Goal: Complete application form

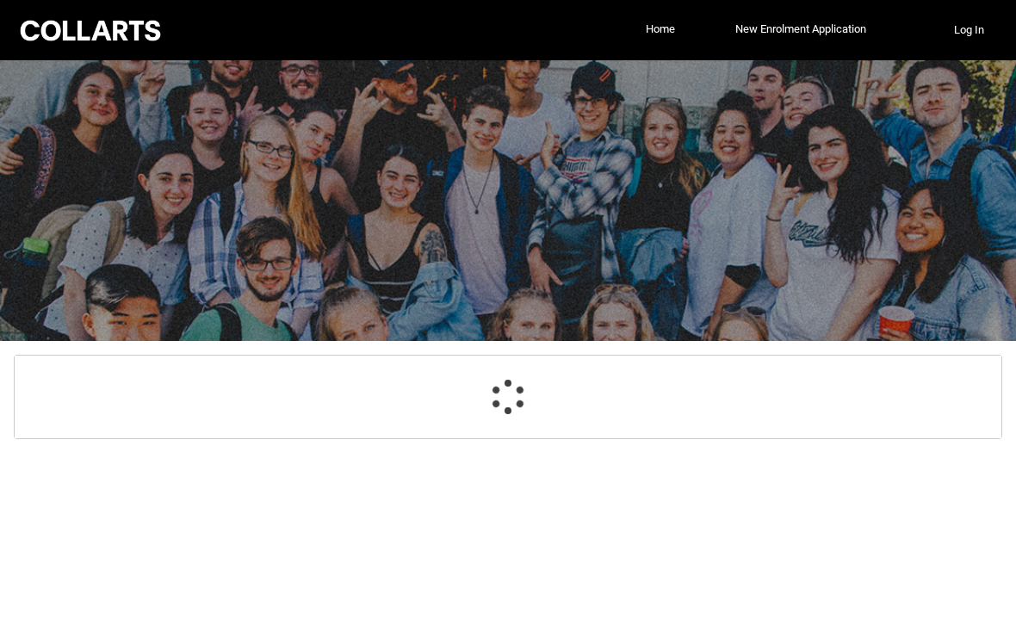
select select "GenderOptions.[DEMOGRAPHIC_DATA]"
select select "MailingCountry_Options.1101"
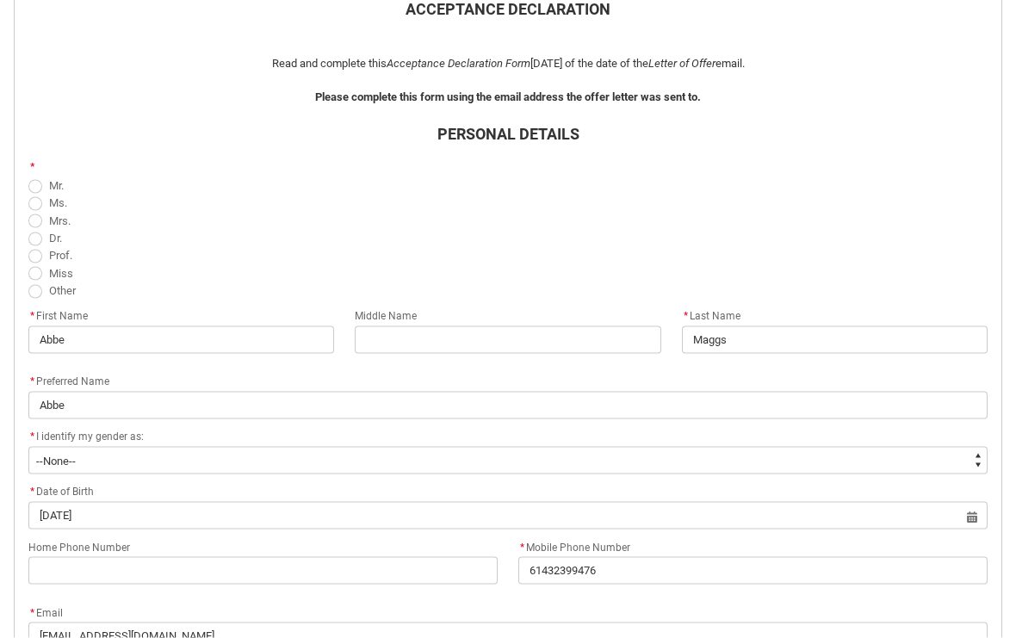
scroll to position [420, 0]
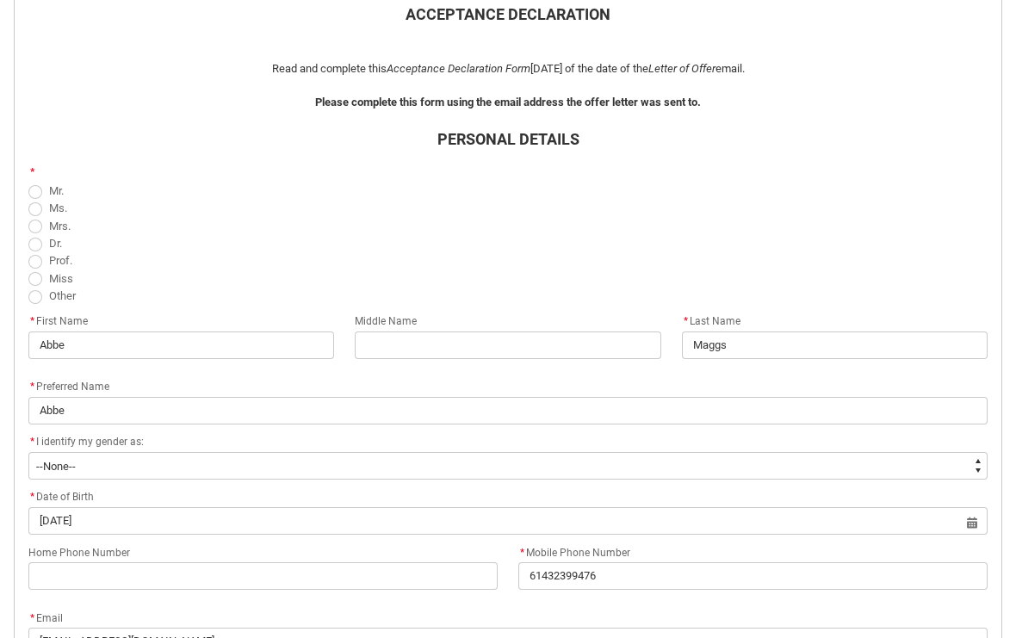
click at [37, 282] on span "REDU_Acceptance_Declaration flow" at bounding box center [35, 279] width 14 height 14
click at [28, 269] on input "Miss" at bounding box center [28, 269] width 1 height 1
radio input "true"
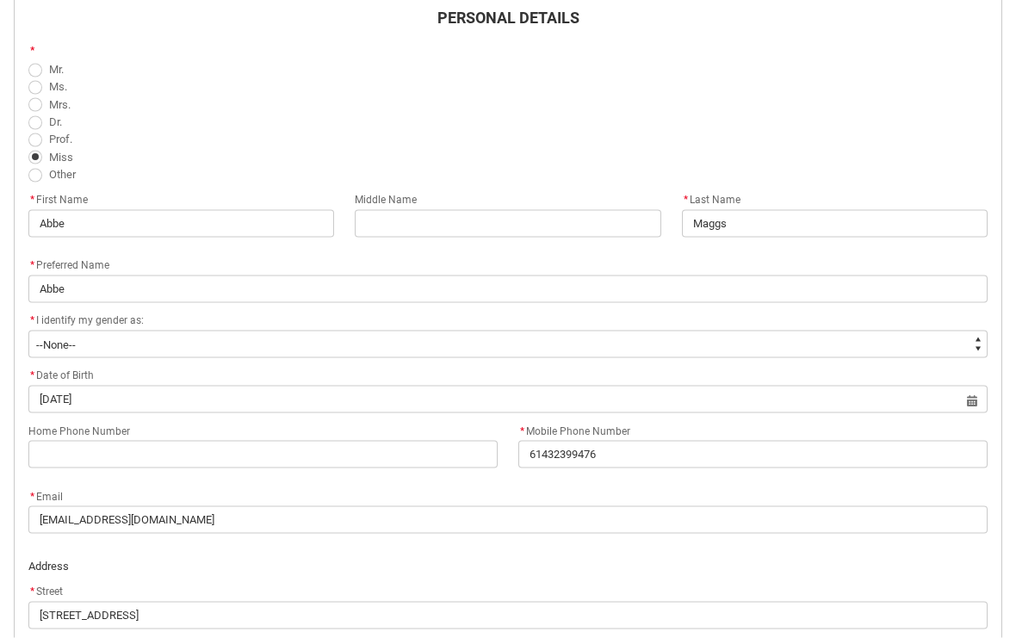
scroll to position [548, 0]
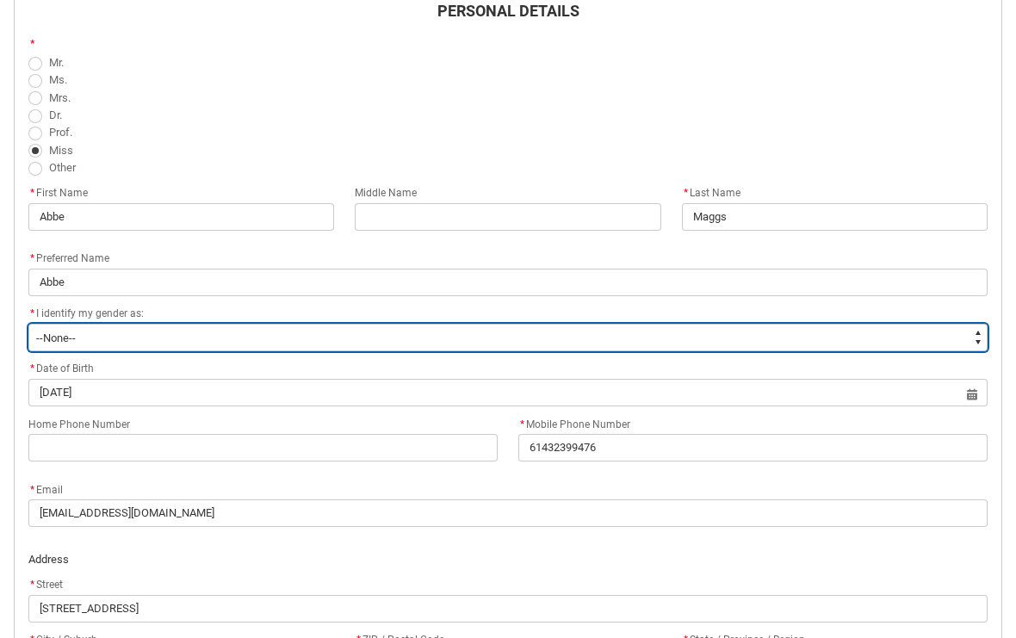
click at [370, 331] on select "--None-- [DEMOGRAPHIC_DATA] [DEMOGRAPHIC_DATA] Other, or prefer not to disclose…" at bounding box center [507, 338] width 959 height 28
type lightning-select "GenderOptions.Other%2C or prefer not to disclose"
select select "GenderOptions.Other%2C or prefer not to disclose"
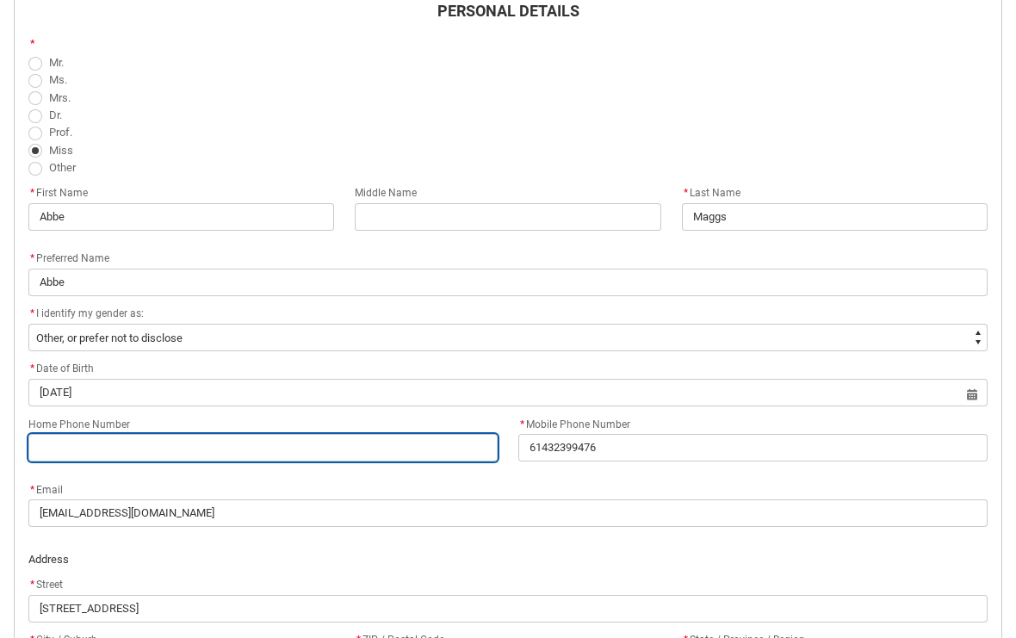
click at [454, 455] on input "Home Phone Number" at bounding box center [262, 448] width 469 height 28
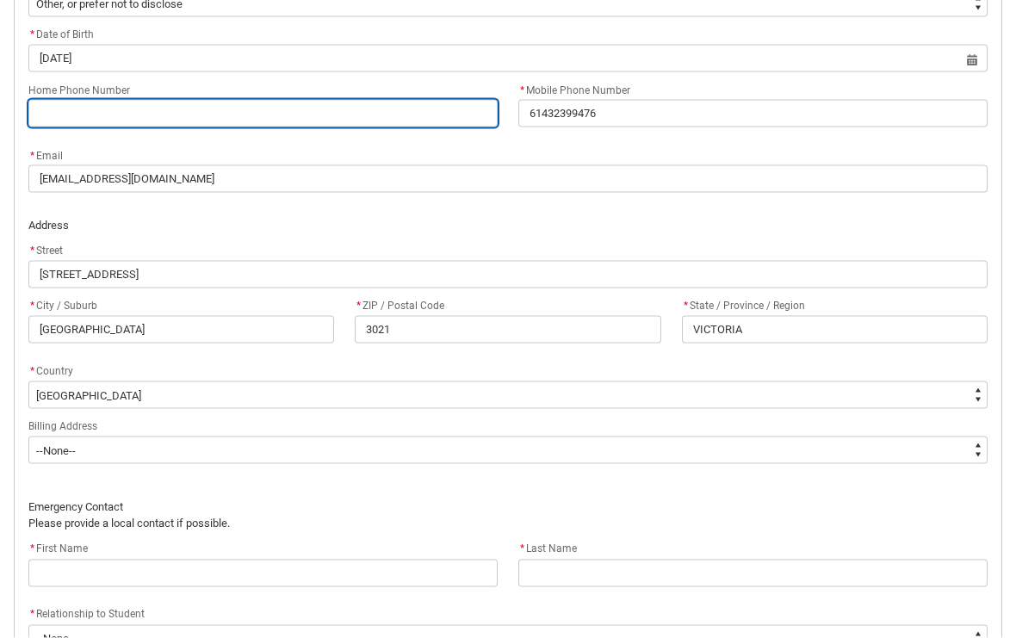
scroll to position [883, 0]
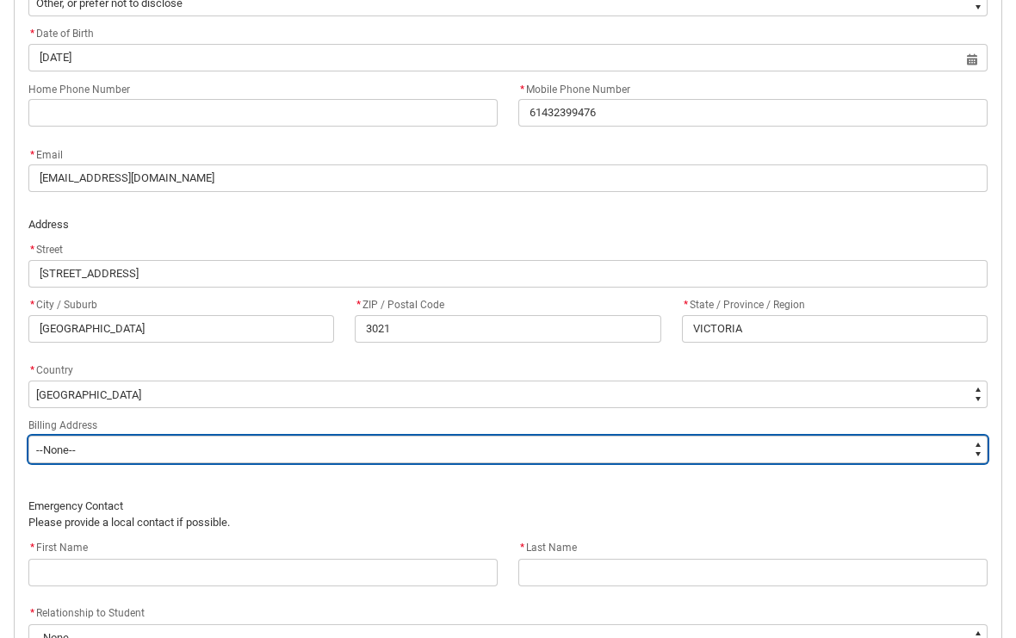
click at [549, 448] on select "--None-- Same as above Different to above - please complete below" at bounding box center [507, 450] width 959 height 28
type lightning-select "BillingAddressOption_Same"
select select "BillingAddressOption_Same"
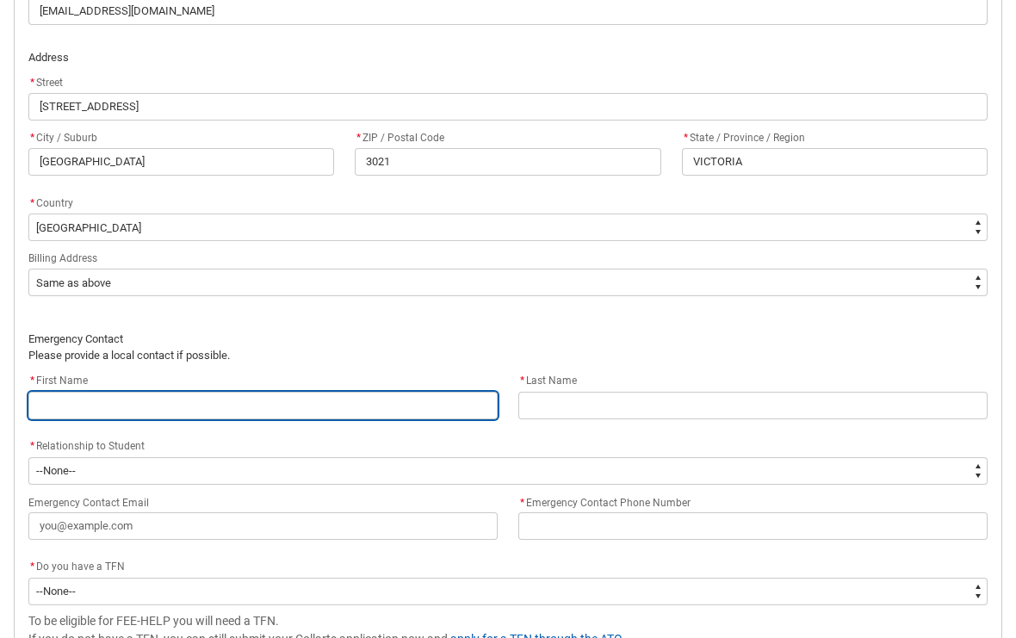
click at [450, 404] on input "REDU_Acceptance_Declaration flow" at bounding box center [262, 406] width 469 height 28
type lightning-primitive-input-simple "E"
type input "E"
type lightning-primitive-input-simple "Er"
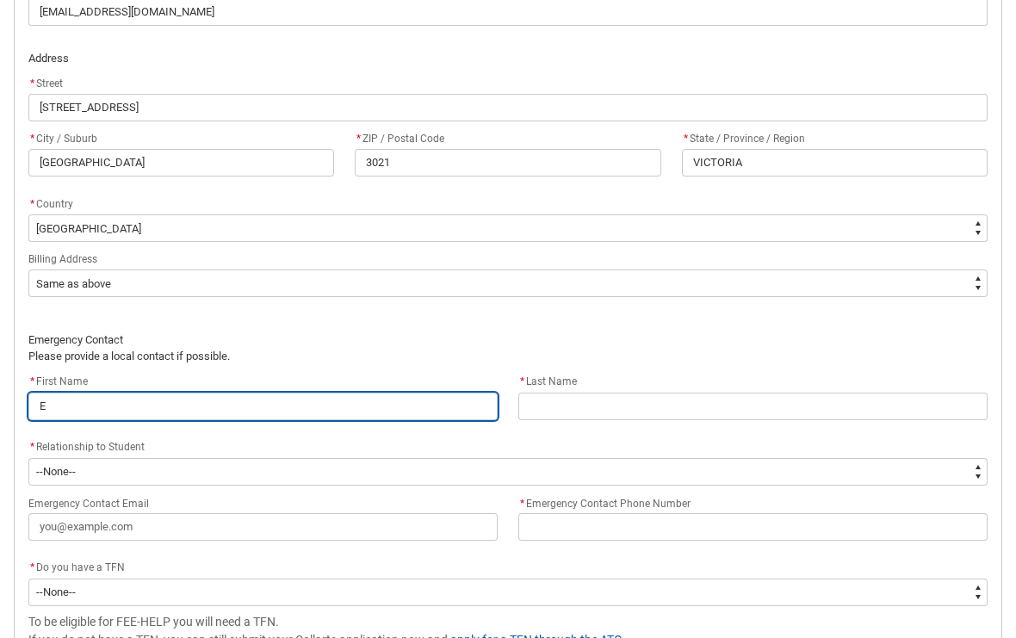
type input "Er"
type lightning-primitive-input-simple "[PERSON_NAME]"
type input "[PERSON_NAME]"
type lightning-primitive-input-simple "[PERSON_NAME]"
type input "[PERSON_NAME]"
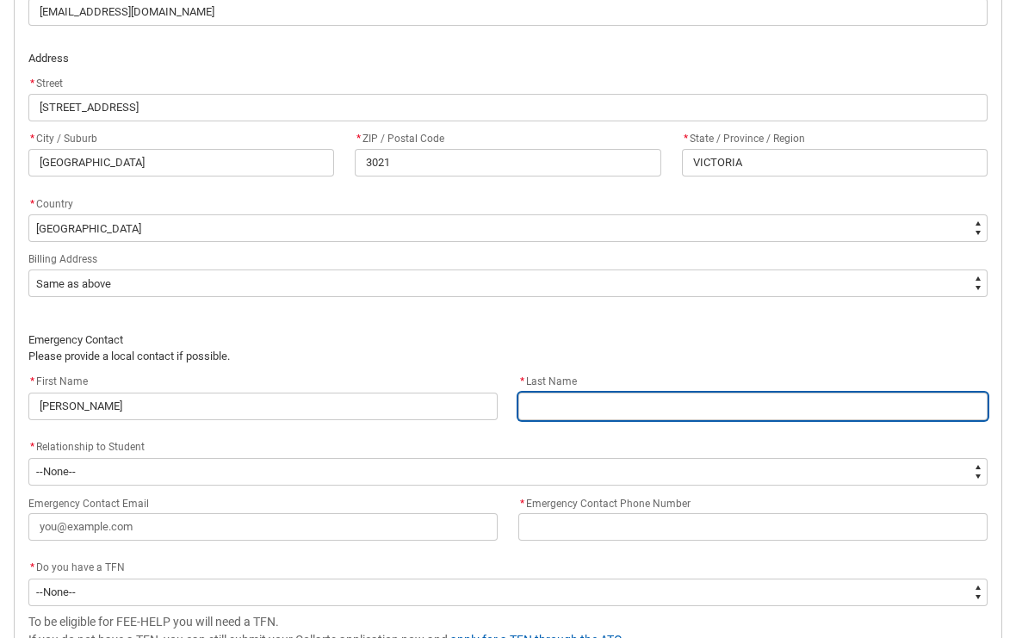
click at [691, 403] on input "REDU_Acceptance_Declaration flow" at bounding box center [752, 407] width 469 height 28
type lightning-primitive-input-simple "m"
type input "m"
type lightning-primitive-input-simple "mA"
type input "mA"
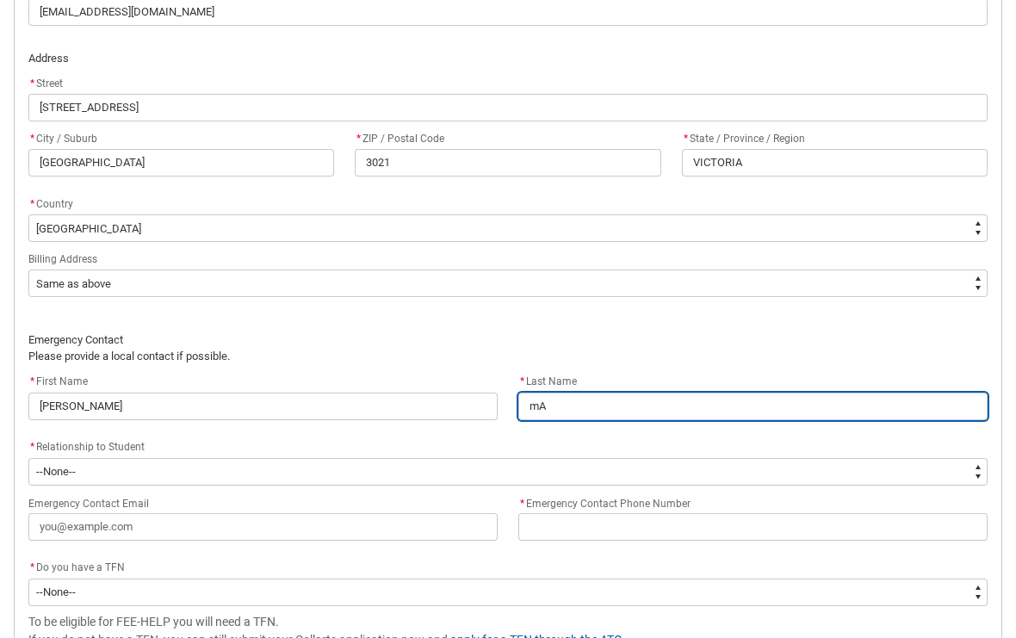
type lightning-primitive-input-simple "mAG"
type input "mAG"
type lightning-primitive-input-simple "mAGG"
type input "mAGG"
type lightning-primitive-input-simple "mAGGS"
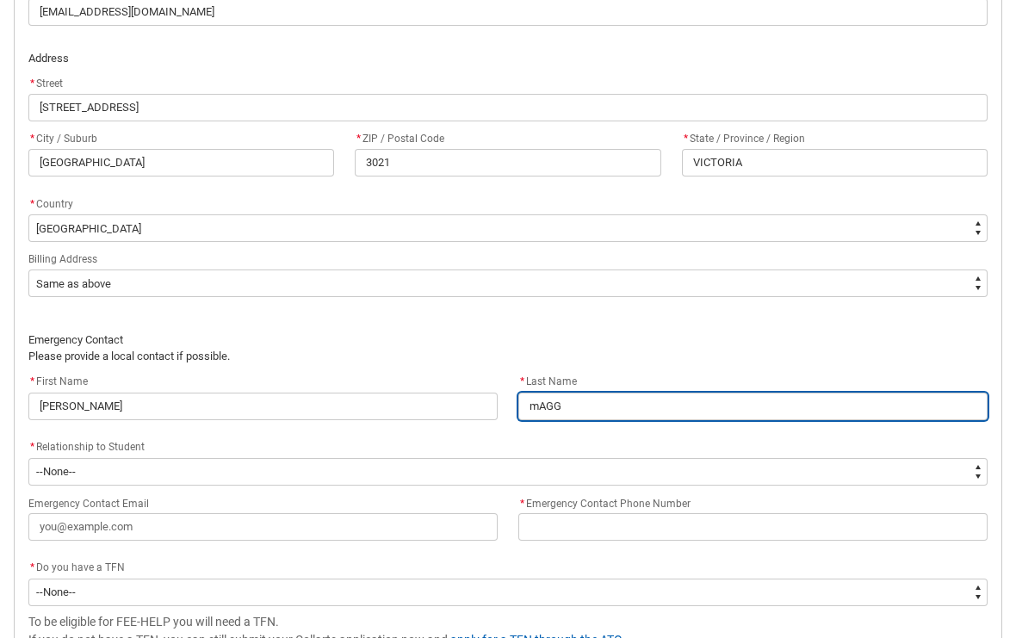
type input "mAGGS"
type lightning-primitive-input-simple "mAGG"
type input "mAGG"
type lightning-primitive-input-simple "mAG"
type input "mAG"
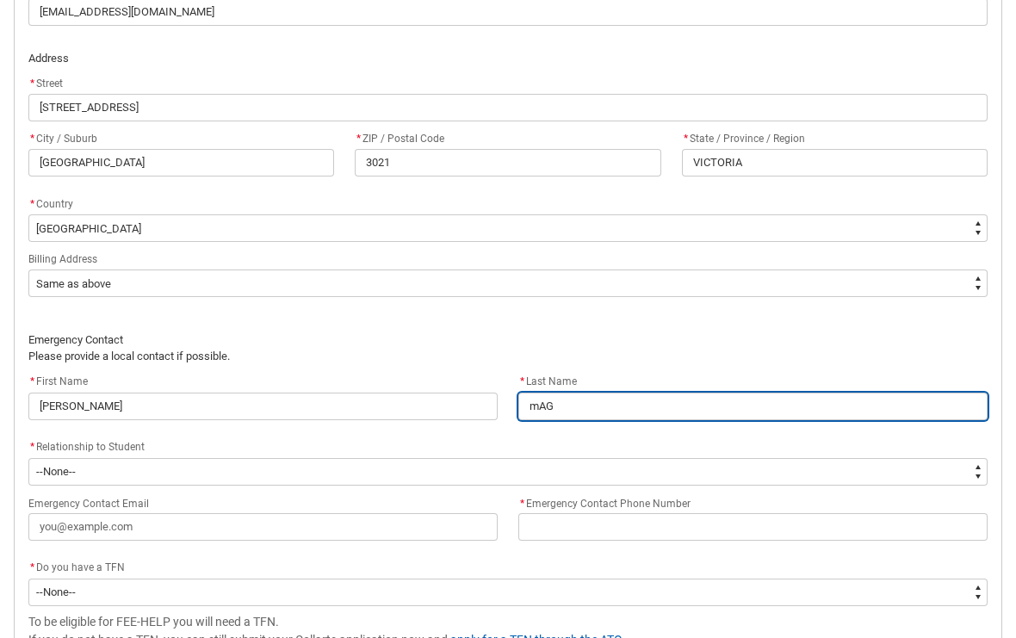
type lightning-primitive-input-simple "mA"
type input "mA"
type lightning-primitive-input-simple "m"
type input "m"
type lightning-primitive-input-simple "M"
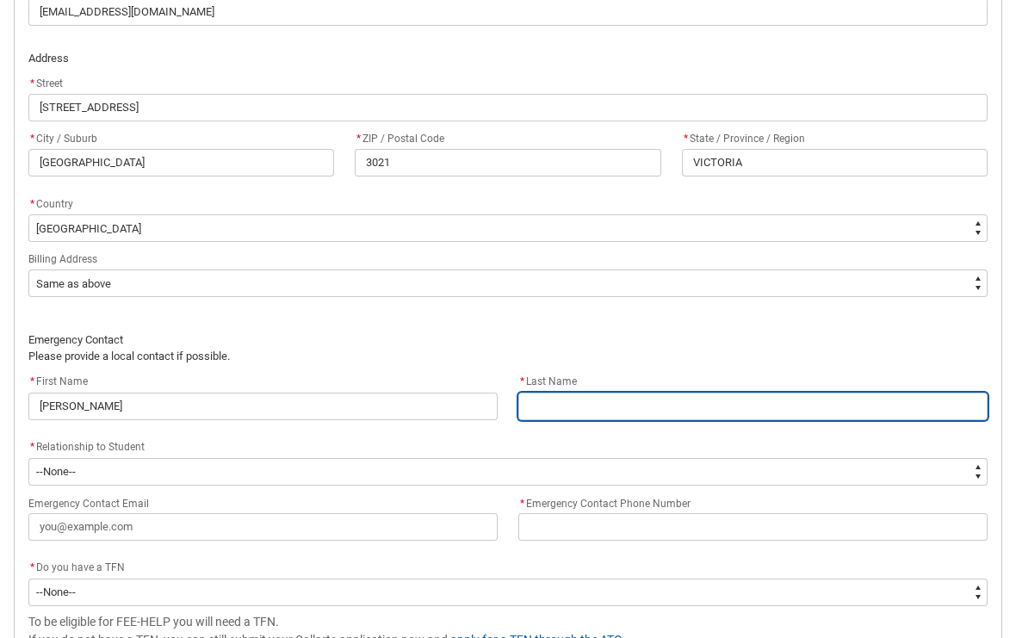
type input "M"
type lightning-primitive-input-simple "Ma"
type input "Ma"
type lightning-primitive-input-simple "Mag"
type input "Mag"
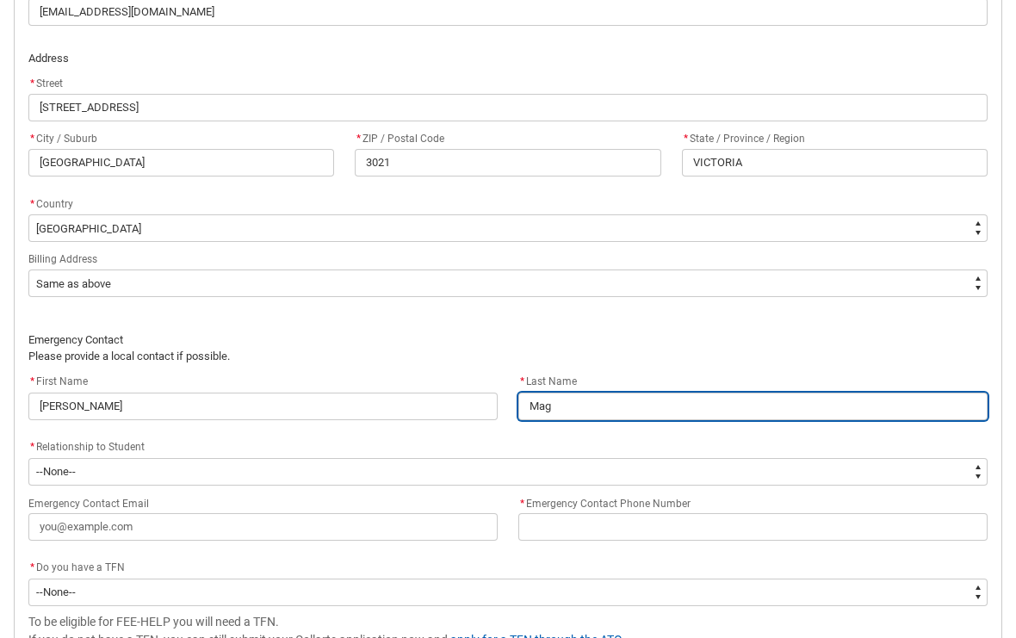
type lightning-primitive-input-simple "Magg"
type input "Magg"
type lightning-primitive-input-simple "Maggs"
type input "Maggs"
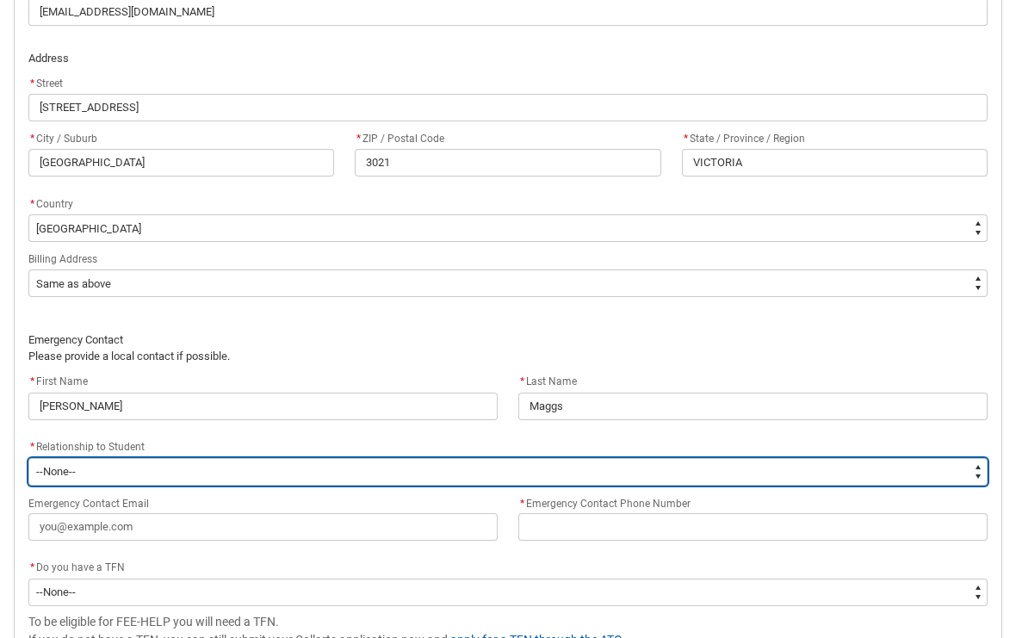
click at [545, 458] on select "--None-- Mother Father Sibling Child Partner Relation Friend" at bounding box center [507, 472] width 959 height 28
type lightning-select "EmergencyContact_RelationshipOptions.Father"
select select "EmergencyContact_RelationshipOptions.Father"
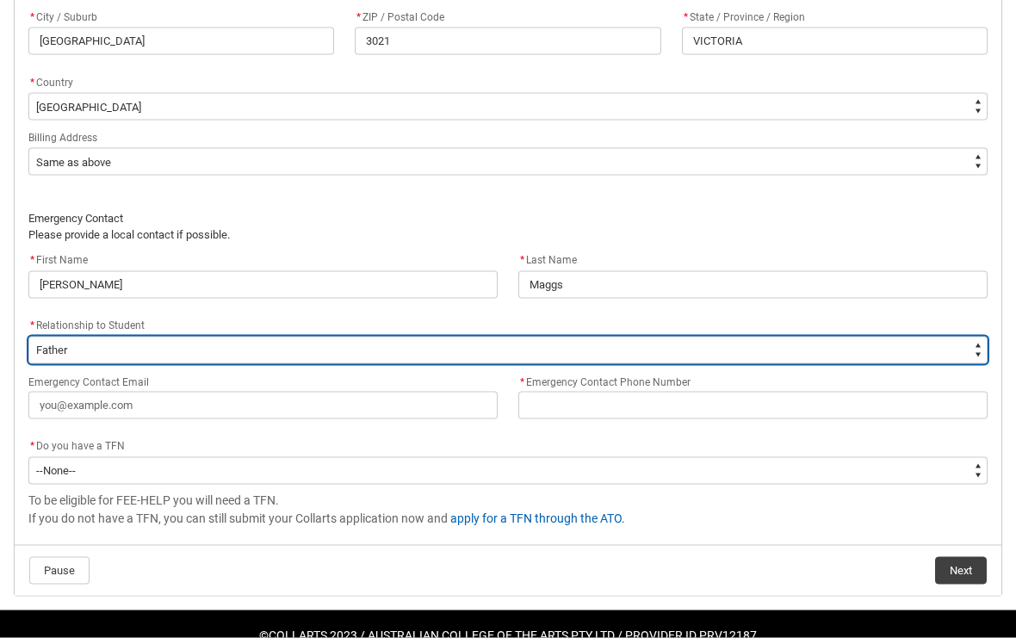
scroll to position [1176, 0]
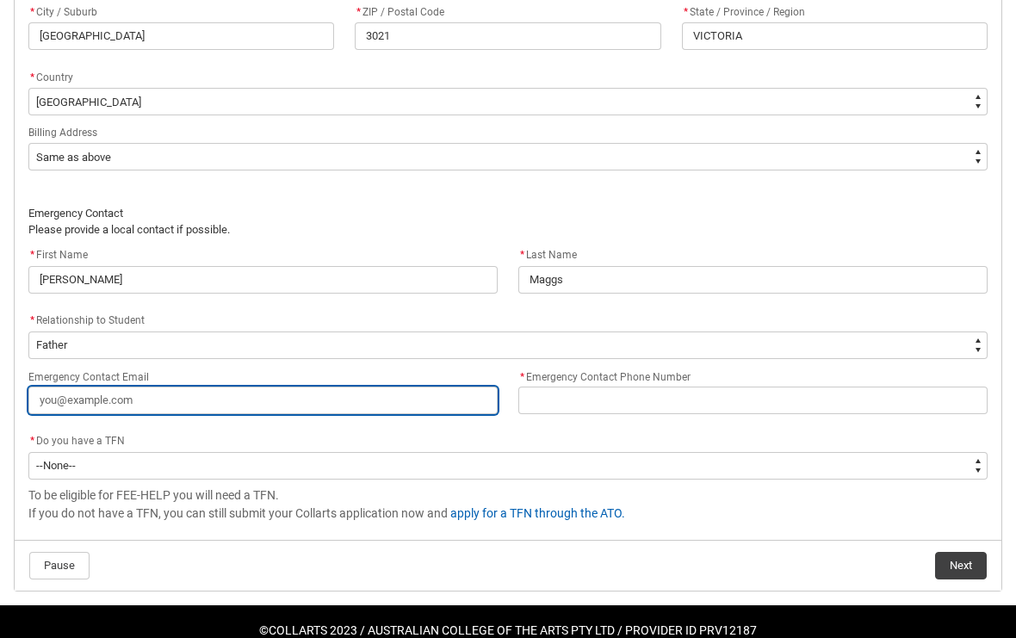
click at [387, 400] on input "Emergency Contact Email" at bounding box center [262, 401] width 469 height 28
type lightning-primitive-input-simple "e"
type input "e"
type lightning-primitive-input-simple "er"
type input "er"
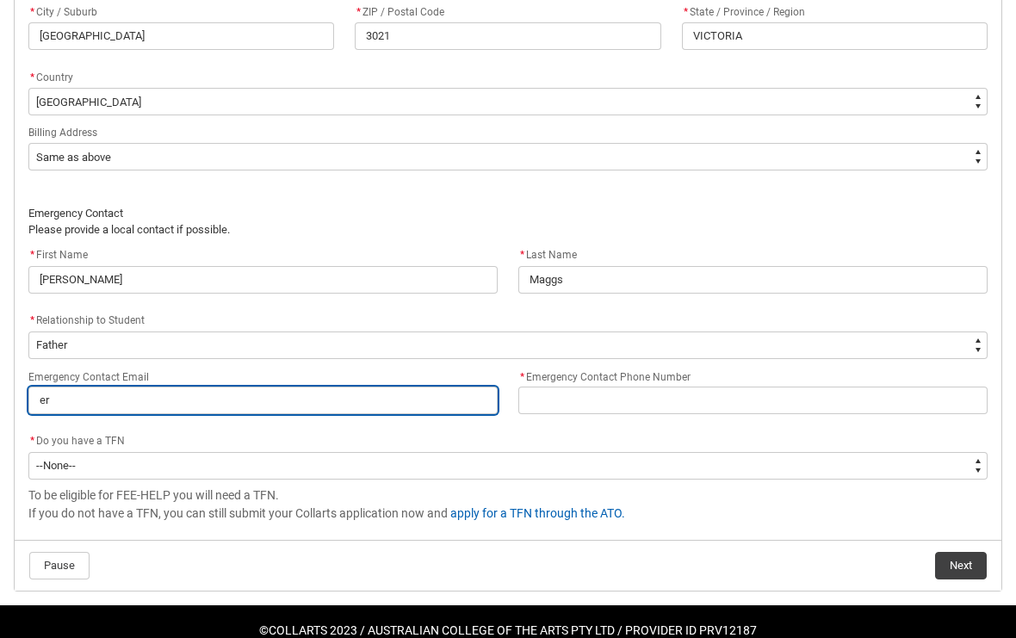
type lightning-primitive-input-simple "eri"
type input "eri"
type lightning-primitive-input-simple "[PERSON_NAME]"
type input "[PERSON_NAME]"
type lightning-primitive-input-simple "[PERSON_NAME]"
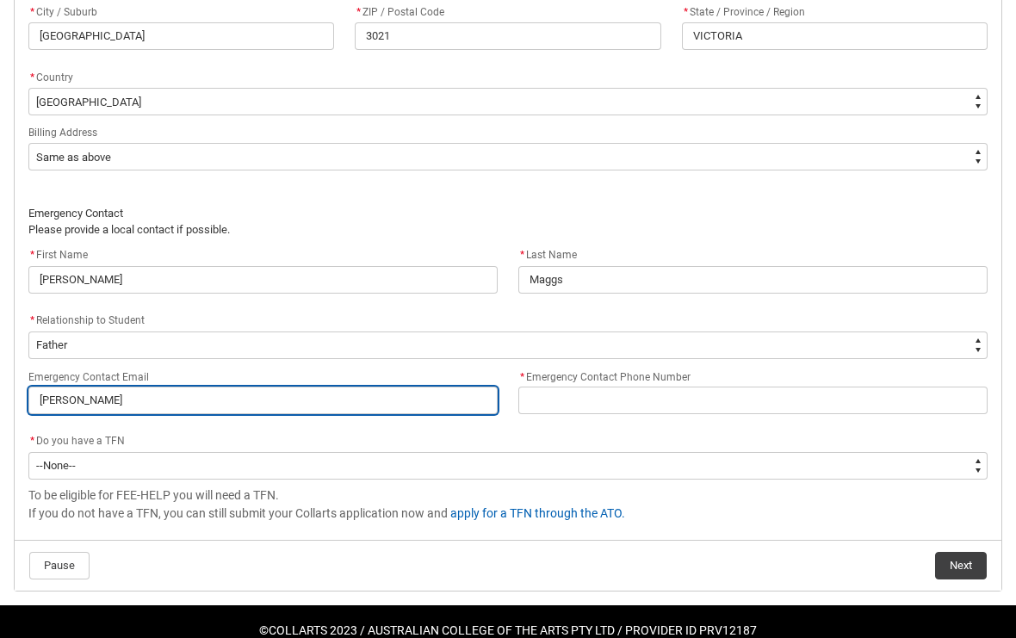
type input "[PERSON_NAME]"
type lightning-primitive-input-simple "[PERSON_NAME]"
type input "[PERSON_NAME]"
type lightning-primitive-input-simple "ericm"
type input "ericm"
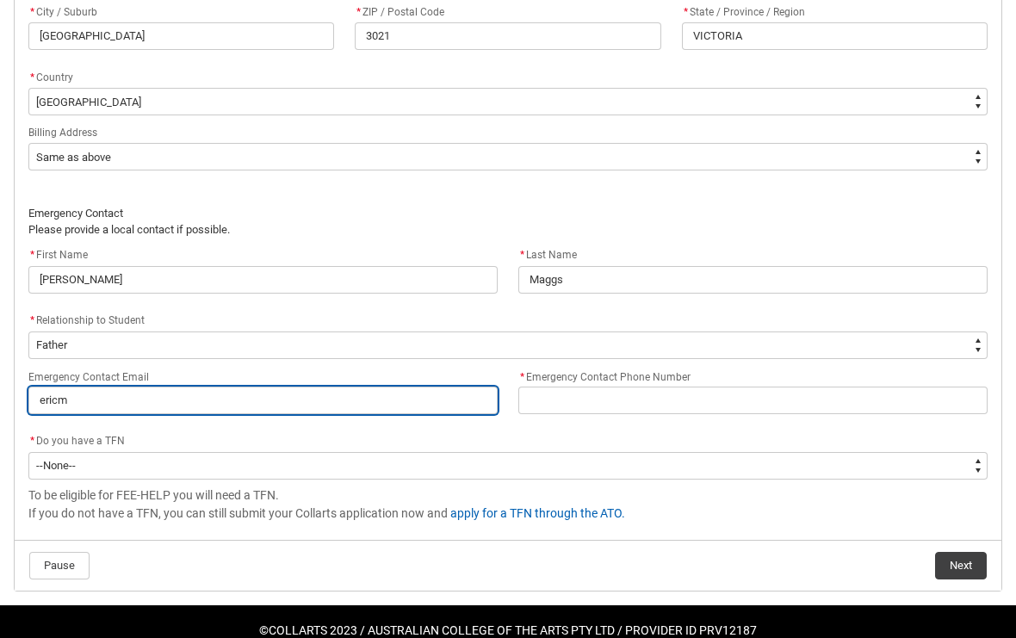
type lightning-primitive-input-simple "ericma"
type input "ericma"
type lightning-primitive-input-simple "ericmag"
type input "ericmag"
type lightning-primitive-input-simple "ericmagg"
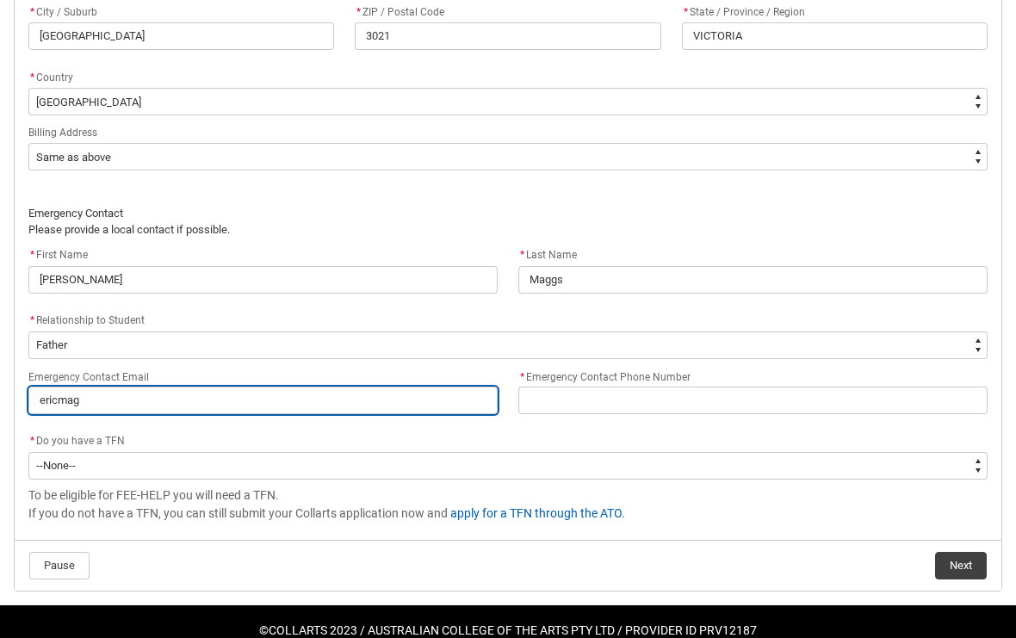
type input "ericmagg"
type lightning-primitive-input-simple "ericmaggs"
type input "ericmaggs"
type lightning-primitive-input-simple "ericmaggs2"
type input "ericmaggs2"
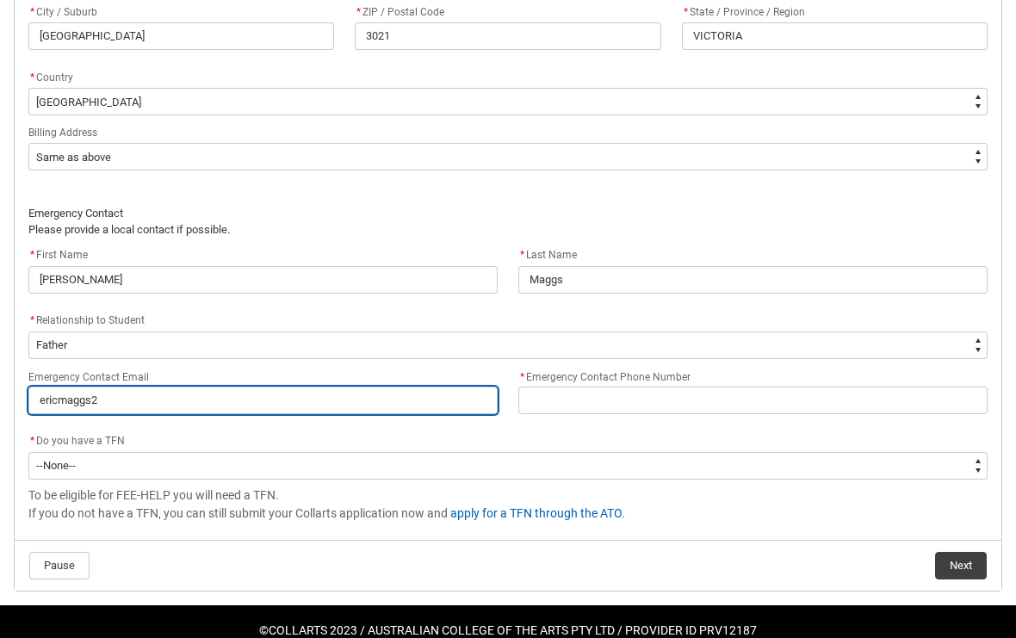
type lightning-primitive-input-simple "ericmaggs"
type input "ericmaggs"
type lightning-primitive-input-simple "ericmaggs@"
type input "ericmaggs@"
type lightning-primitive-input-simple "ericmaggs@g"
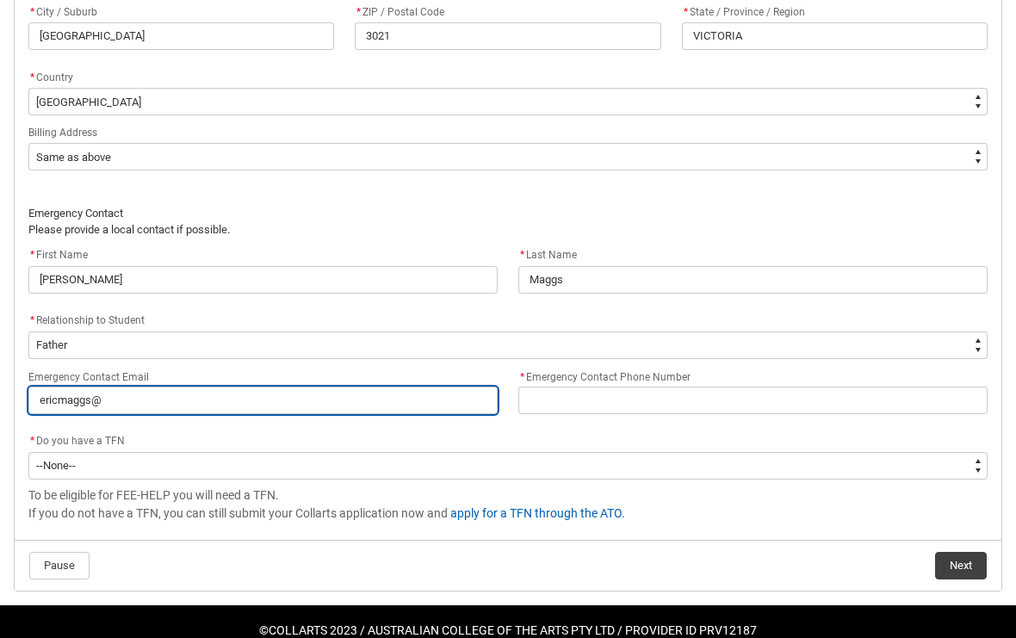
type input "ericmaggs@g"
type lightning-primitive-input-simple "ericmaggs@gm"
type input "ericmaggs@gm"
type lightning-primitive-input-simple "ericmaggs@gma"
type input "ericmaggs@gma"
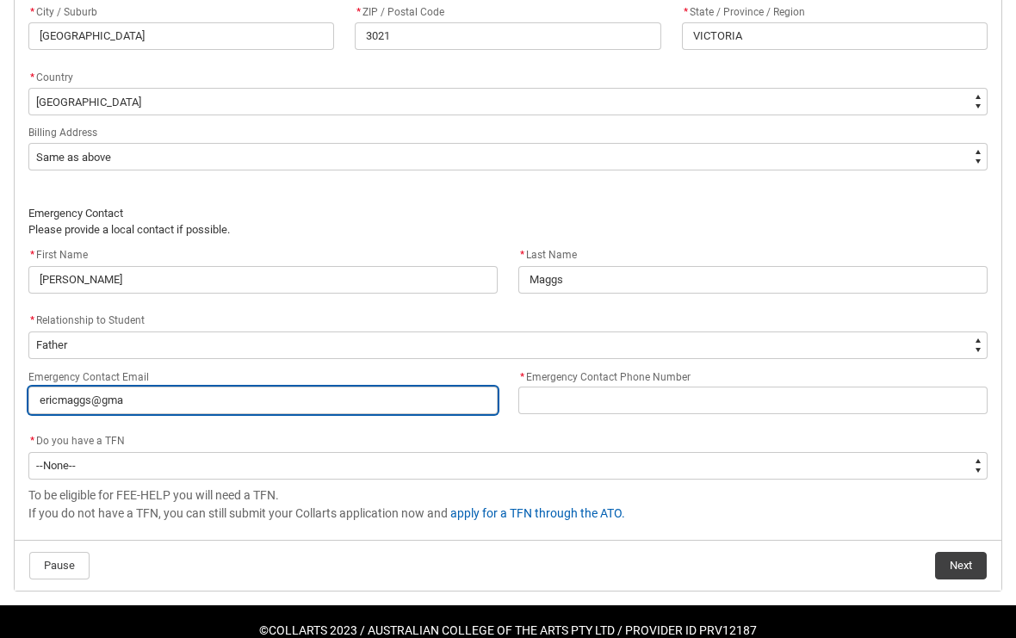
type lightning-primitive-input-simple "ericmaggs@gmai"
type input "ericmaggs@gmai"
type lightning-primitive-input-simple "[EMAIL_ADDRESS]"
type input "[EMAIL_ADDRESS]"
type lightning-primitive-input-simple "[EMAIL_ADDRESS],"
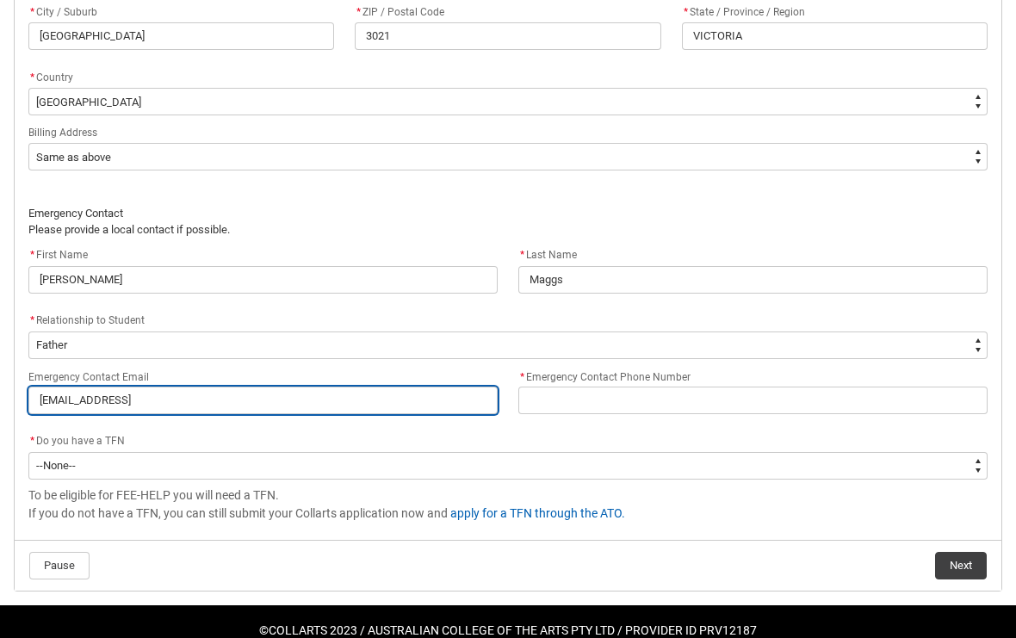
type input "[EMAIL_ADDRESS],"
type lightning-primitive-input-simple "[EMAIL_ADDRESS],c"
type input "[EMAIL_ADDRESS],c"
type lightning-primitive-input-simple "[EMAIL_ADDRESS],co"
type input "[EMAIL_ADDRESS],co"
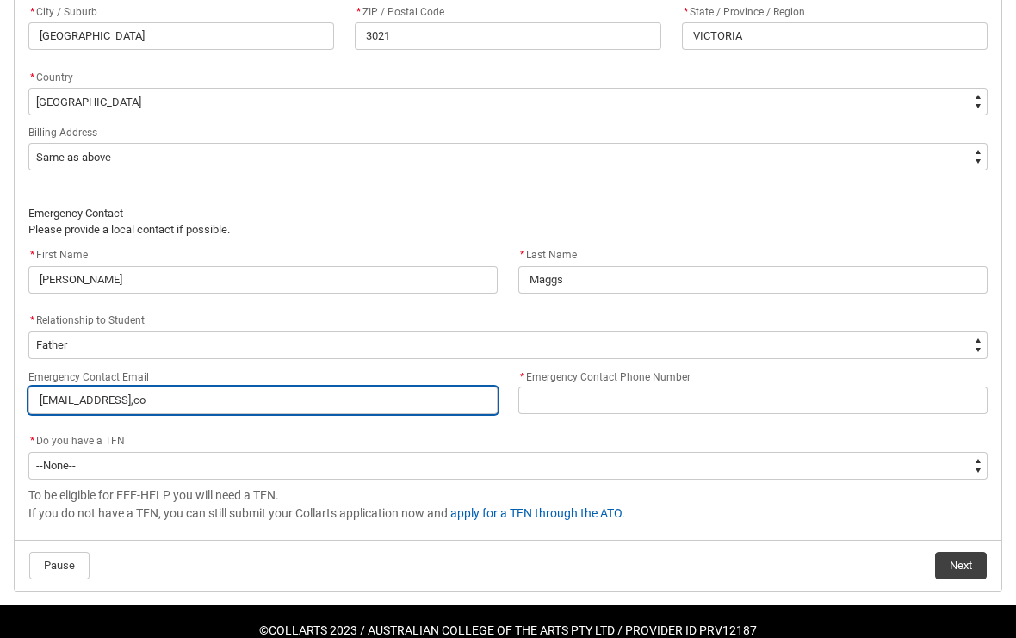
type lightning-primitive-input-simple "[EMAIL_ADDRESS],c"
type input "[EMAIL_ADDRESS],c"
type lightning-primitive-input-simple "[EMAIL_ADDRESS],"
type input "[EMAIL_ADDRESS],"
type lightning-primitive-input-simple "[EMAIL_ADDRESS]"
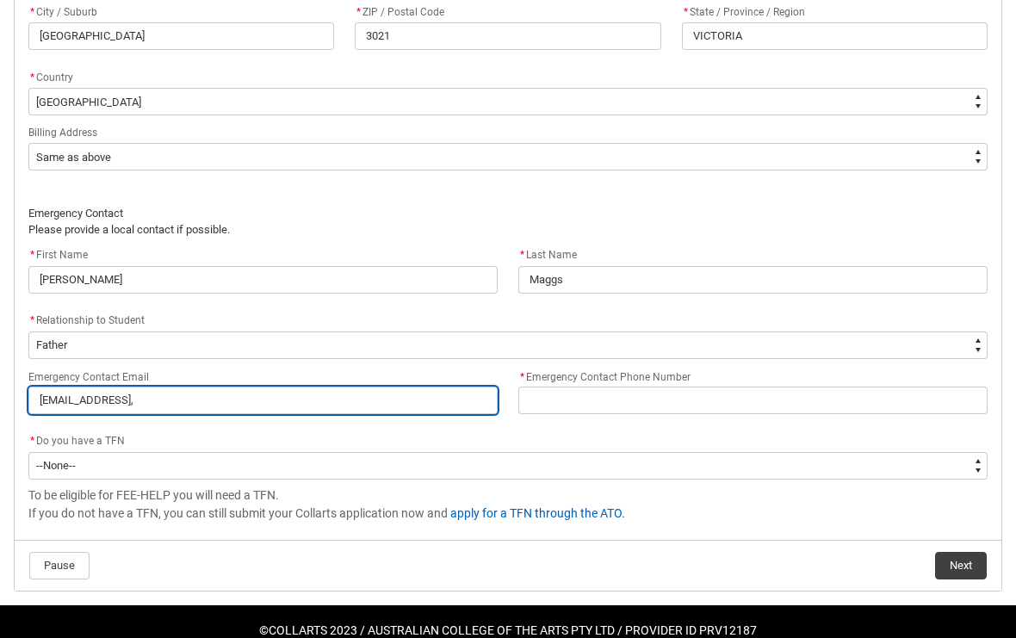
type input "[EMAIL_ADDRESS]"
type lightning-primitive-input-simple "[EMAIL_ADDRESS]."
type input "[EMAIL_ADDRESS]."
type lightning-primitive-input-simple "[EMAIL_ADDRESS]"
type input "[EMAIL_ADDRESS]"
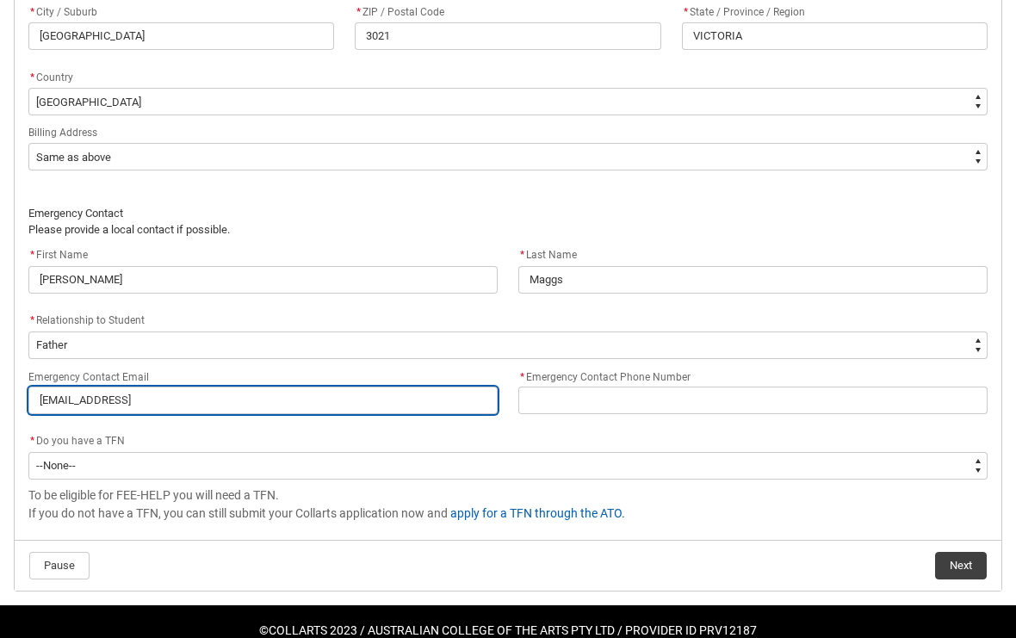
type lightning-primitive-input-simple "[EMAIL_ADDRESS]."
type input "[EMAIL_ADDRESS]."
type lightning-primitive-input-simple "ericmaggs@gmail.c"
type input "ericmaggs@gmail.c"
type lightning-primitive-input-simple "[EMAIL_ADDRESS][DOMAIN_NAME]"
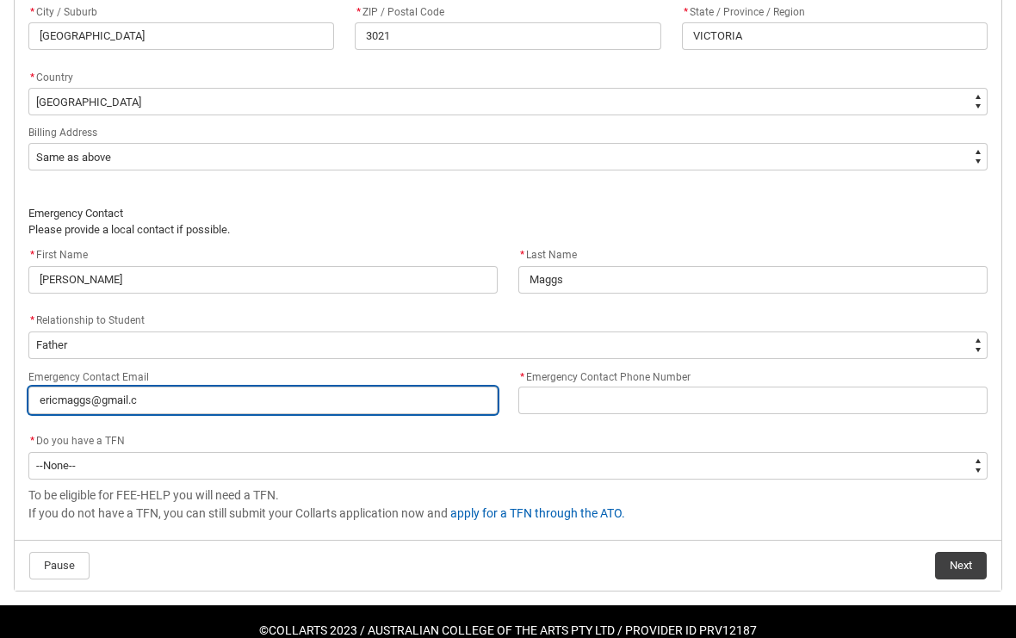
type input "[EMAIL_ADDRESS][DOMAIN_NAME]"
type lightning-primitive-input-simple "[EMAIL_ADDRESS][DOMAIN_NAME]"
type input "[EMAIL_ADDRESS][DOMAIN_NAME]"
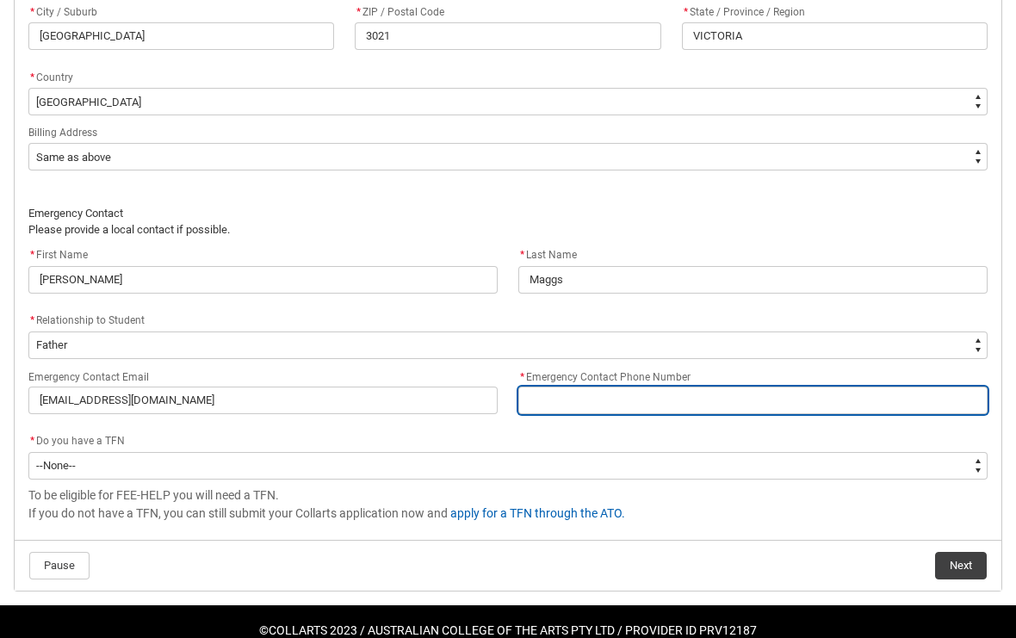
click at [740, 394] on input "* Emergency Contact Phone Number" at bounding box center [752, 401] width 469 height 28
type lightning-primitive-input-simple "0"
type input "0"
type lightning-primitive-input-simple "04"
type input "04"
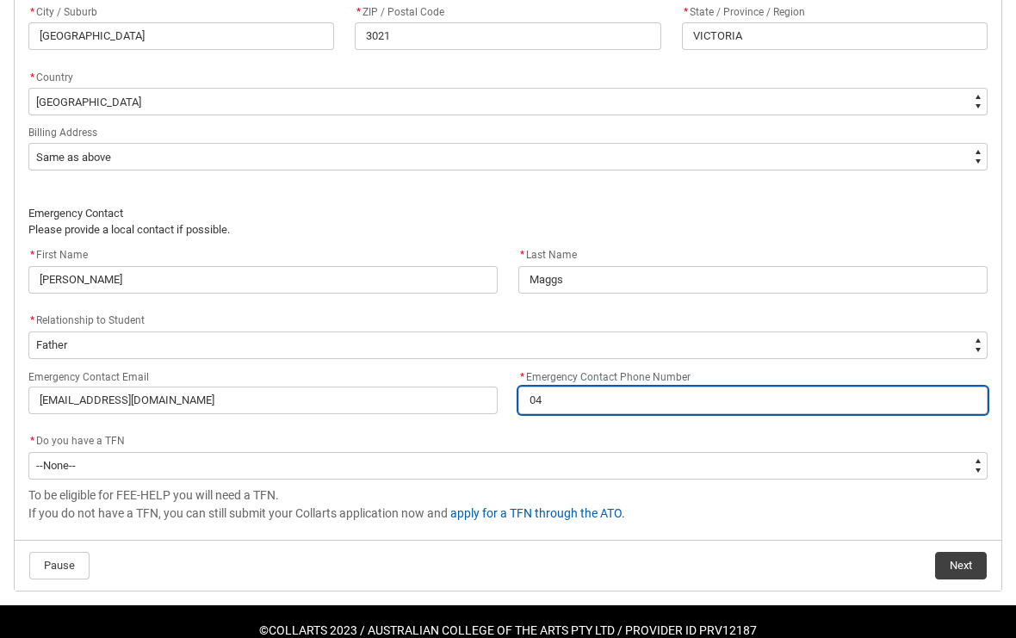
type lightning-primitive-input-simple "042"
type input "042"
type lightning-primitive-input-simple "0421"
type input "0421"
type lightning-primitive-input-simple "04211"
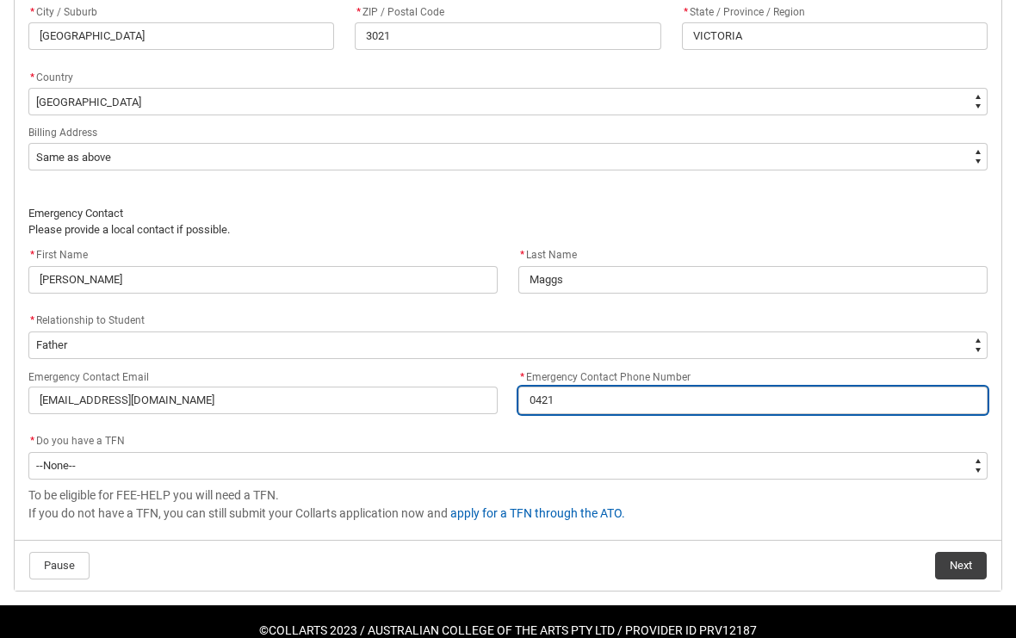
type input "04211"
type lightning-primitive-input-simple "042110"
type input "042110"
type lightning-primitive-input-simple "0421106"
type input "0421106"
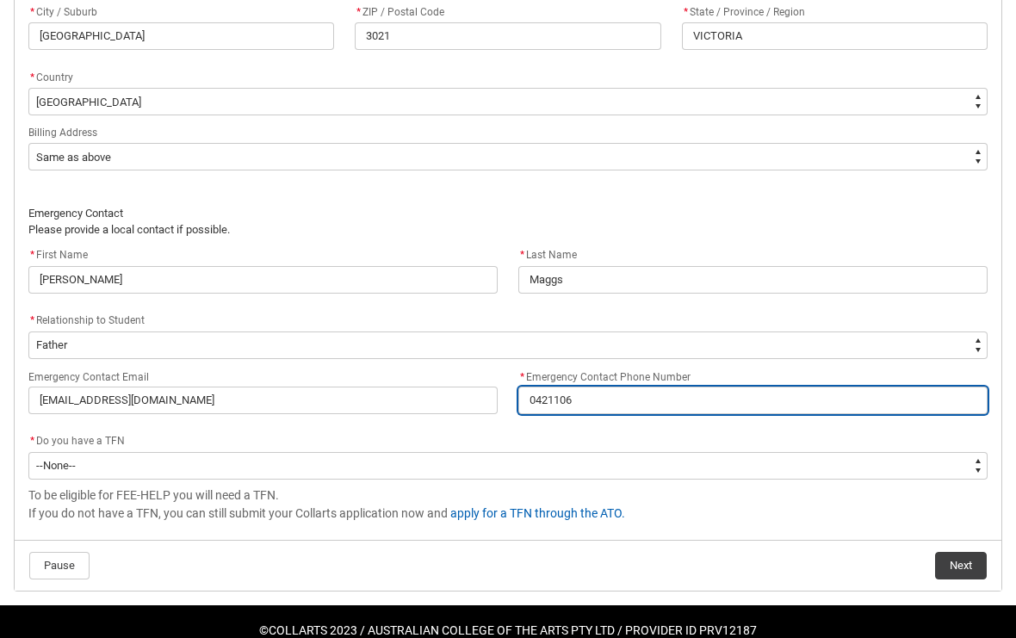
type lightning-primitive-input-simple "04211069"
type input "04211069"
type lightning-primitive-input-simple "042110695"
type input "042110695"
type lightning-primitive-input-simple "0421106955"
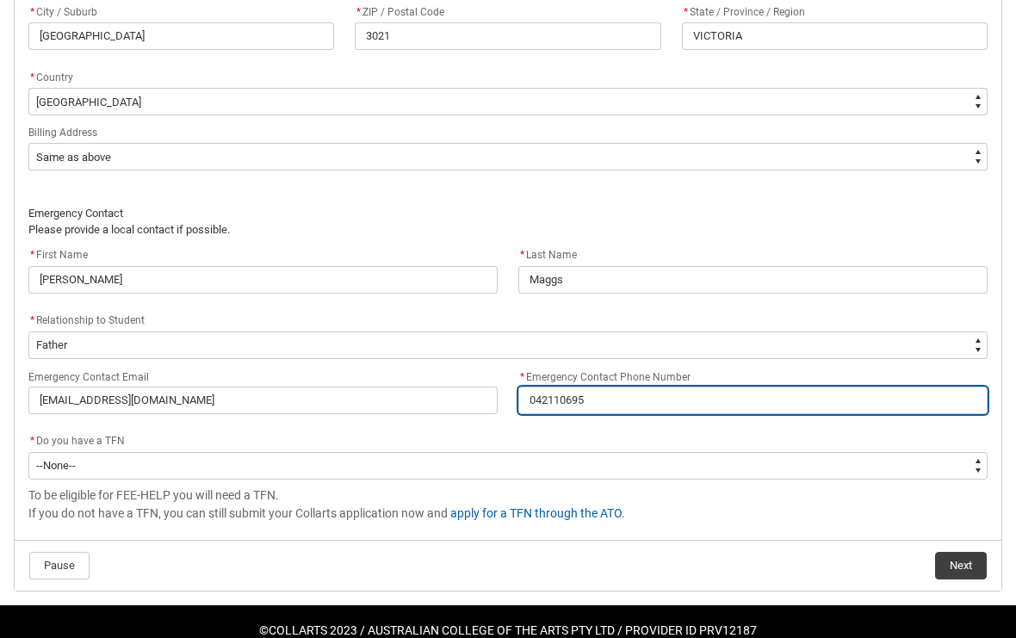
type input "0421106955"
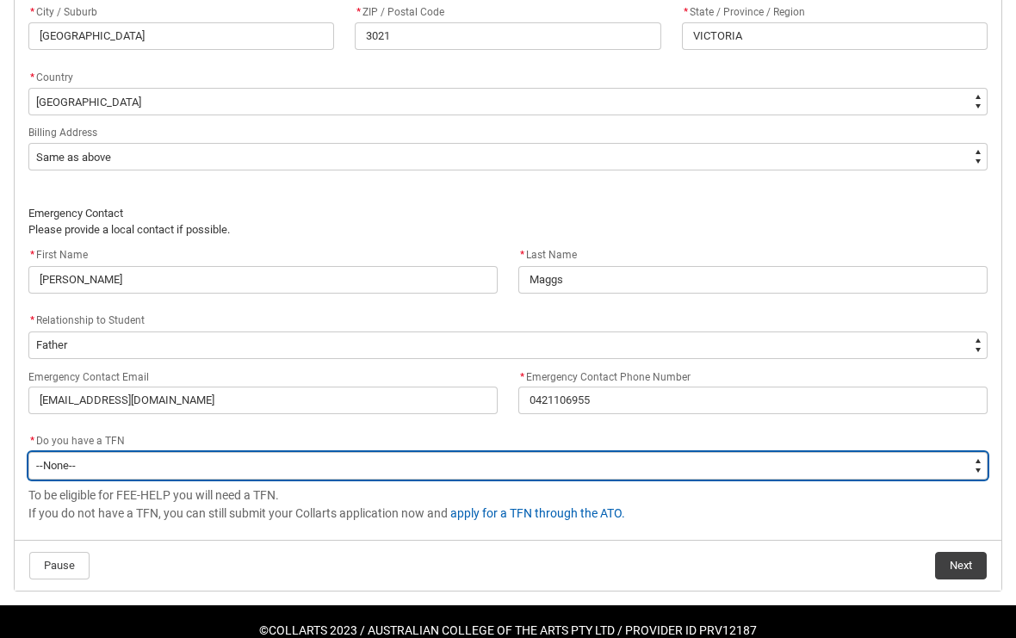
click at [451, 464] on select "--None-- Yes No" at bounding box center [507, 466] width 959 height 28
type lightning-select "Choice_Yes"
select select "Choice_Yes"
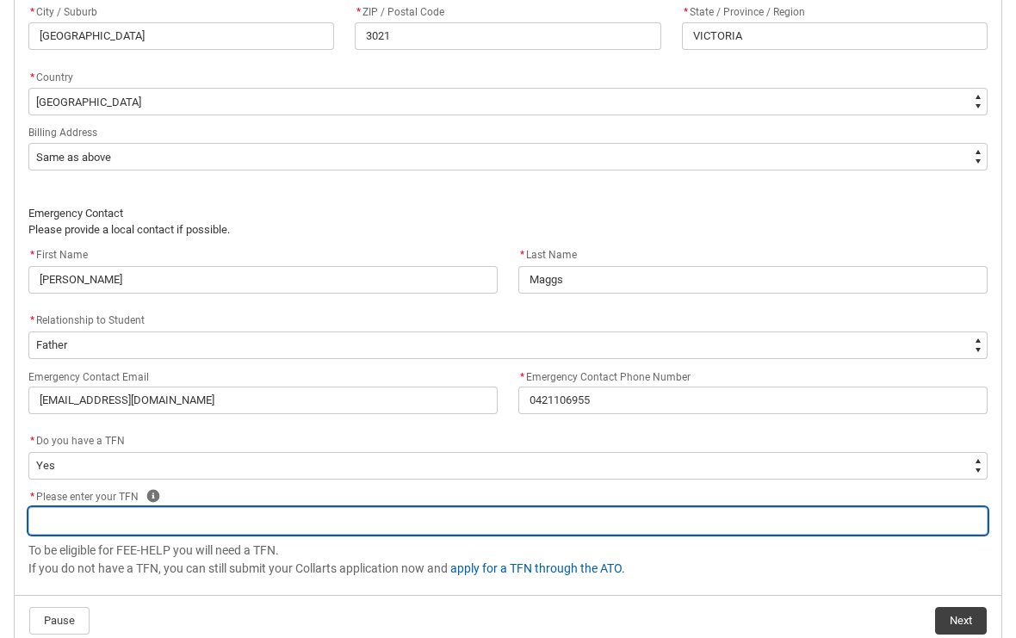
click at [224, 529] on input "REDU_Acceptance_Declaration flow" at bounding box center [507, 521] width 959 height 28
paste input "608 305 866"
type lightning-primitive-input-simple "608 305 866"
type input "608 305 866"
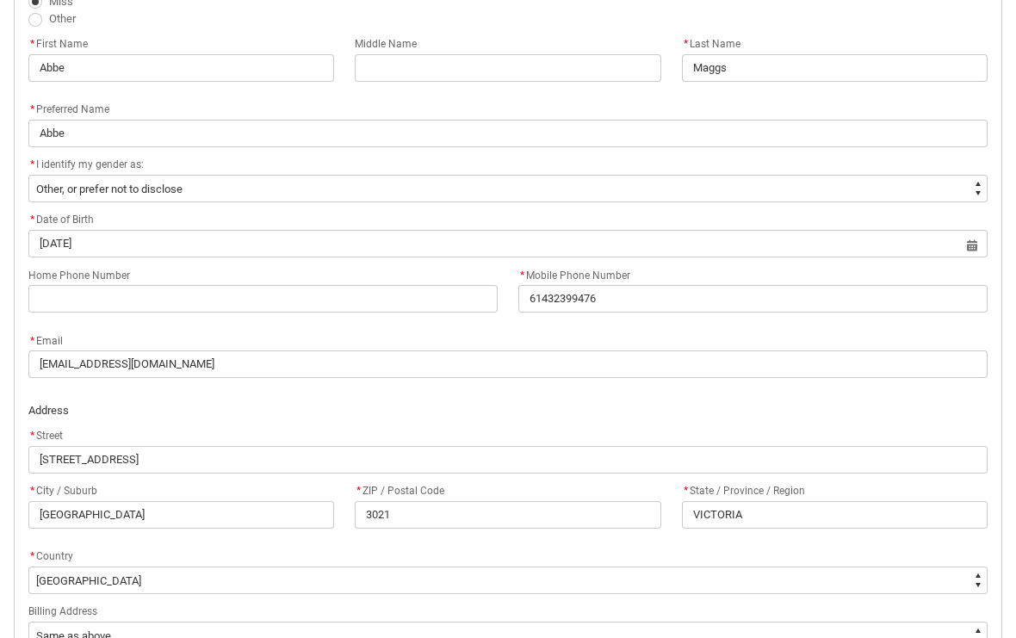
scroll to position [692, 0]
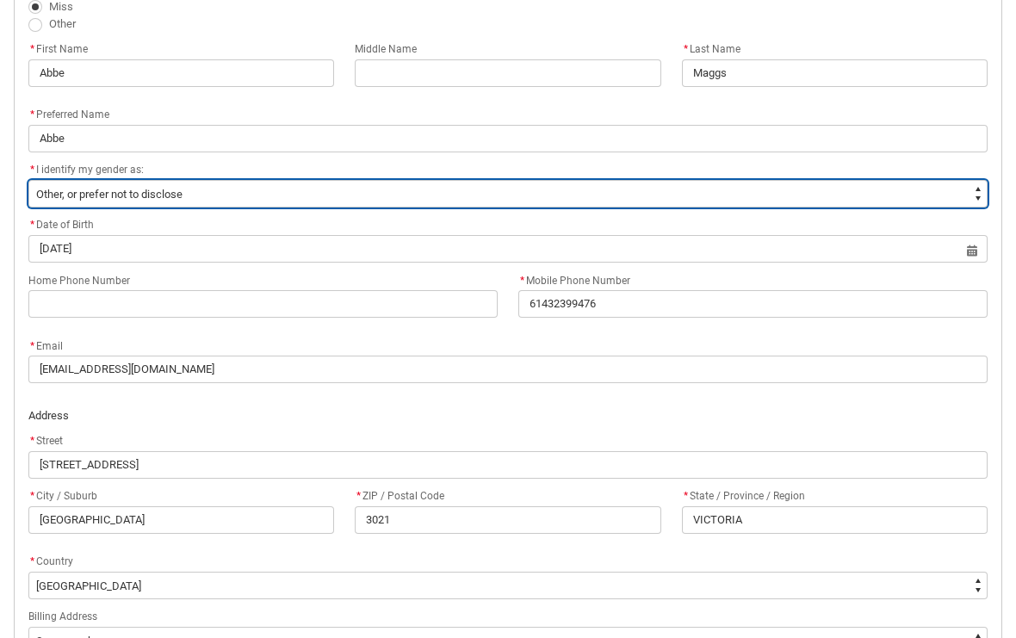
click at [940, 203] on select "--None-- [DEMOGRAPHIC_DATA] [DEMOGRAPHIC_DATA] Other, or prefer not to disclose…" at bounding box center [507, 194] width 959 height 28
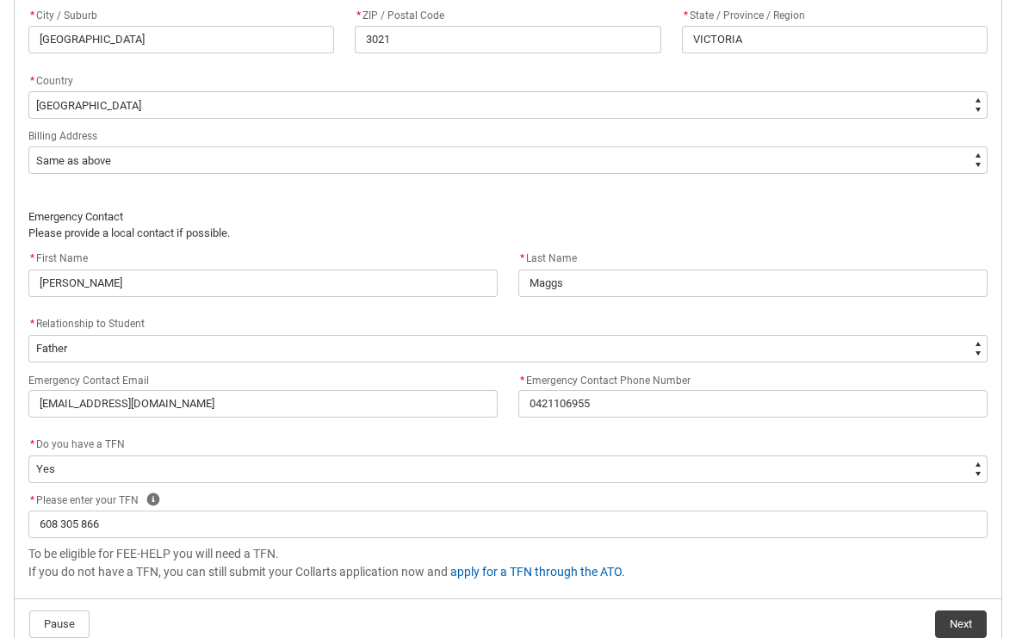
scroll to position [1231, 0]
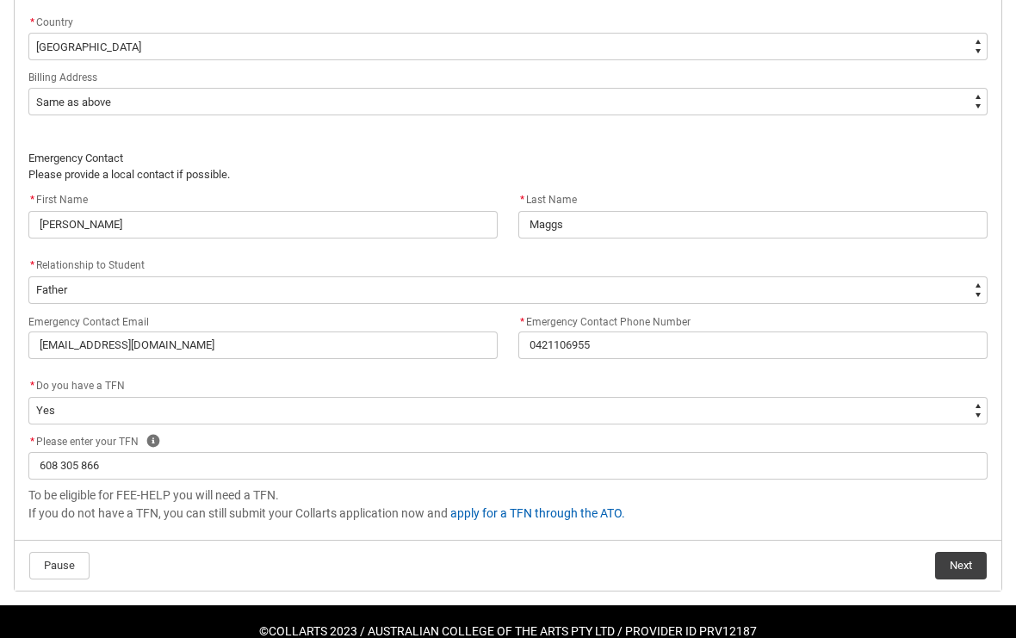
click at [967, 557] on button "Next" at bounding box center [961, 566] width 52 height 28
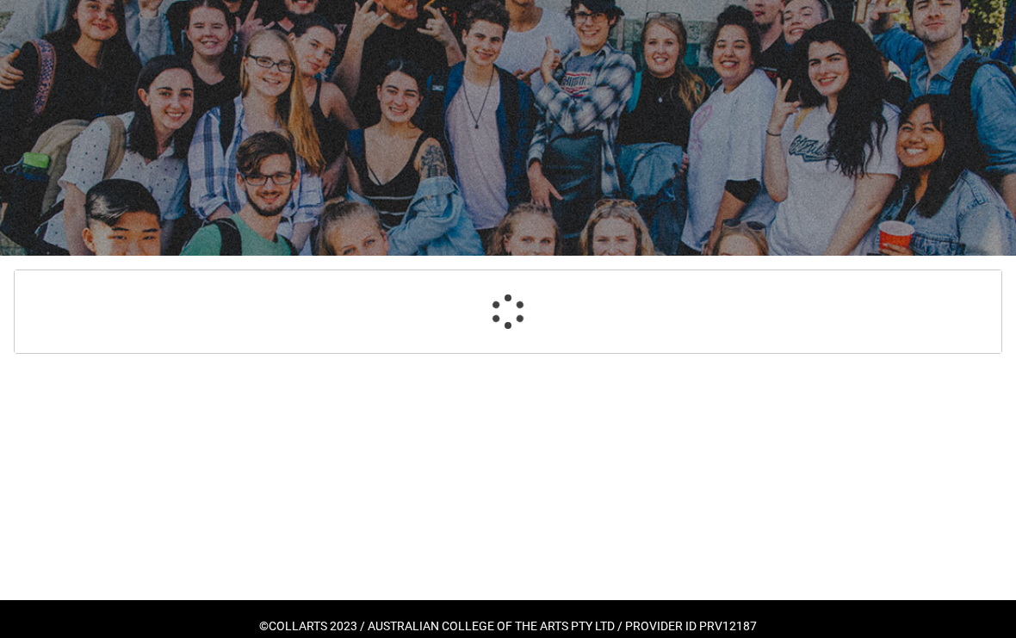
select select "GenderOptions.Other%2C or prefer not to disclose"
select select "MailingCountry_Options.1101"
select select "BillingAddressOption_Same"
select select "EmergencyContact_RelationshipOptions.Father"
select select "Choice_Yes"
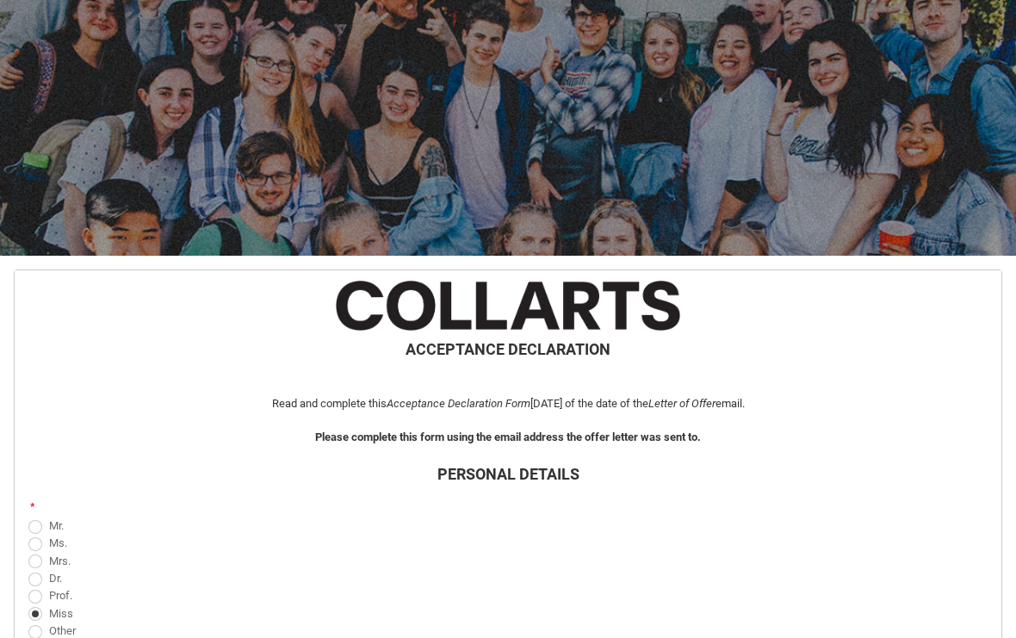
scroll to position [183, 0]
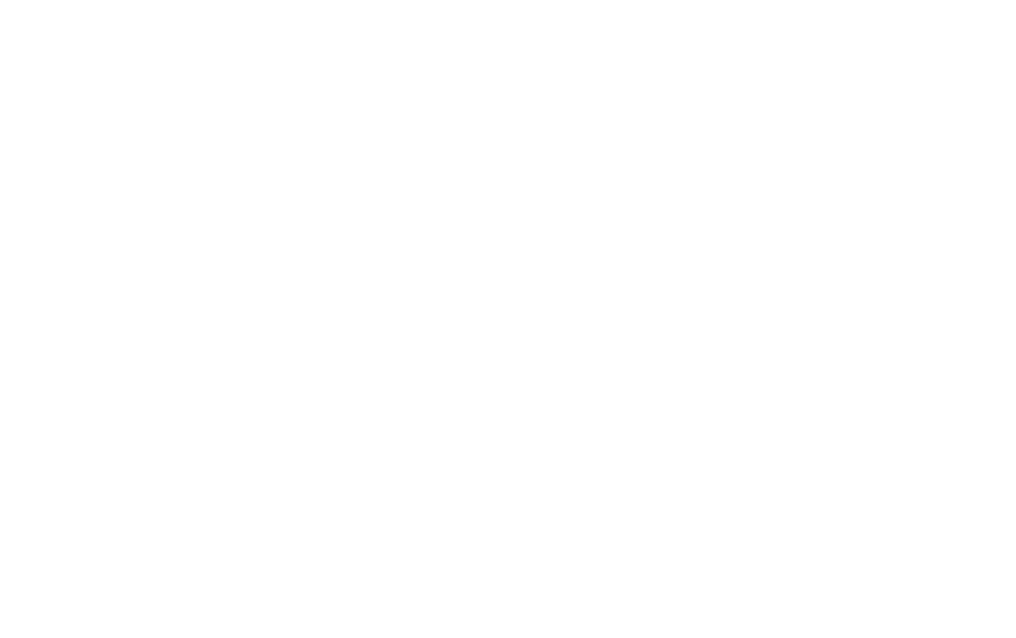
type lightning-primitive-input-simple "608 305866"
type input "608 305866"
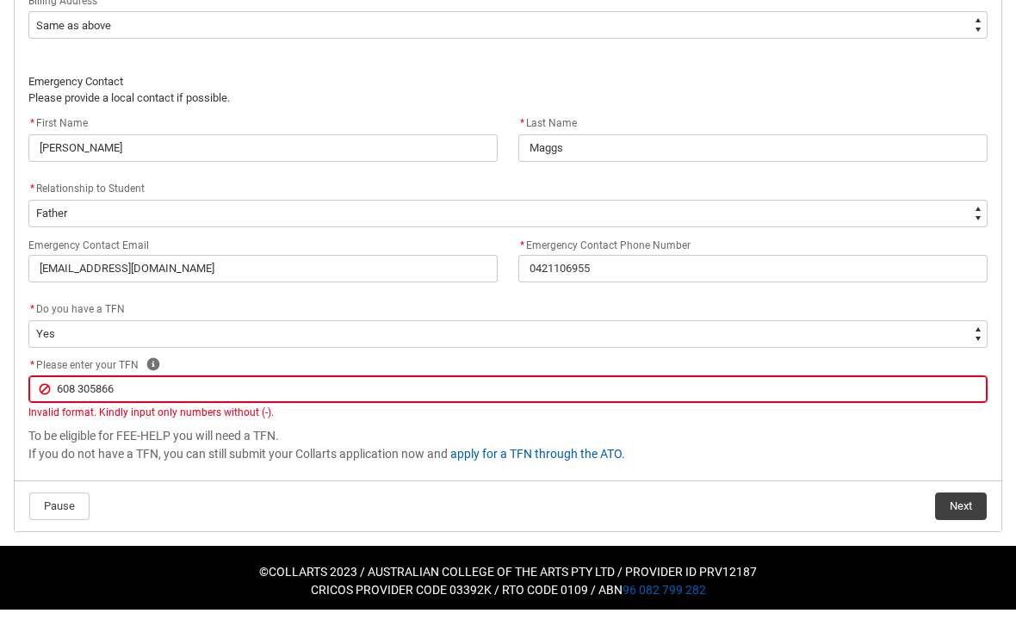
type lightning-primitive-input-simple "608305866"
type input "608305866"
click at [966, 521] on button "Next" at bounding box center [961, 535] width 52 height 28
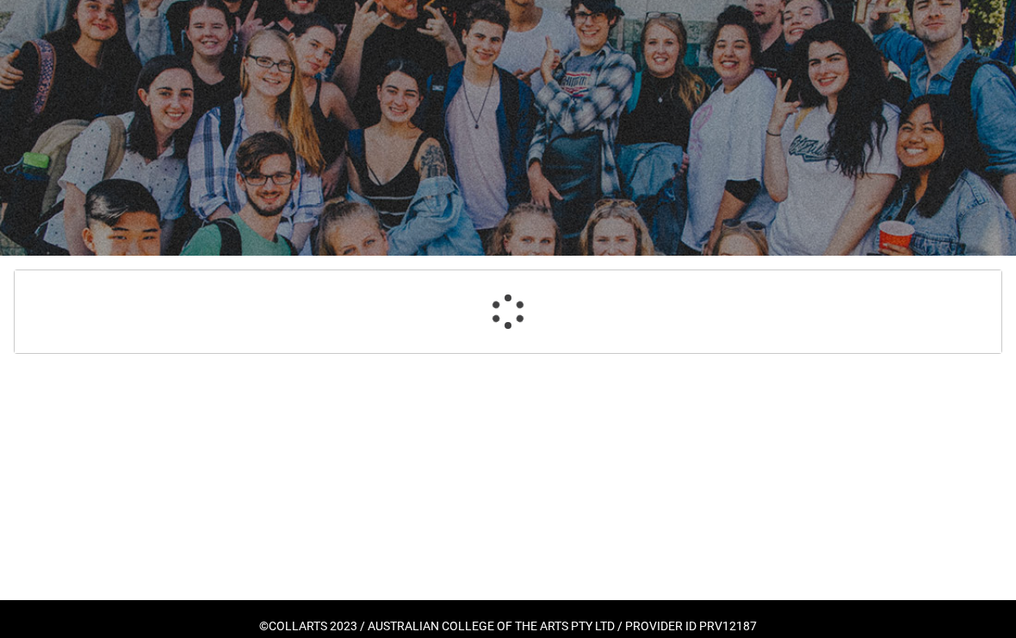
select select "Payment_Type_FEE_HELP"
select select "Study_Mode_FullTime"
select select "StudyMethod_OnCampus"
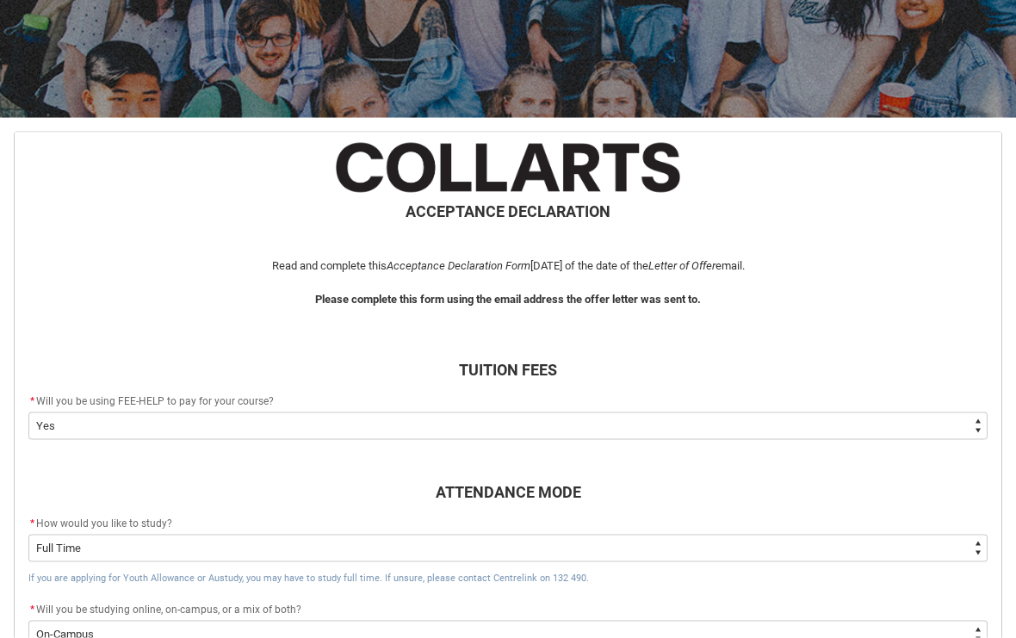
scroll to position [224, 0]
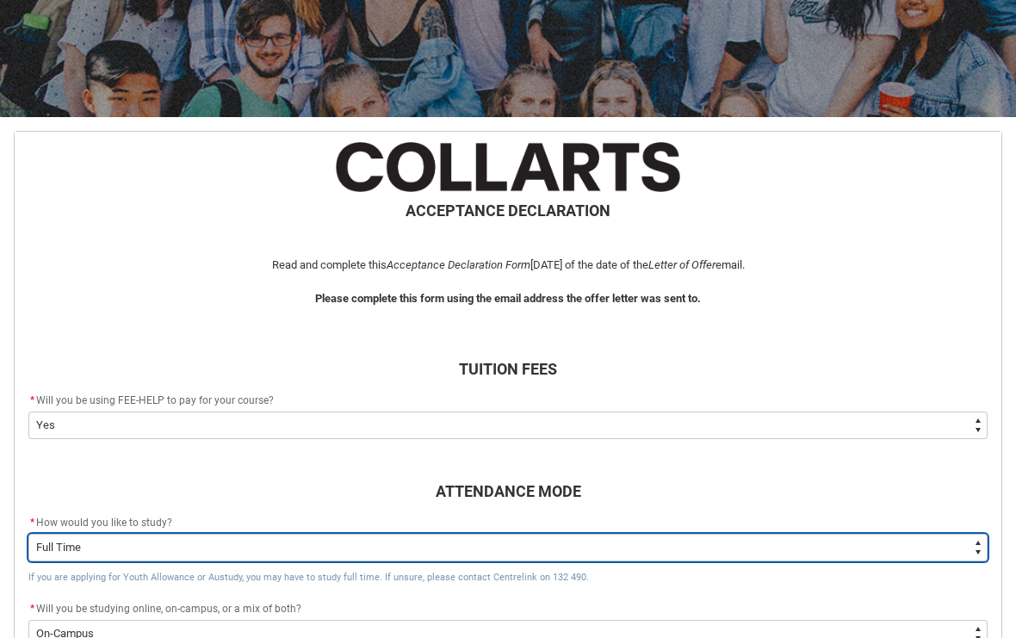
click at [942, 558] on select "--None-- Full Time Part Time" at bounding box center [507, 548] width 959 height 28
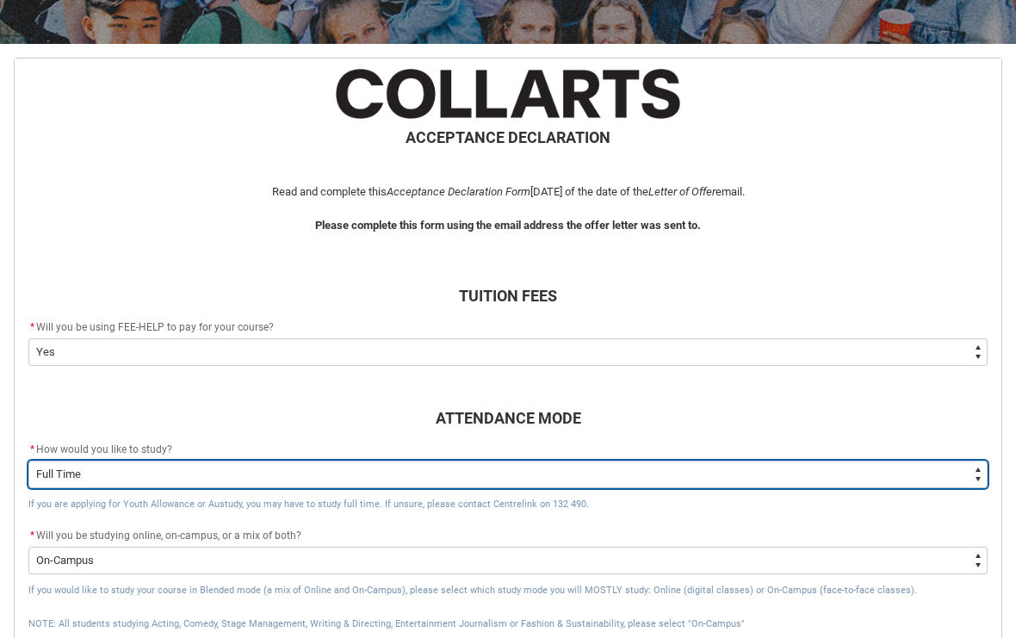
scroll to position [369, 0]
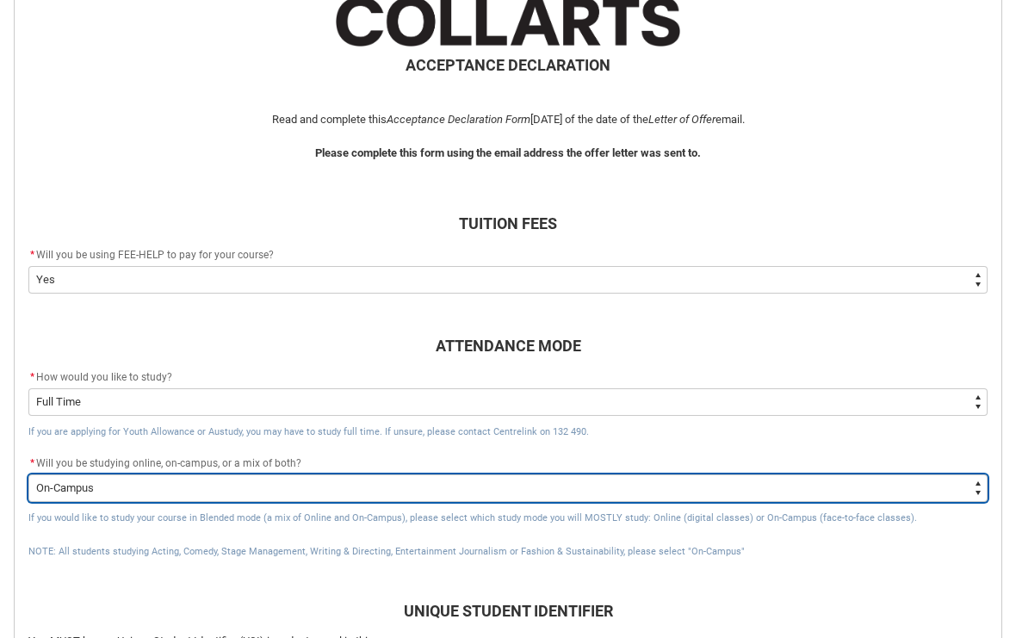
click at [690, 481] on select "--None-- Online On-Campus" at bounding box center [507, 488] width 959 height 28
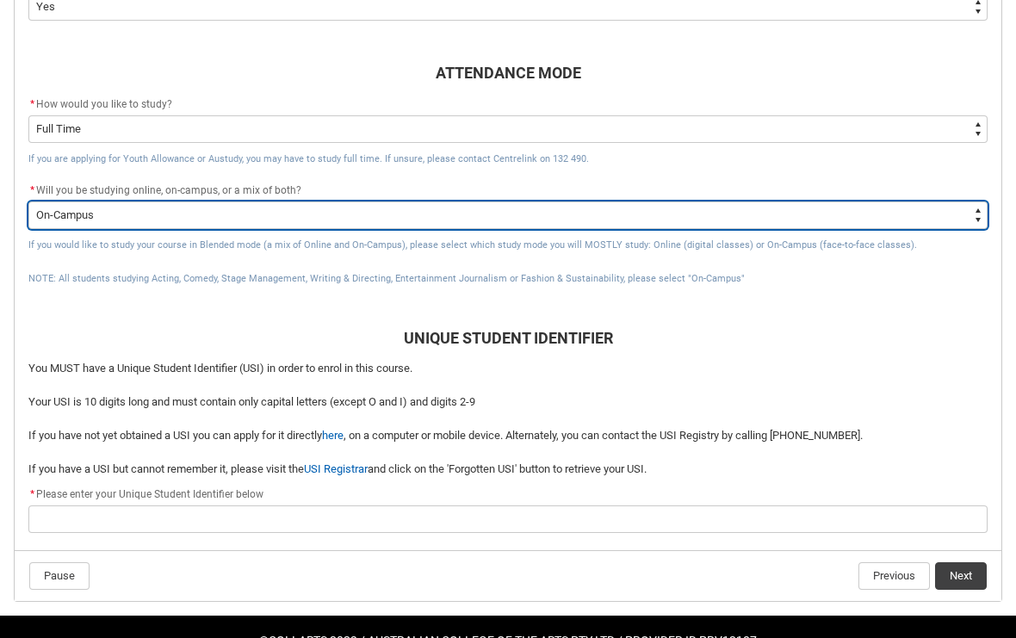
scroll to position [651, 0]
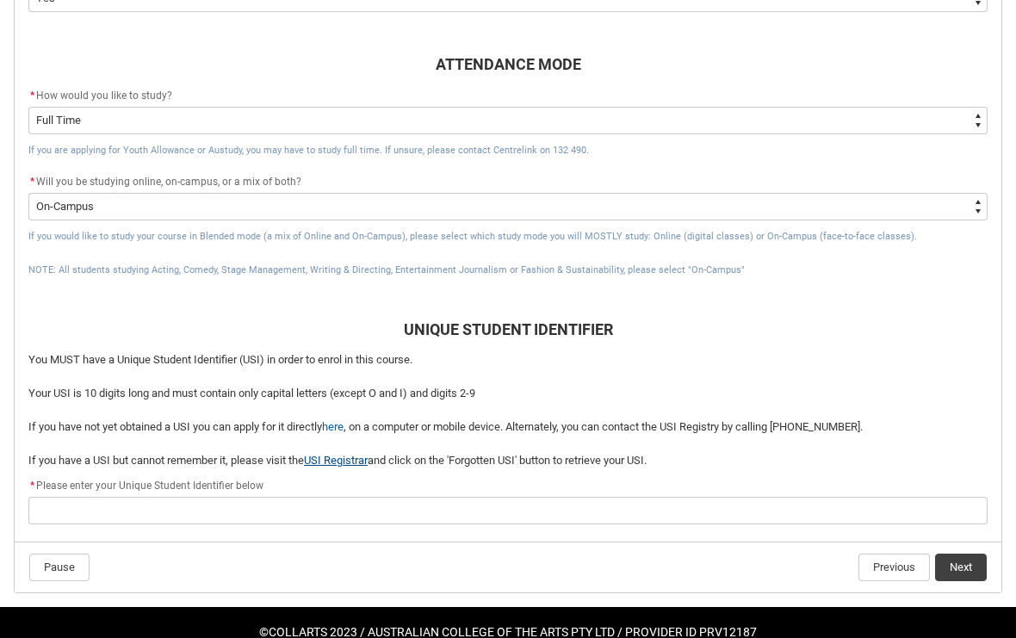
click at [364, 454] on link "USI Registrar" at bounding box center [336, 460] width 64 height 13
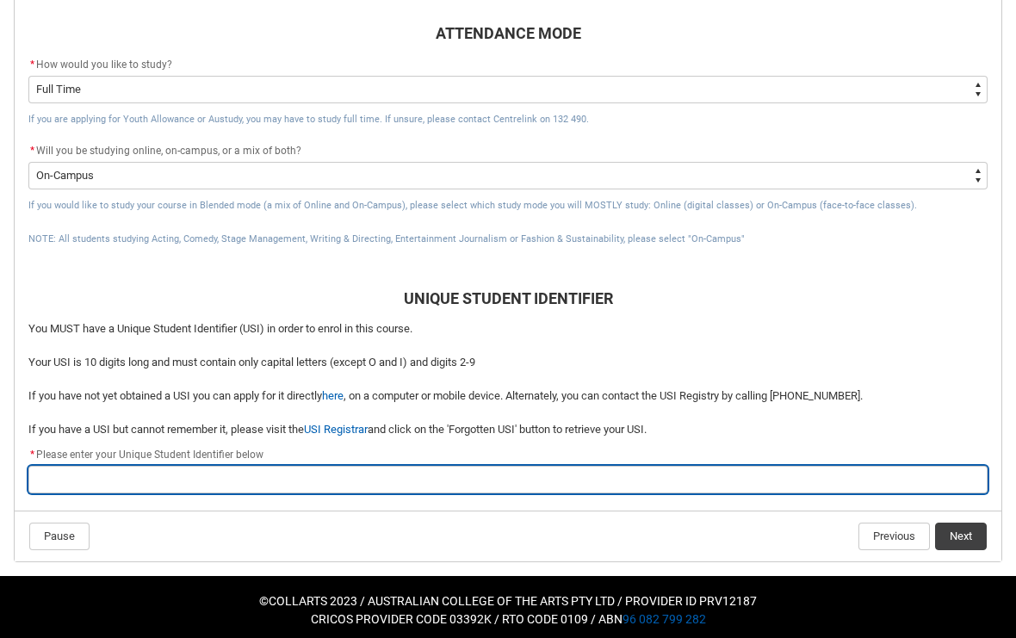
click at [417, 482] on input "REDU_Acceptance_Declaration flow" at bounding box center [507, 480] width 959 height 28
paste input "C6LAN2FJQV"
type lightning-primitive-input-simple "C6LAN2FJQV"
type input "C6LAN2FJQV"
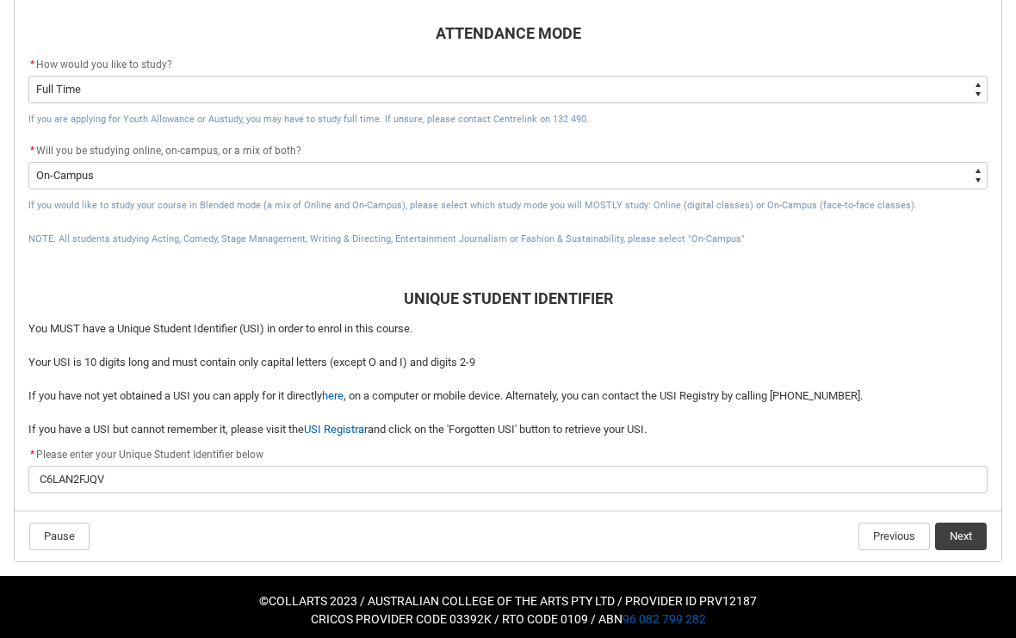
click at [966, 537] on button "Next" at bounding box center [961, 537] width 52 height 28
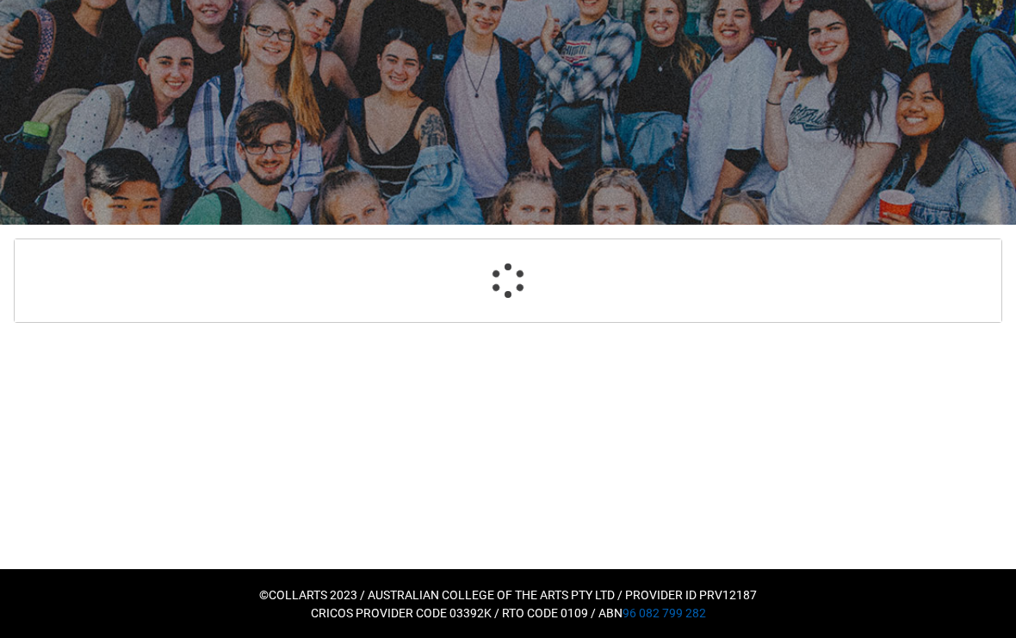
select select "CitizenshipStatus_Options.1"
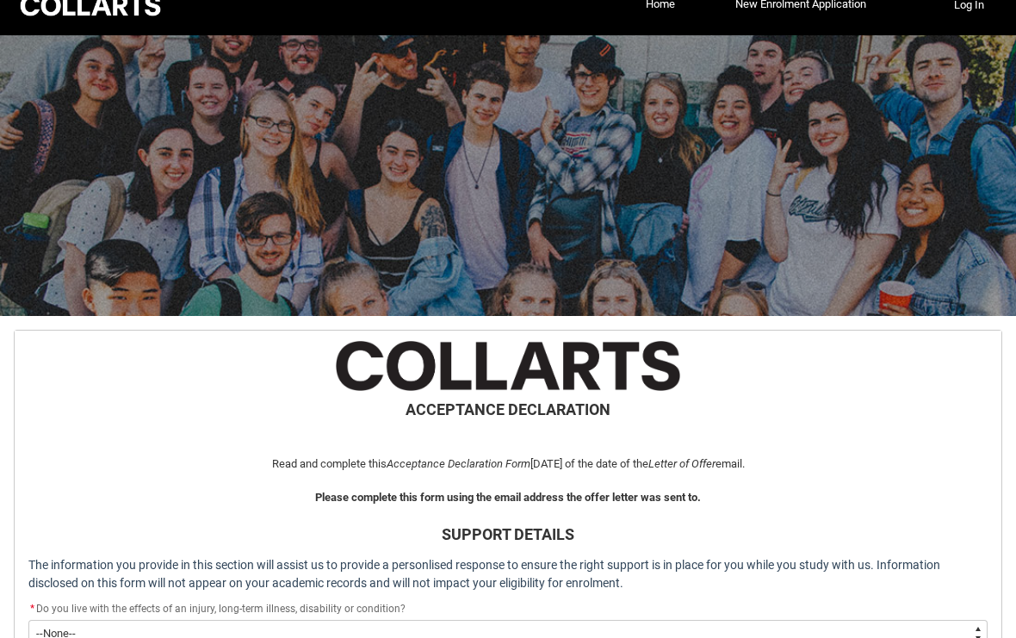
scroll to position [0, 0]
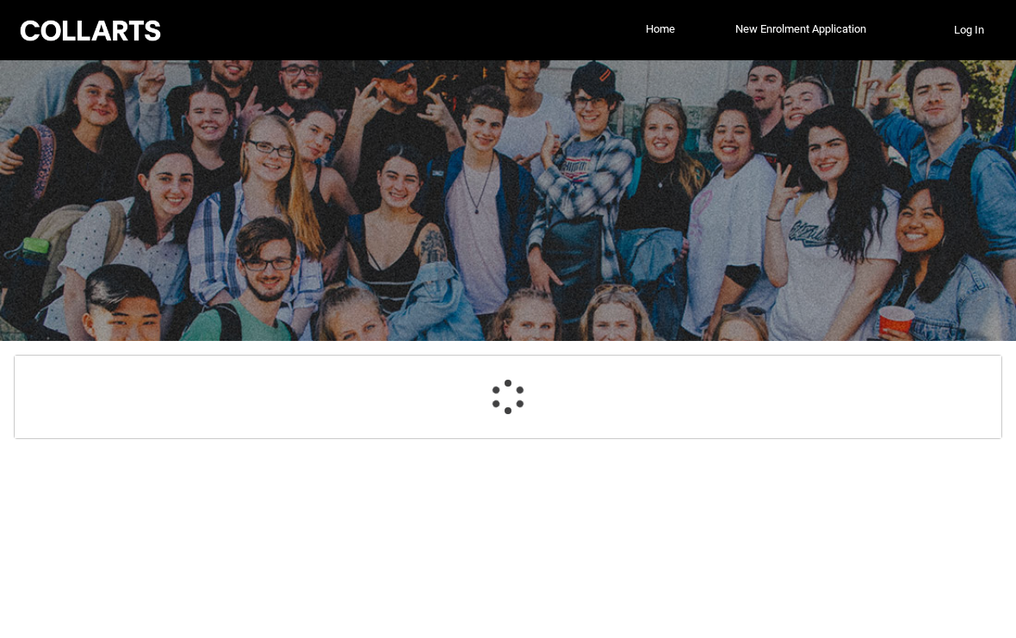
select select "GenderOptions.[DEMOGRAPHIC_DATA]"
select select "MailingCountry_Options.1101"
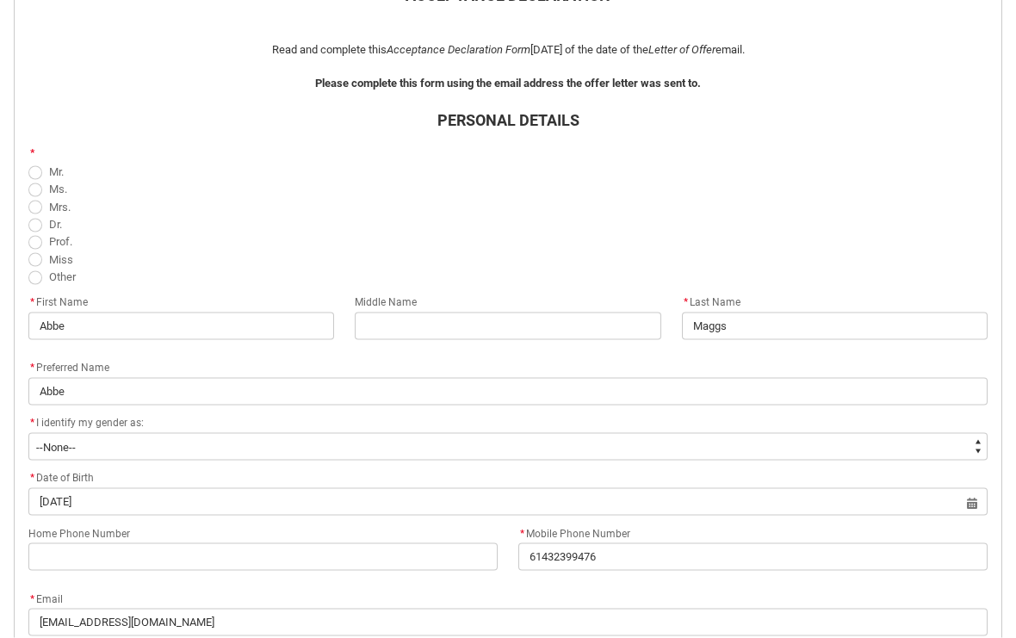
scroll to position [440, 0]
click at [625, 423] on div "* I identify my gender as:" at bounding box center [507, 422] width 959 height 21
click at [619, 418] on div "* I identify my gender as:" at bounding box center [507, 422] width 959 height 21
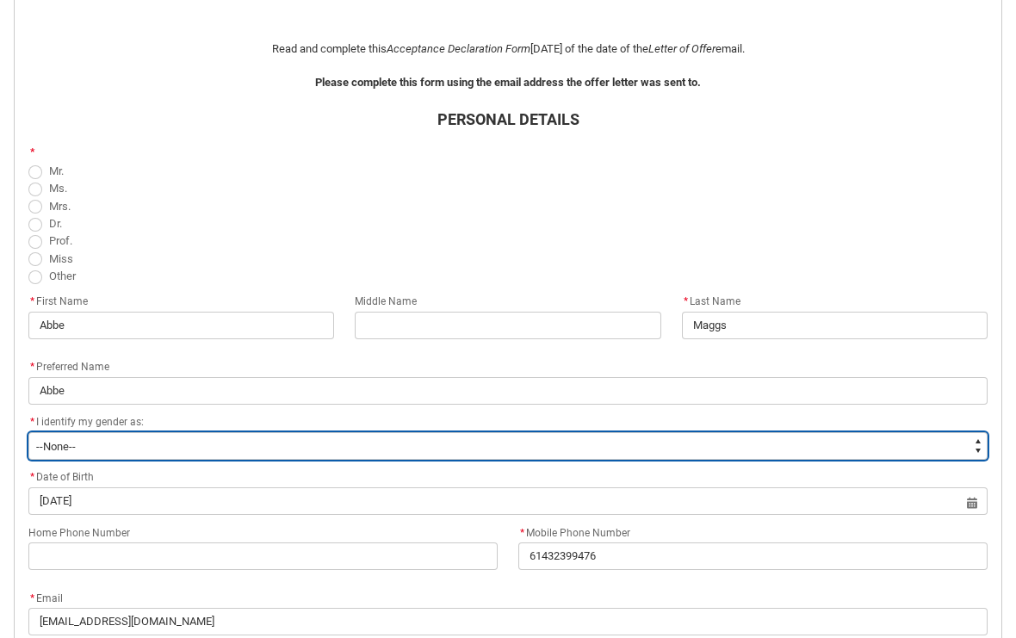
click at [593, 449] on select "--None-- [DEMOGRAPHIC_DATA] [DEMOGRAPHIC_DATA] Other, or prefer not to disclose…" at bounding box center [507, 446] width 959 height 28
type lightning-select "GenderOptions.Other%2C or prefer not to disclose"
select select "GenderOptions.Other%2C or prefer not to disclose"
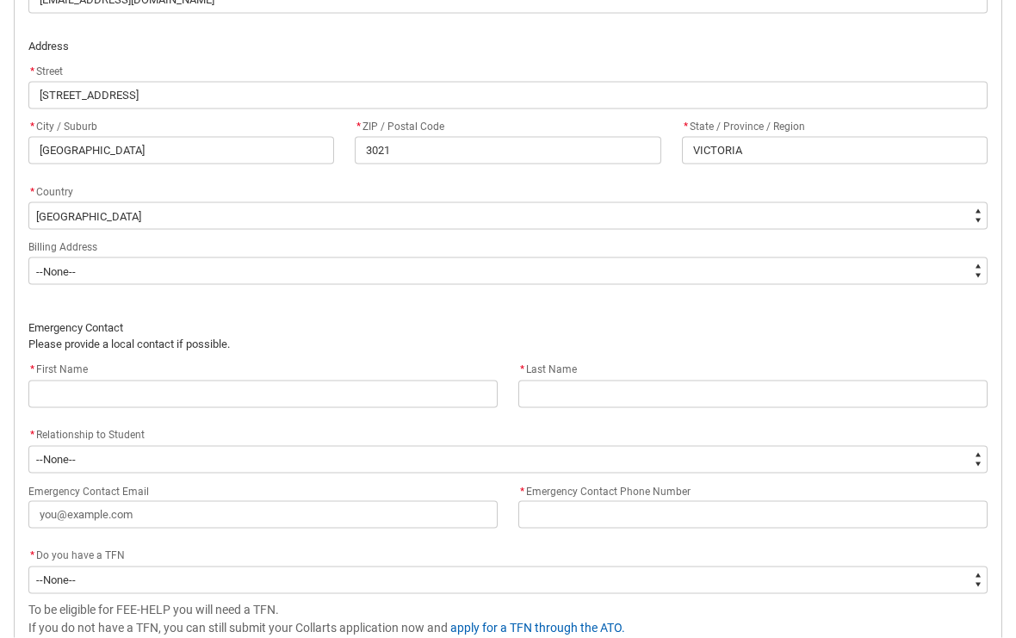
scroll to position [1062, 0]
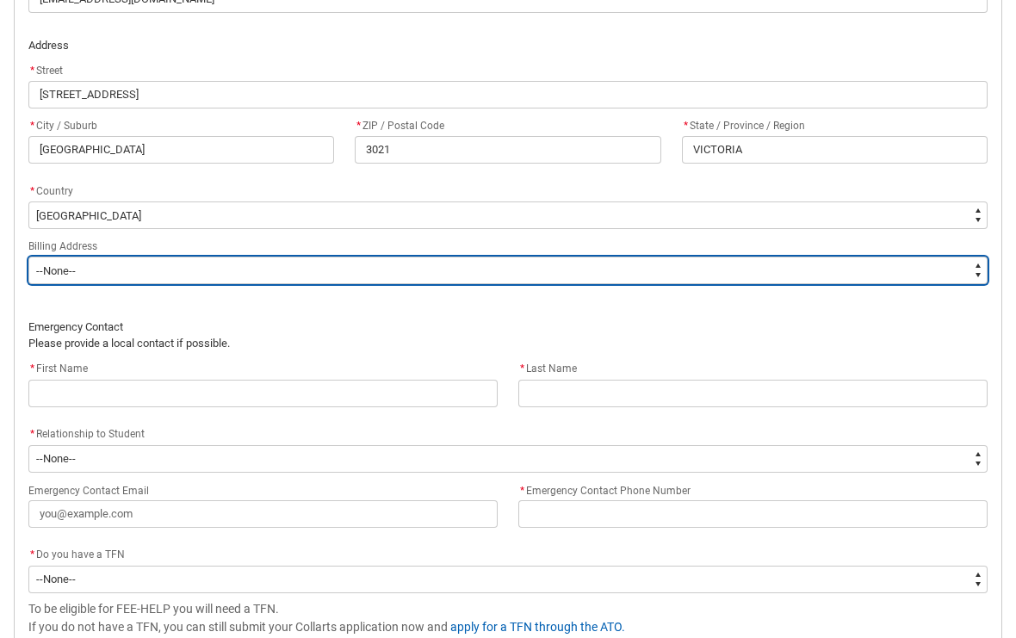
click at [749, 269] on select "--None-- Same as above Different to above - please complete below" at bounding box center [507, 271] width 959 height 28
type lightning-select "BillingAddressOption_Same"
select select "BillingAddressOption_Same"
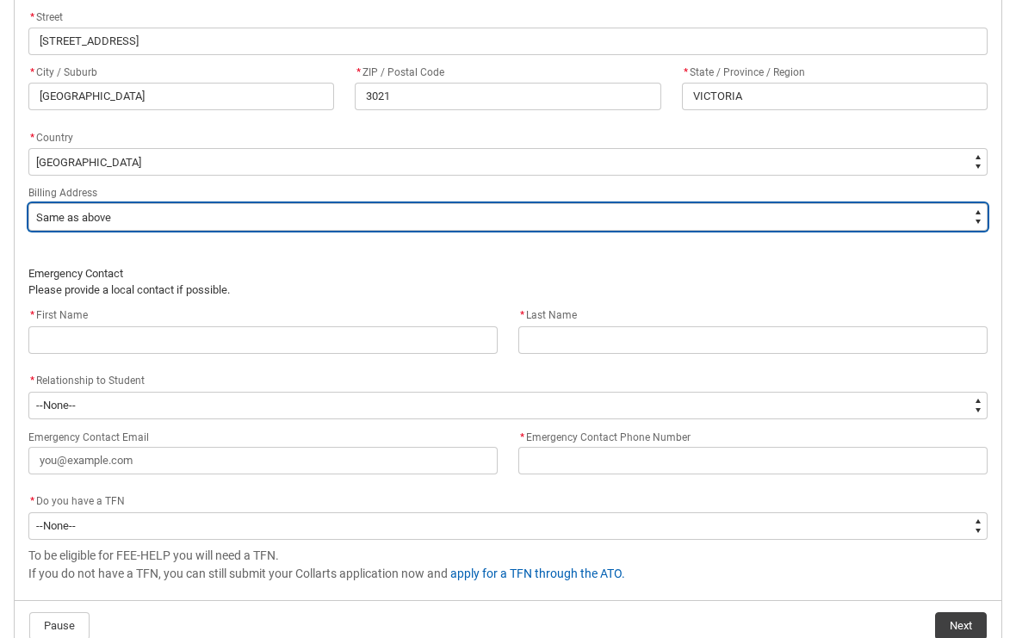
scroll to position [1124, 0]
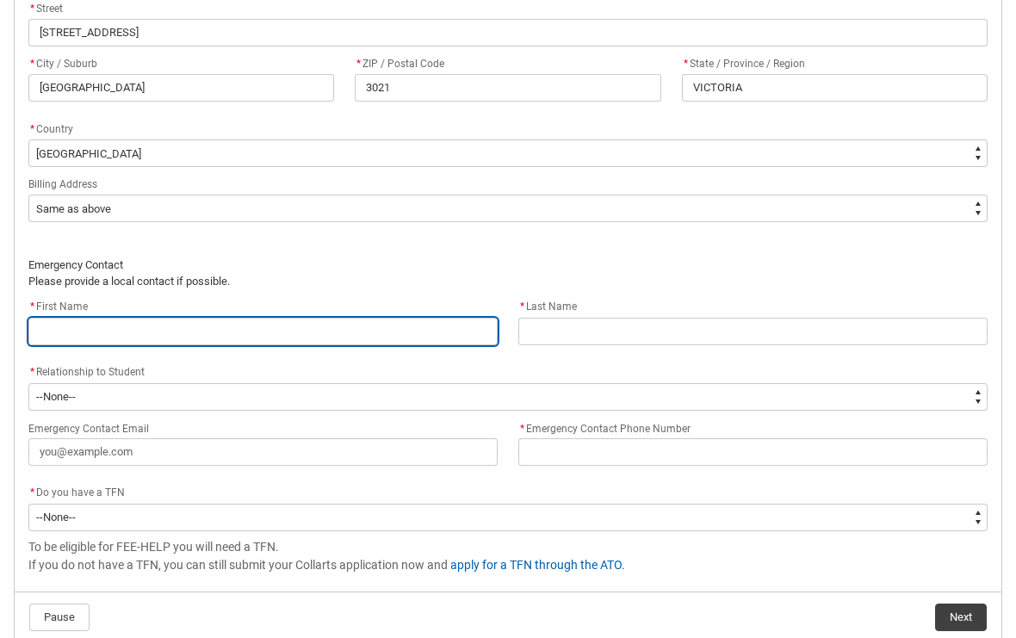
click at [457, 330] on input "REDU_Acceptance_Declaration flow" at bounding box center [262, 332] width 469 height 28
type lightning-primitive-input-simple "E"
type input "E"
type lightning-primitive-input-simple "ER"
type input "ER"
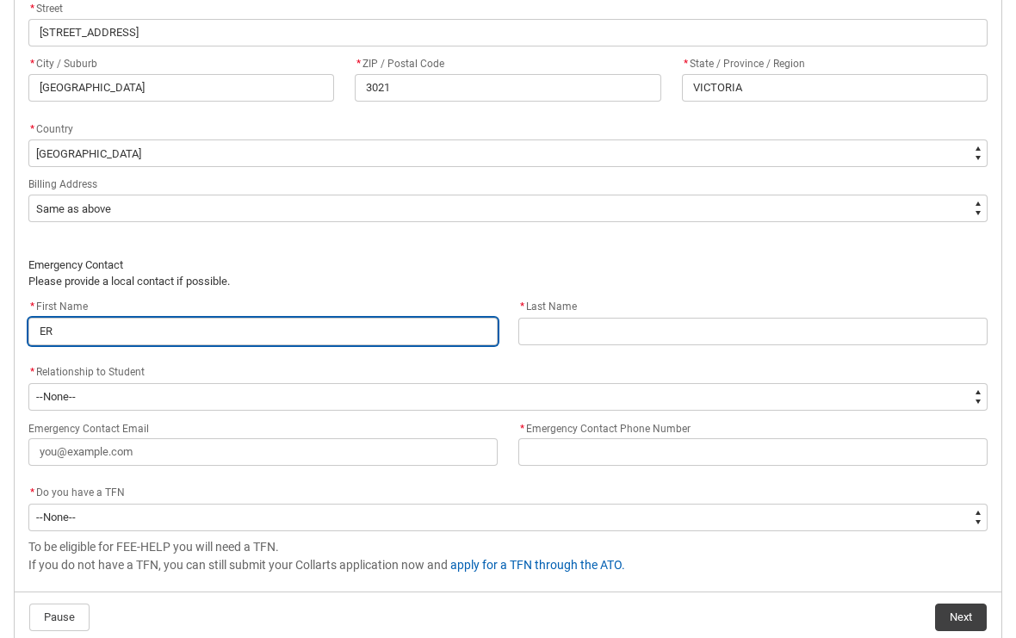
type lightning-primitive-input-simple "ERI"
type input "ERI"
type lightning-primitive-input-simple "ER"
type input "ER"
type lightning-primitive-input-simple "E"
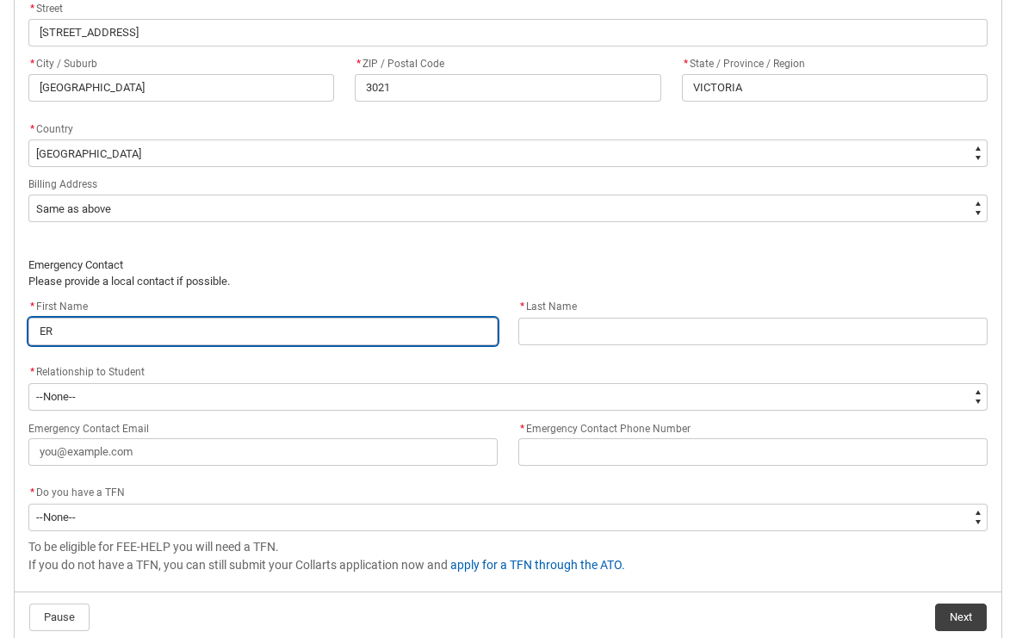
type input "E"
type lightning-primitive-input-simple "Er"
type input "Er"
type lightning-primitive-input-simple "[PERSON_NAME]"
type input "[PERSON_NAME]"
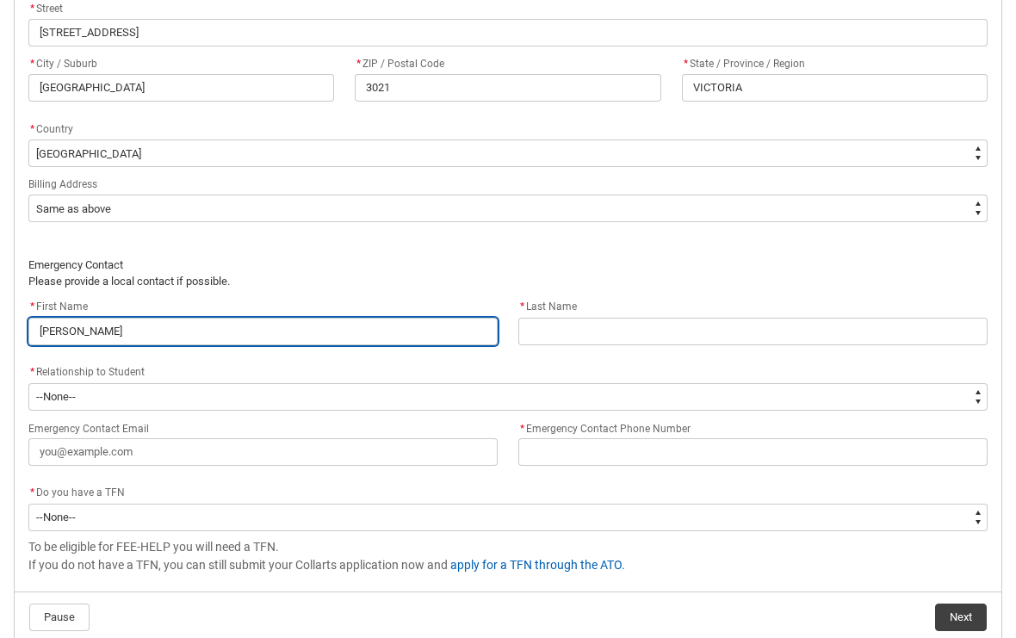
type lightning-primitive-input-simple "[PERSON_NAME]"
type input "[PERSON_NAME]"
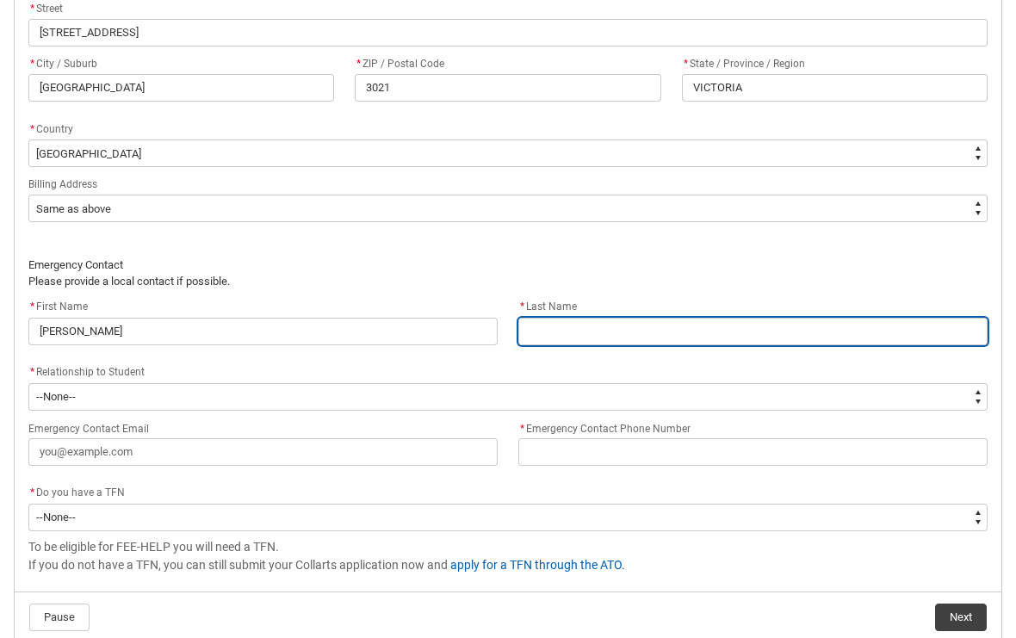
click at [709, 338] on input "REDU_Acceptance_Declaration flow" at bounding box center [752, 332] width 469 height 28
type lightning-primitive-input-simple "M"
type input "M"
type lightning-primitive-input-simple "Ma"
type input "Ma"
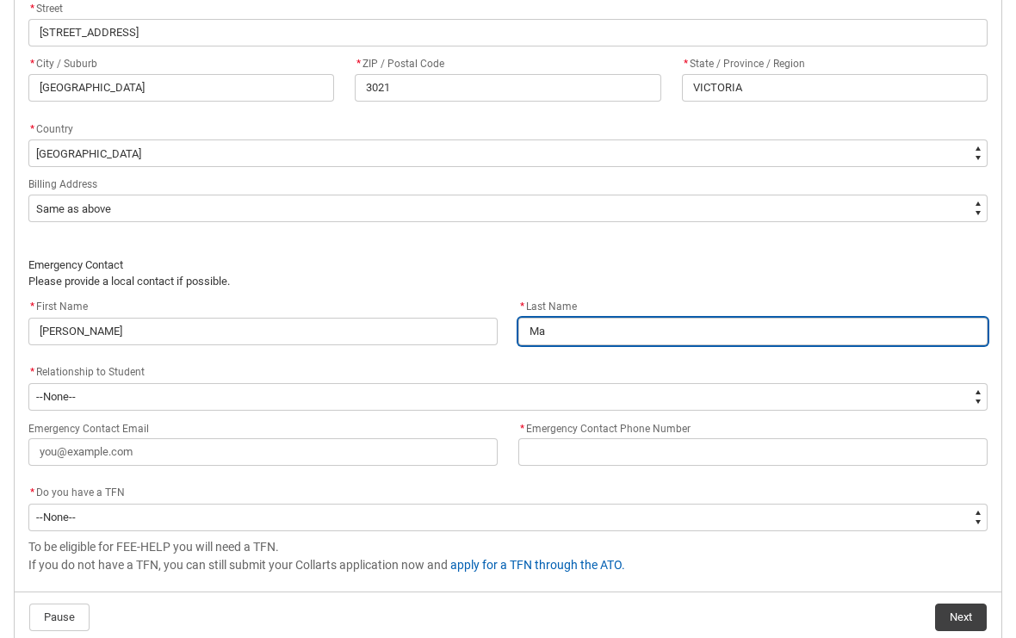
type lightning-primitive-input-simple "Mag"
type input "Mag"
type lightning-primitive-input-simple "Magg"
type input "Magg"
type lightning-primitive-input-simple "Maggs"
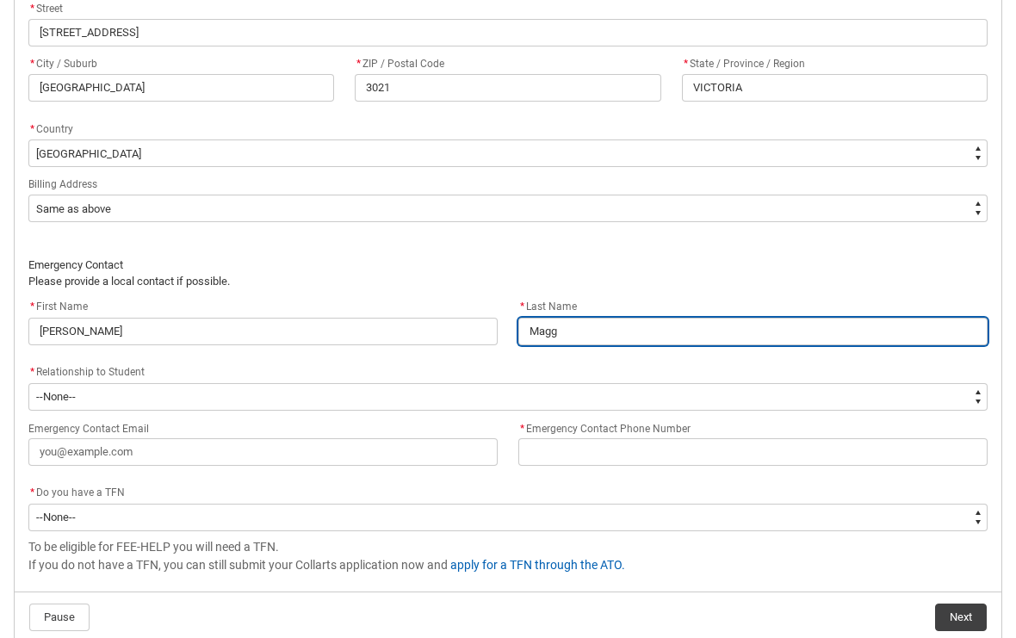
type input "Maggs"
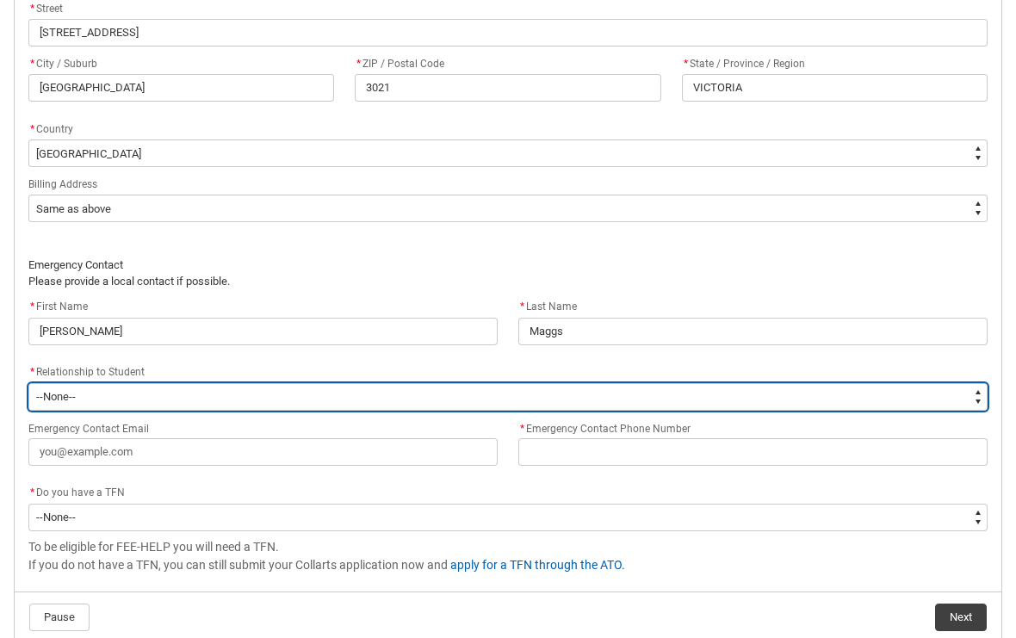
click at [511, 385] on select "--None-- Mother Father Sibling Child Partner Relation Friend" at bounding box center [507, 397] width 959 height 28
type lightning-select "EmergencyContact_RelationshipOptions.Father"
select select "EmergencyContact_RelationshipOptions.Father"
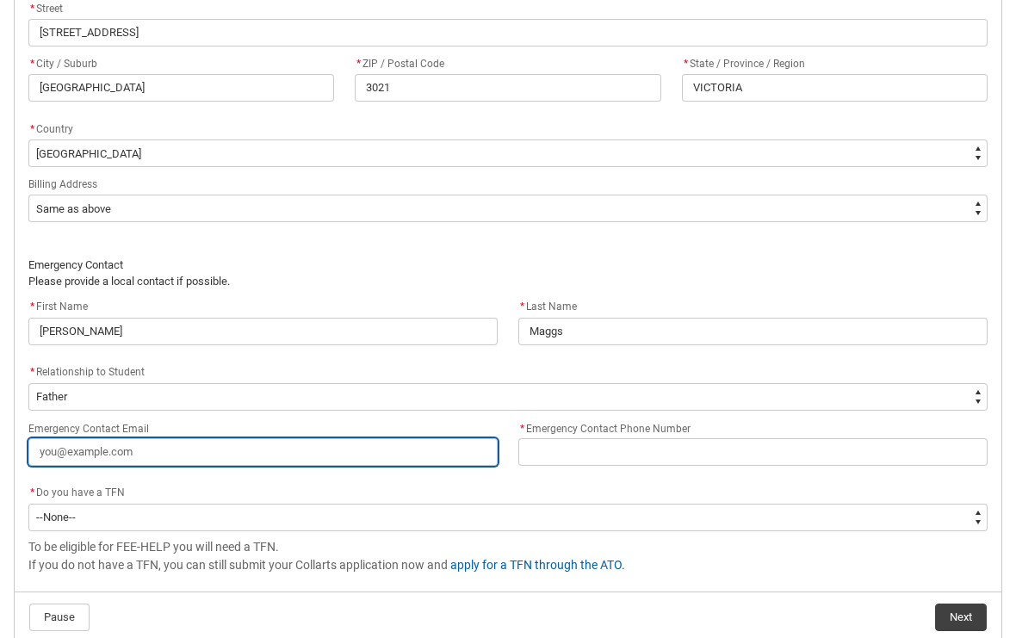
click at [426, 455] on input "Emergency Contact Email" at bounding box center [262, 452] width 469 height 28
type lightning-primitive-input-simple "e"
type input "e"
type lightning-primitive-input-simple "er"
type input "er"
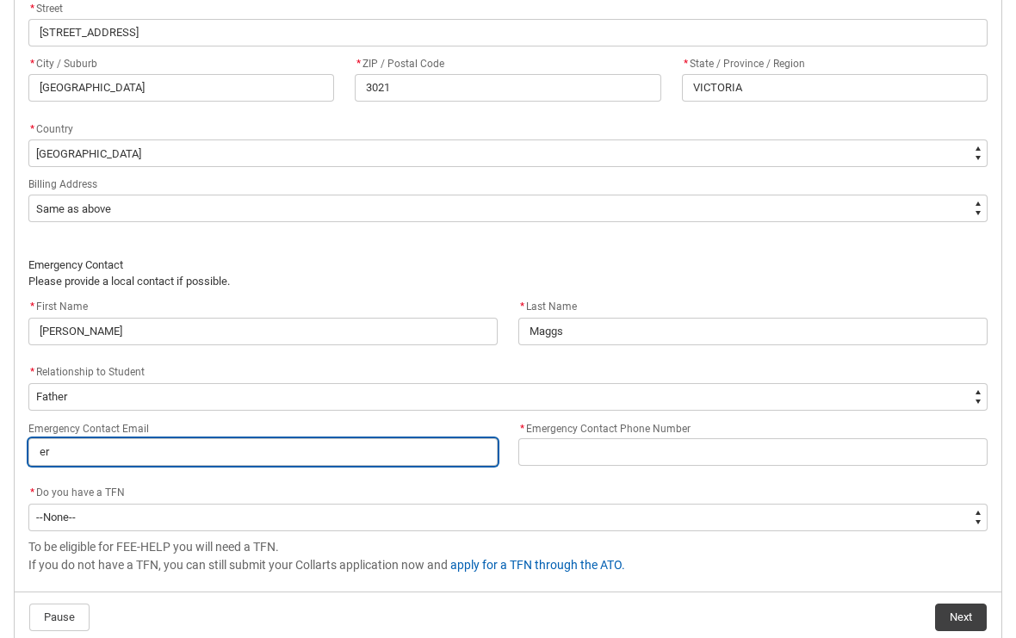
type lightning-primitive-input-simple "erc"
type input "erc"
type lightning-primitive-input-simple "[PERSON_NAME]"
type input "[PERSON_NAME]"
type lightning-primitive-input-simple "eric="
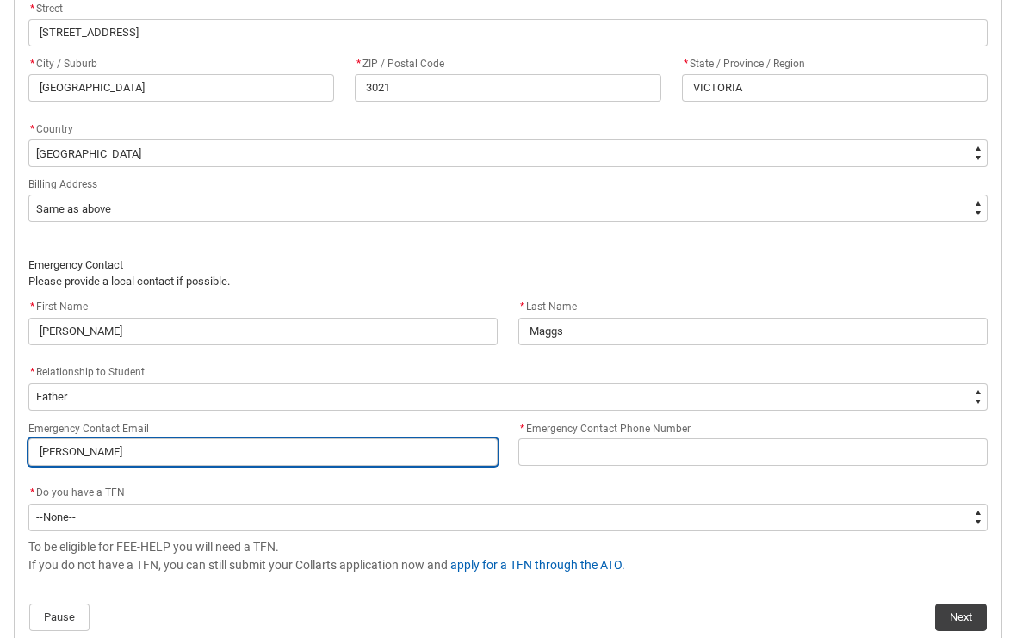
type input "eric="
type lightning-primitive-input-simple "eric=i"
type input "eric=i"
type lightning-primitive-input-simple "eric=ic"
type input "eric=ic"
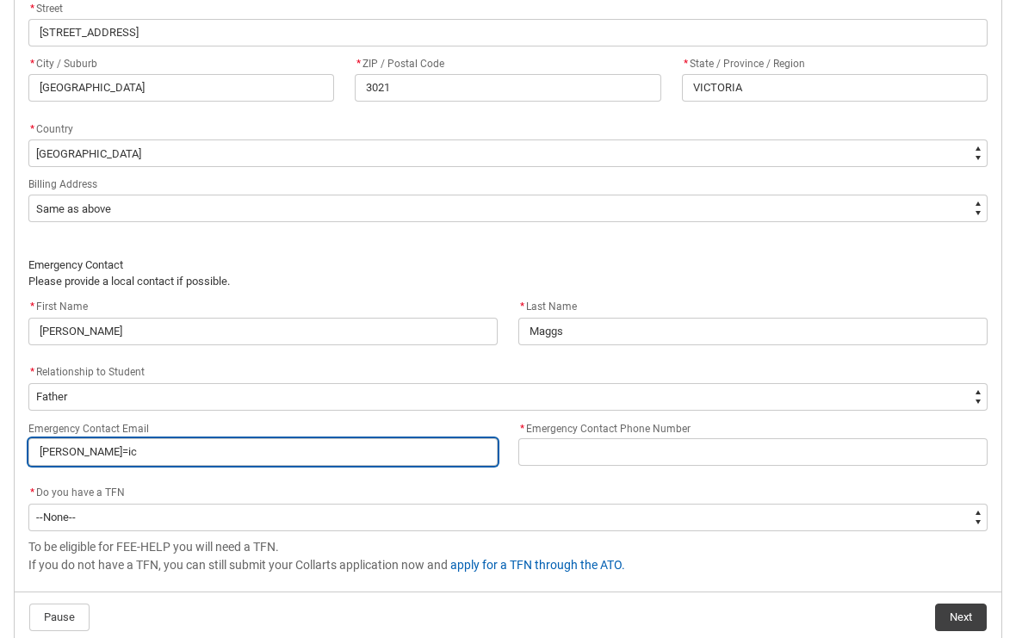
type lightning-primitive-input-simple "eric=i"
type input "eric=i"
type lightning-primitive-input-simple "eric="
type input "eric="
type lightning-primitive-input-simple "[PERSON_NAME]"
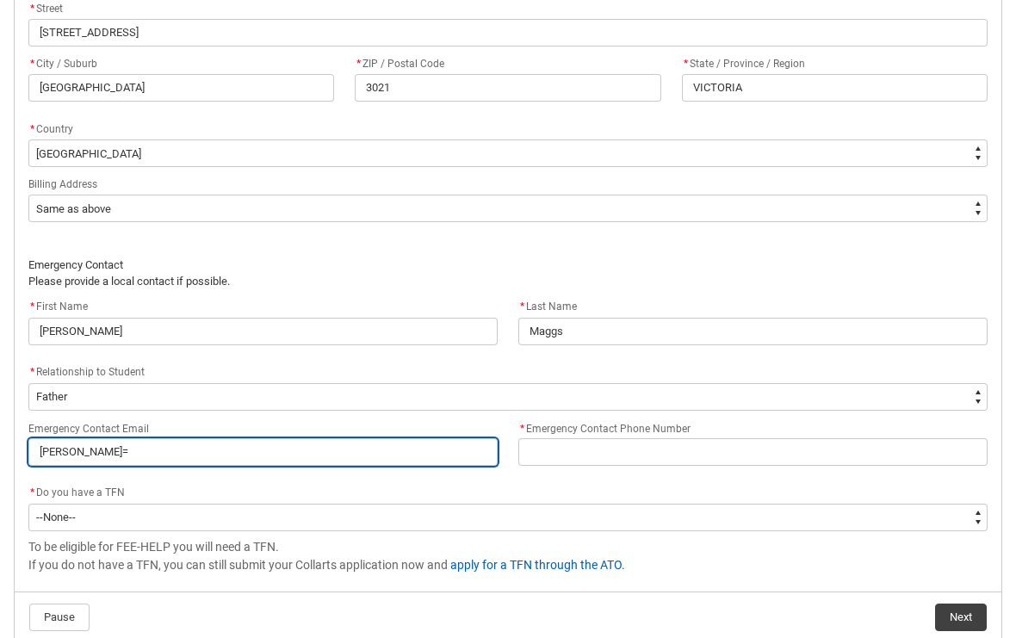
type input "[PERSON_NAME]"
type lightning-primitive-input-simple "ericm"
type input "ericm"
type lightning-primitive-input-simple "ericma"
type input "ericma"
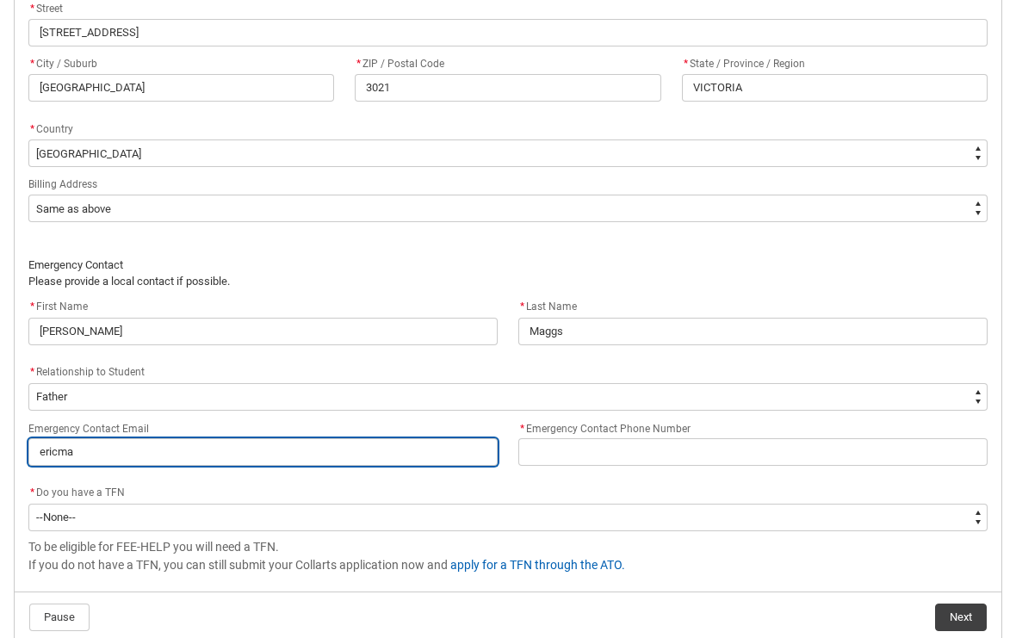
type lightning-primitive-input-simple "ericmag"
type input "ericmag"
type lightning-primitive-input-simple "ericmagg"
type input "ericmagg"
type lightning-primitive-input-simple "ericmaggs"
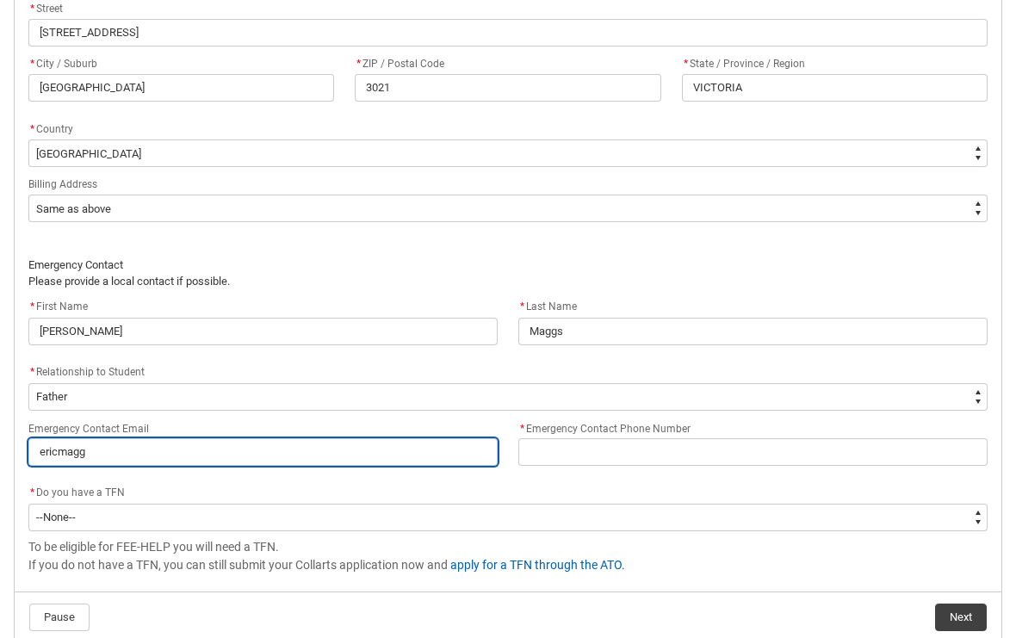
type input "ericmaggs"
type lightning-primitive-input-simple "ericmaggs2"
type input "ericmaggs2"
type lightning-primitive-input-simple "ericmaggs"
type input "ericmaggs"
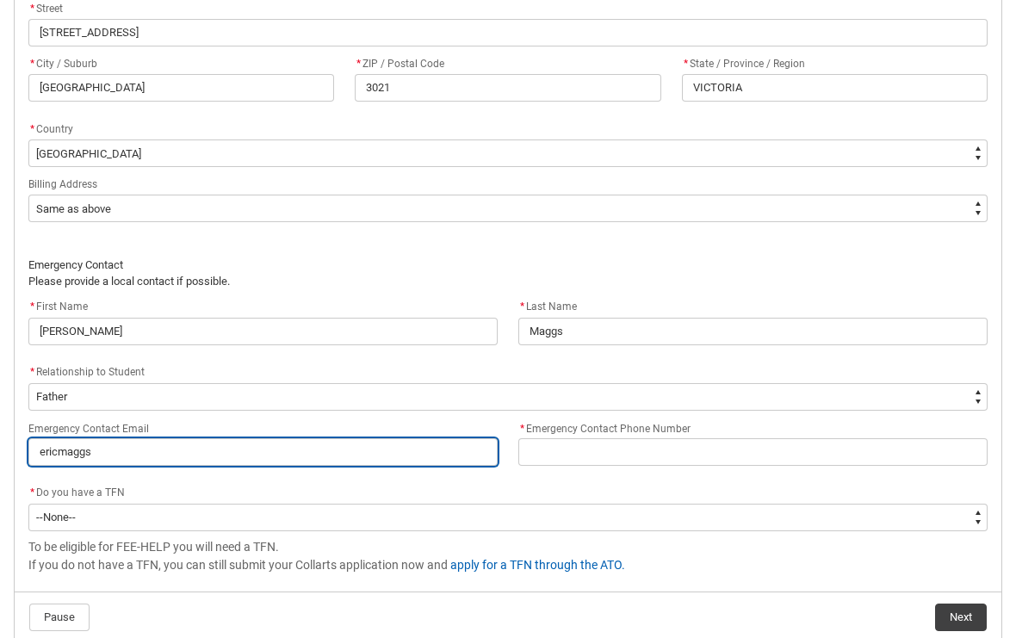
type lightning-primitive-input-simple "ericmaggs@"
type input "ericmaggs@"
type lightning-primitive-input-simple "ericmaggs@g"
type input "ericmaggs@g"
type lightning-primitive-input-simple "ericmaggs@gm"
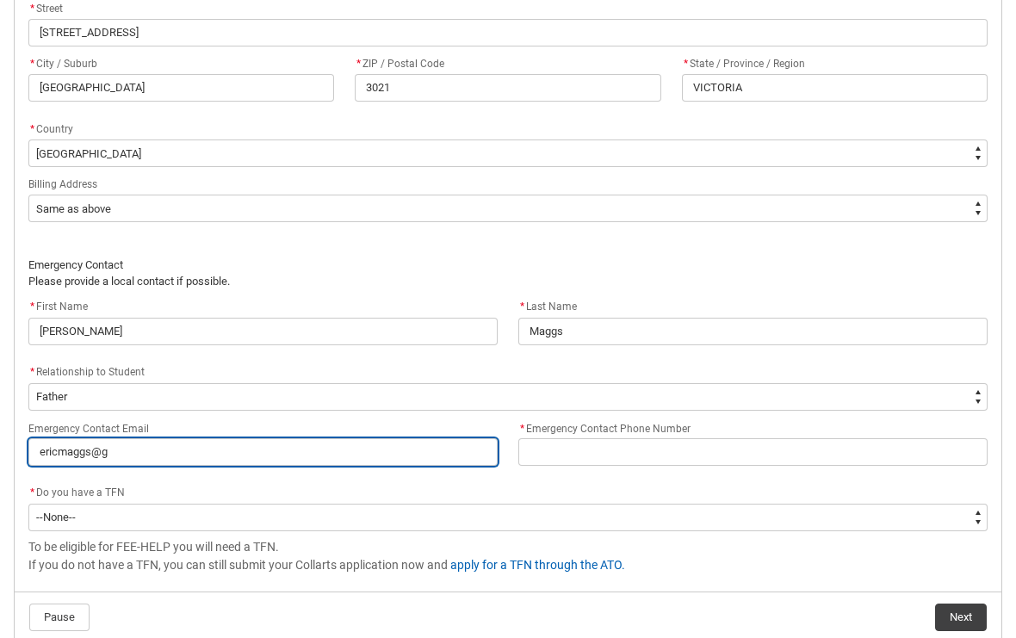
type input "ericmaggs@gm"
type lightning-primitive-input-simple "ericmaggs@gma"
type input "ericmaggs@gma"
type lightning-primitive-input-simple "ericmaggs@gmai"
type input "ericmaggs@gmai"
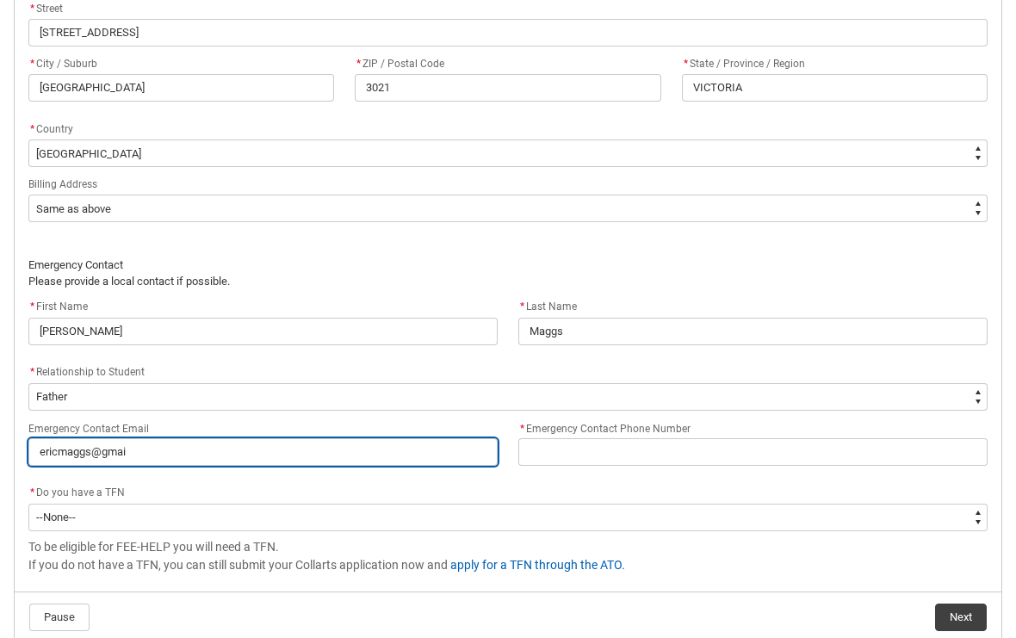
type lightning-primitive-input-simple "[EMAIL_ADDRESS]"
type input "[EMAIL_ADDRESS]"
type lightning-primitive-input-simple "[EMAIL_ADDRESS]."
type input "[EMAIL_ADDRESS]."
type lightning-primitive-input-simple "ericmaggs@gmail.c"
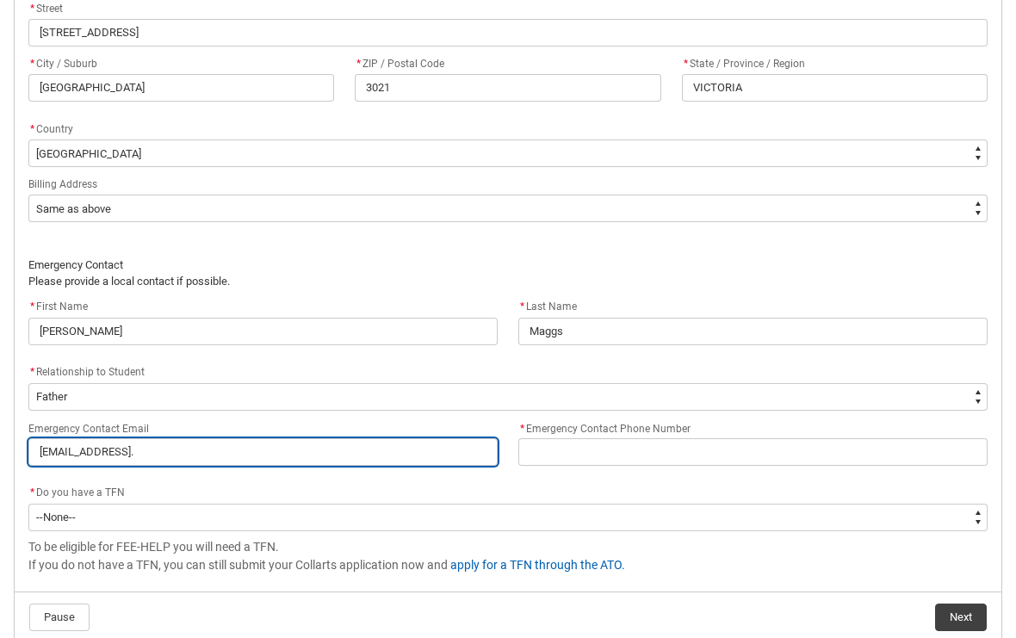
type input "ericmaggs@gmail.c"
type lightning-primitive-input-simple "[EMAIL_ADDRESS][DOMAIN_NAME]"
type input "[EMAIL_ADDRESS][DOMAIN_NAME]"
type lightning-primitive-input-simple "[EMAIL_ADDRESS][DOMAIN_NAME]"
type input "[EMAIL_ADDRESS][DOMAIN_NAME]"
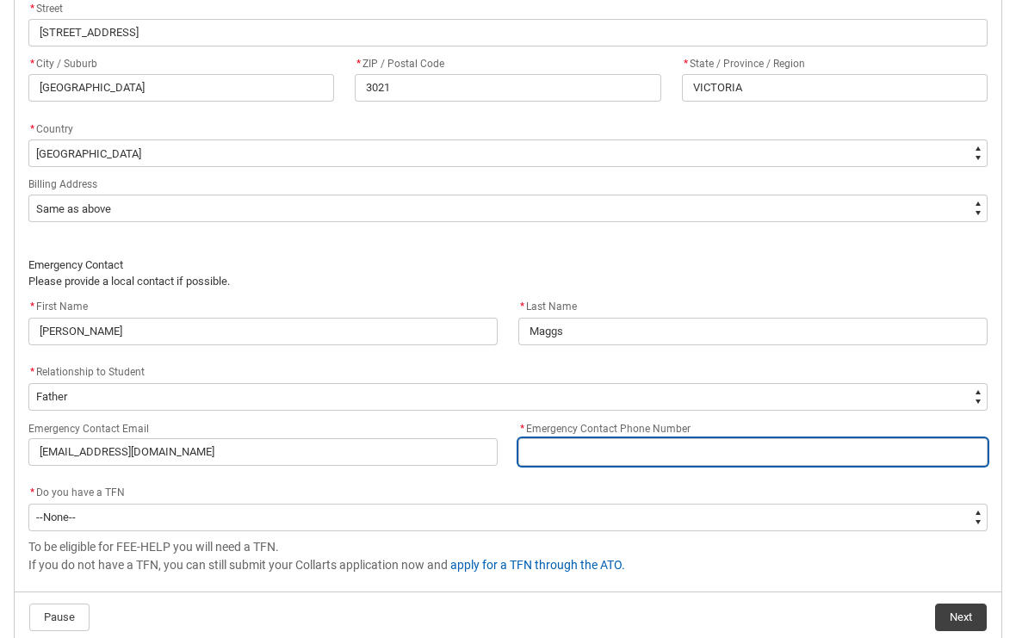
click at [705, 444] on input "* Emergency Contact Phone Number" at bounding box center [752, 452] width 469 height 28
type lightning-primitive-input-simple "0"
type input "0"
type lightning-primitive-input-simple "04"
type input "04"
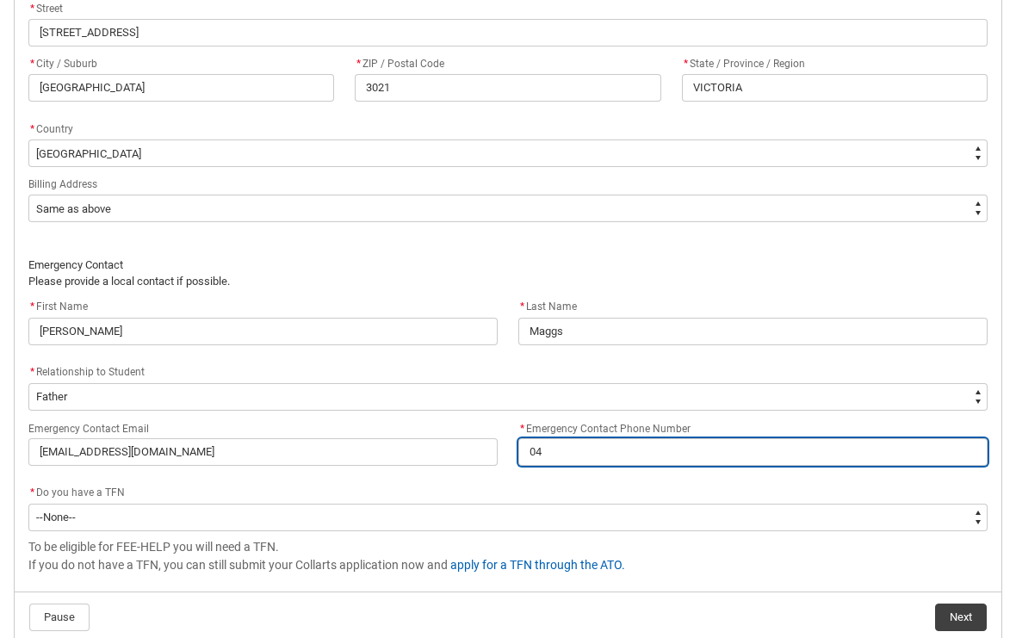
type lightning-primitive-input-simple "042"
type input "042"
type lightning-primitive-input-simple "0421"
type input "0421"
type lightning-primitive-input-simple "04211"
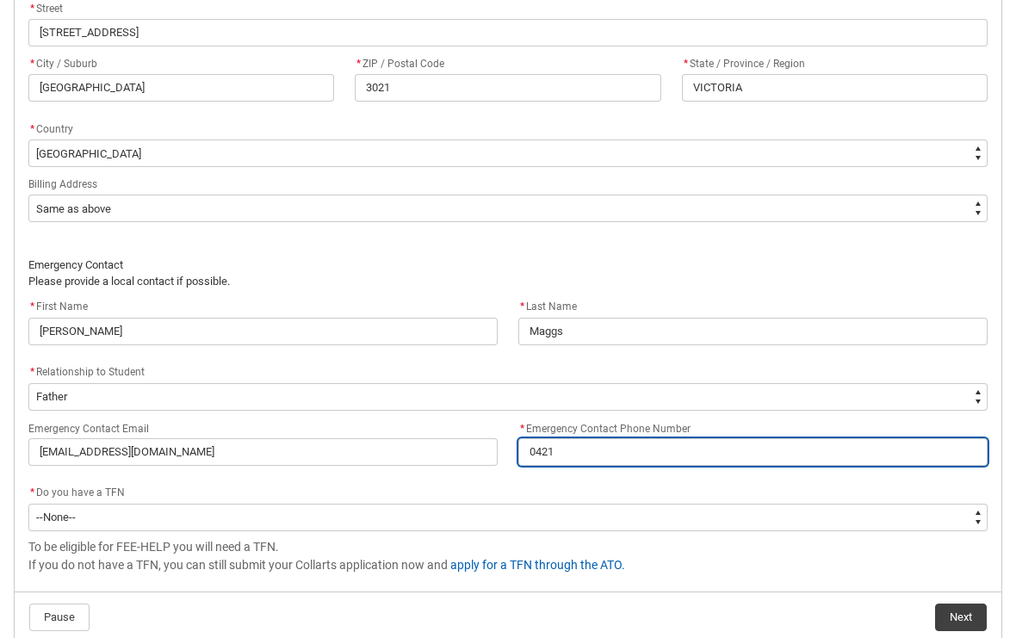
type input "04211"
type lightning-primitive-input-simple "042110"
type input "042110"
type lightning-primitive-input-simple "0421106"
type input "0421106"
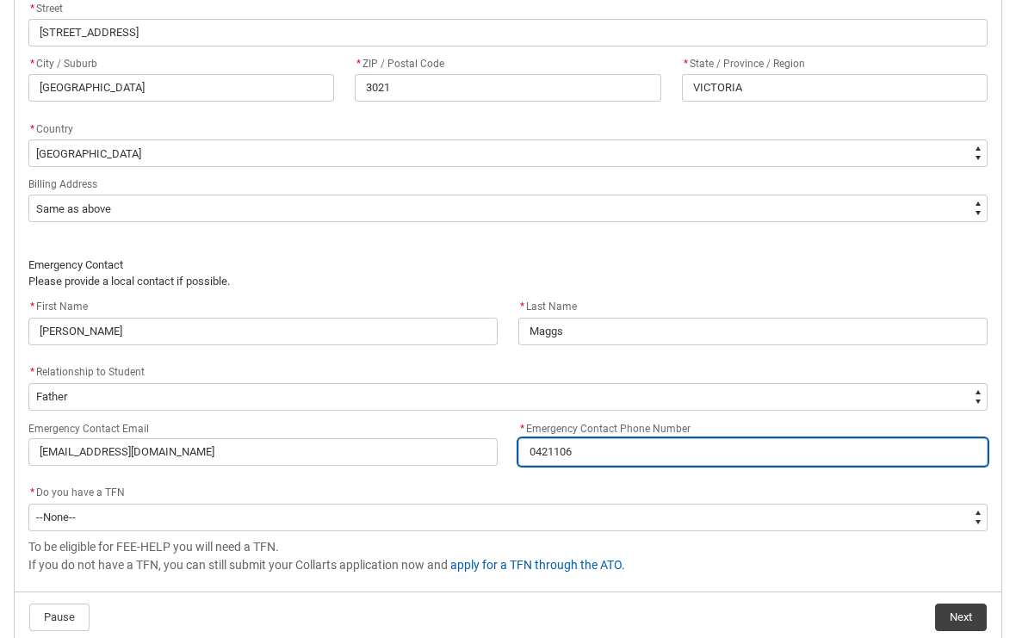
type lightning-primitive-input-simple "04211069"
type input "04211069"
type lightning-primitive-input-simple "042110695"
type input "042110695"
type lightning-primitive-input-simple "0421106955"
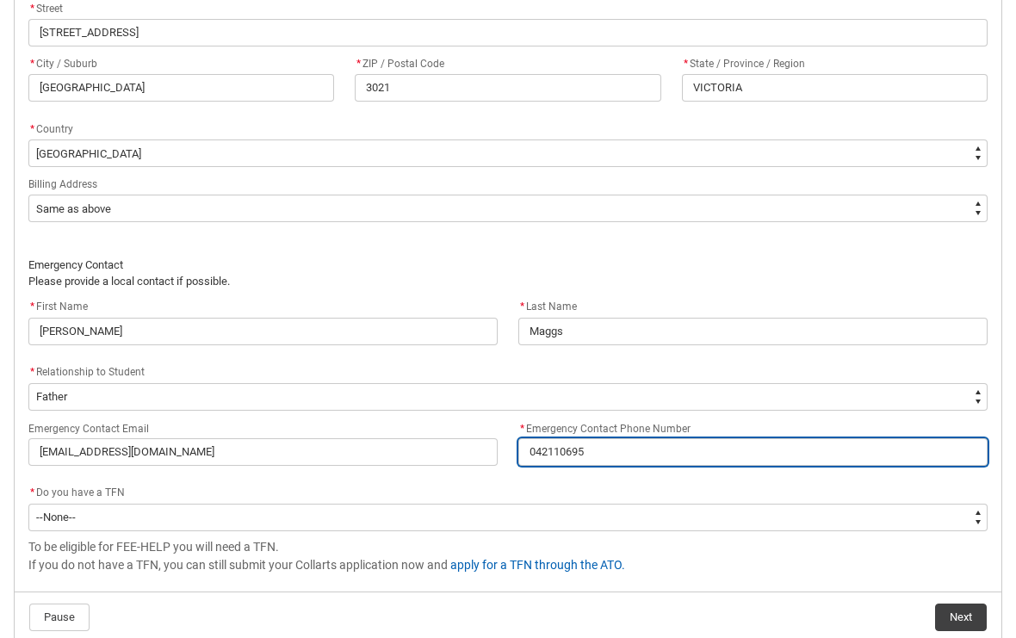
type input "0421106955"
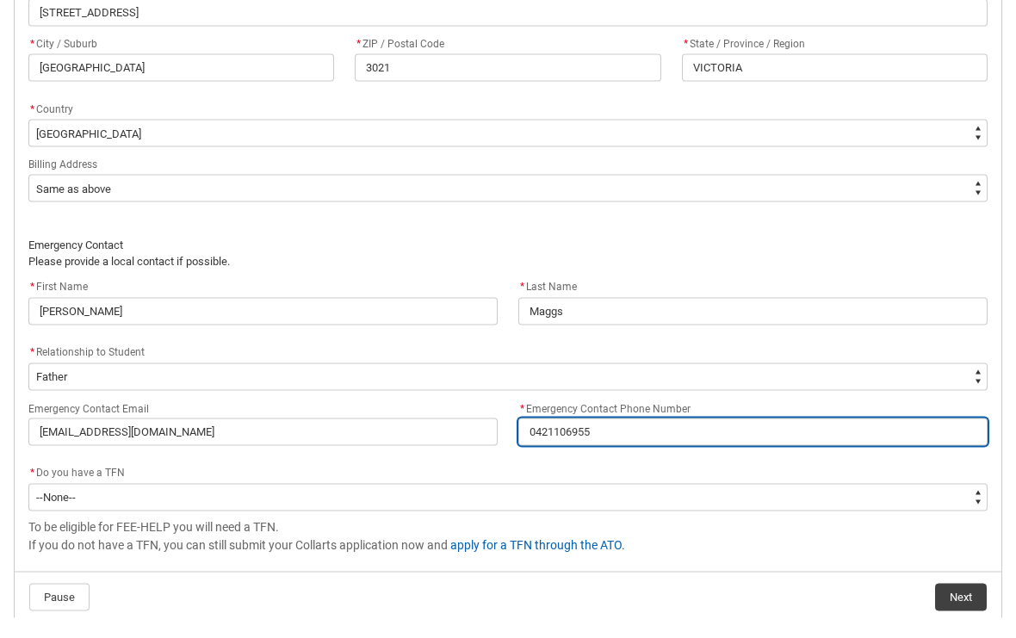
scroll to position [1207, 0]
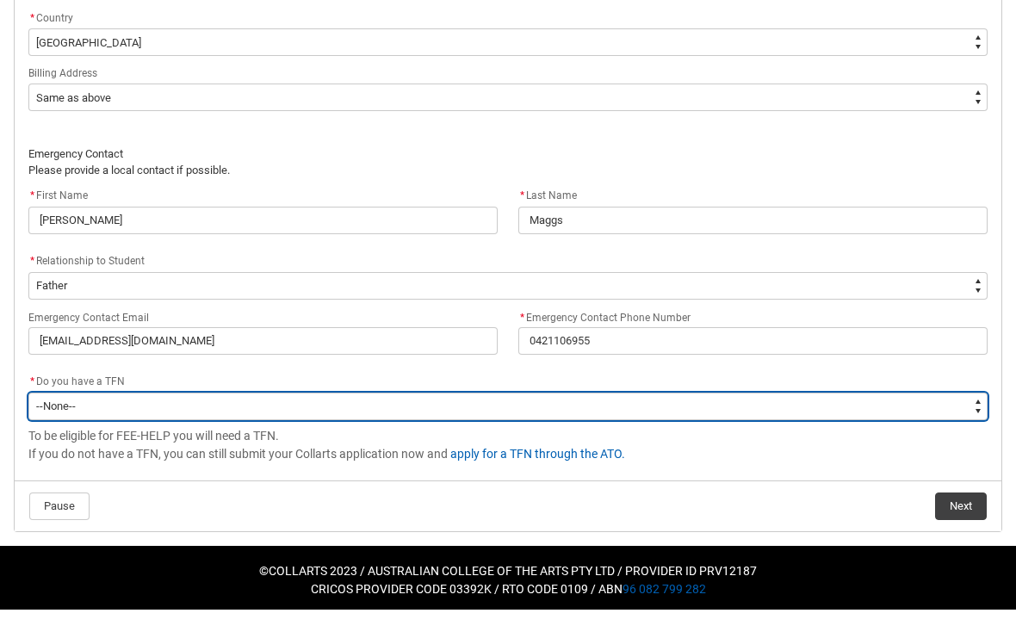
click at [530, 421] on select "--None-- Yes No" at bounding box center [507, 435] width 959 height 28
type lightning-select "Choice_Yes"
select select "Choice_Yes"
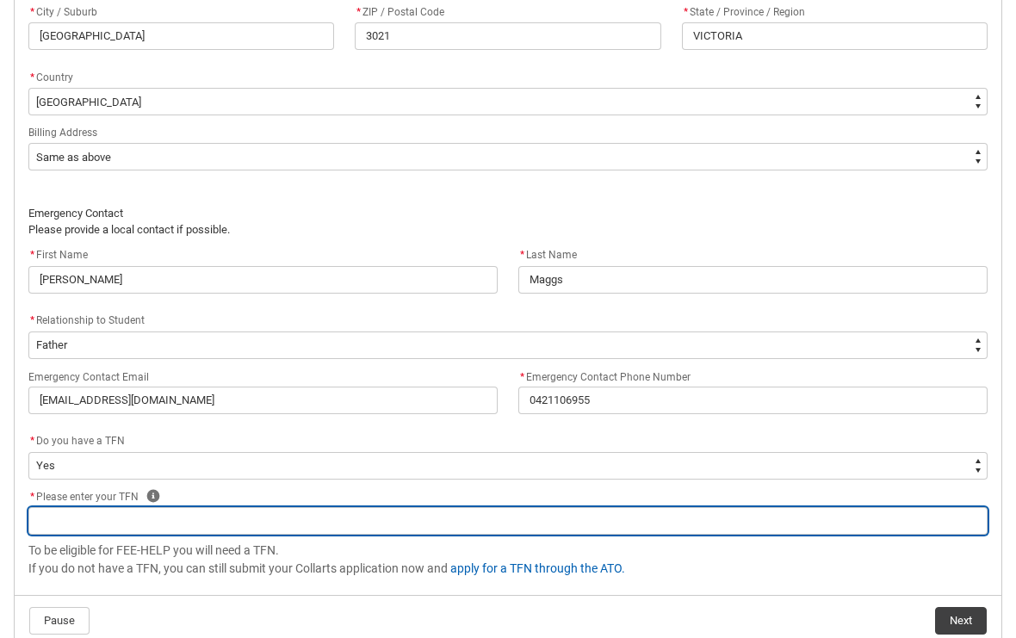
click at [335, 515] on input "REDU_Acceptance_Declaration flow" at bounding box center [507, 521] width 959 height 28
type lightning-primitive-input-simple "6"
type input "6"
type lightning-primitive-input-simple "60"
type input "60"
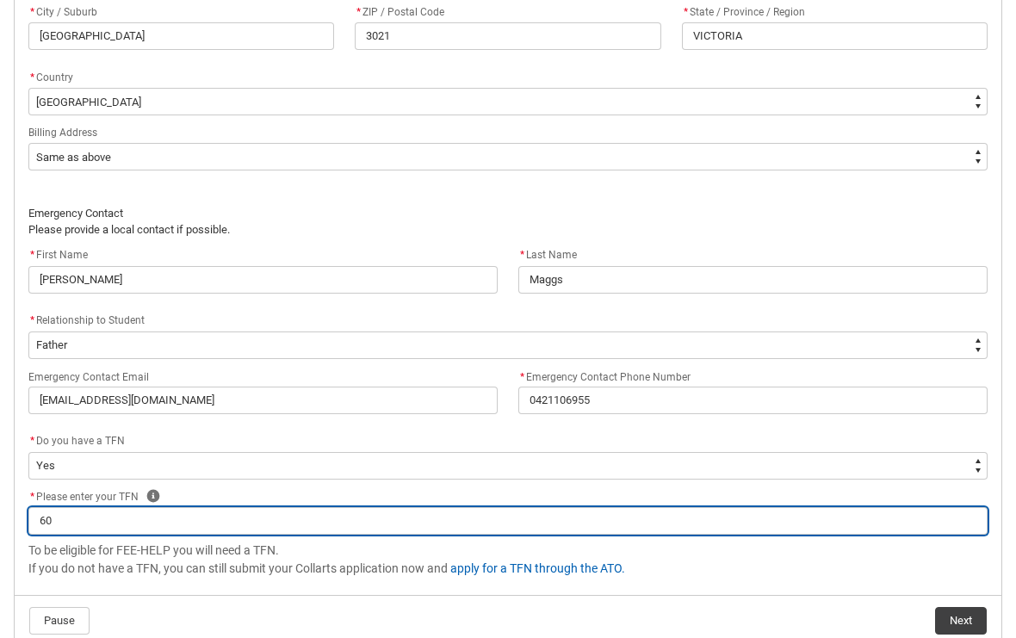
type lightning-primitive-input-simple "608"
type input "608"
type lightning-primitive-input-simple "6083"
type input "6083"
type lightning-primitive-input-simple "60830"
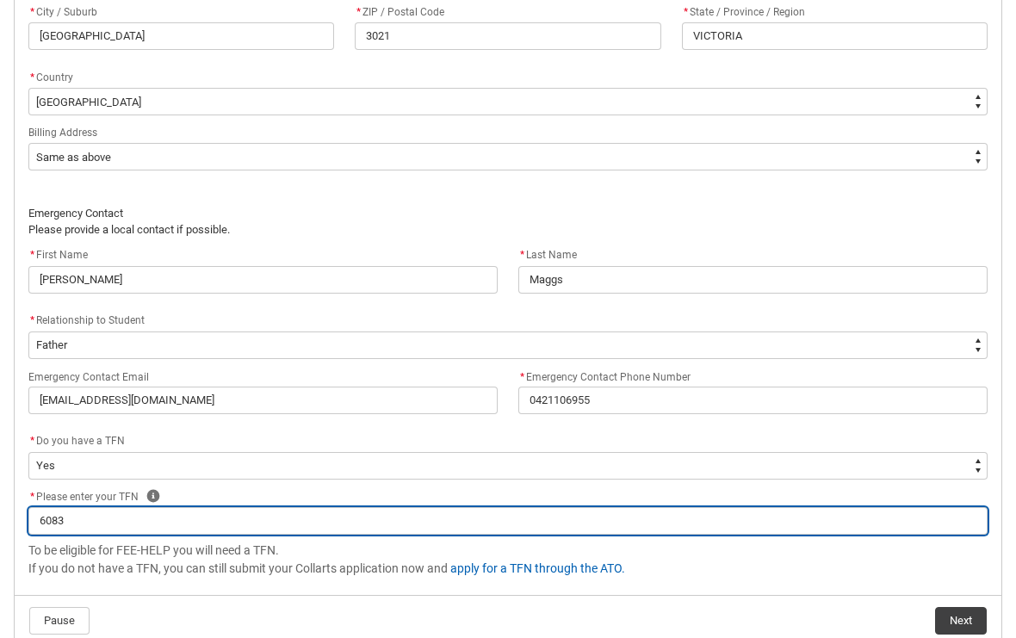
type input "60830"
type lightning-primitive-input-simple "608305"
type input "608305"
type lightning-primitive-input-simple "6083058"
type input "6083058"
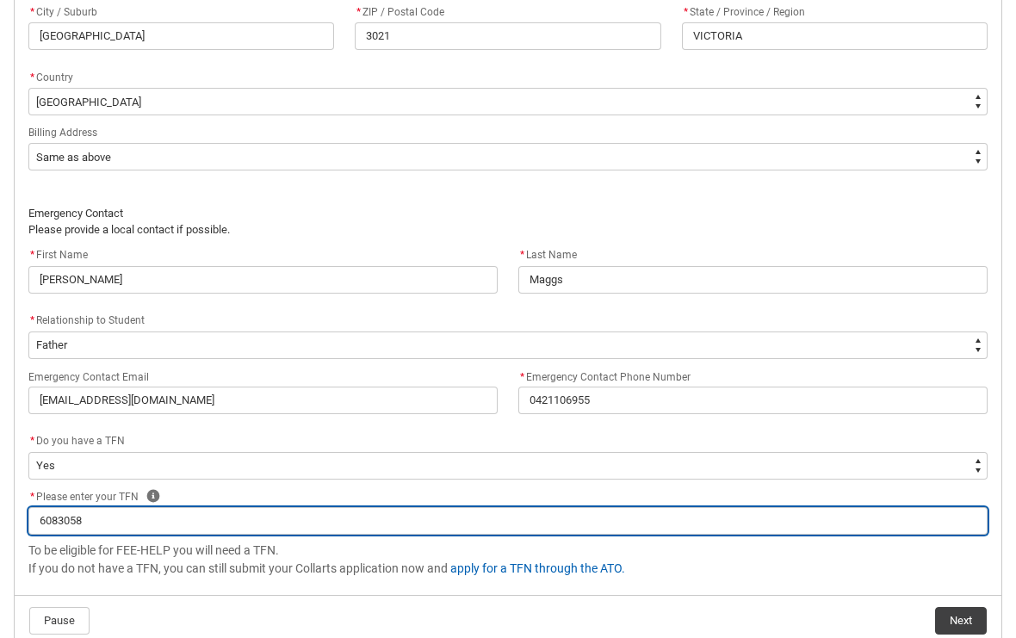
type lightning-primitive-input-simple "60830586"
type input "60830586"
type lightning-primitive-input-simple "608305866"
type input "608305866"
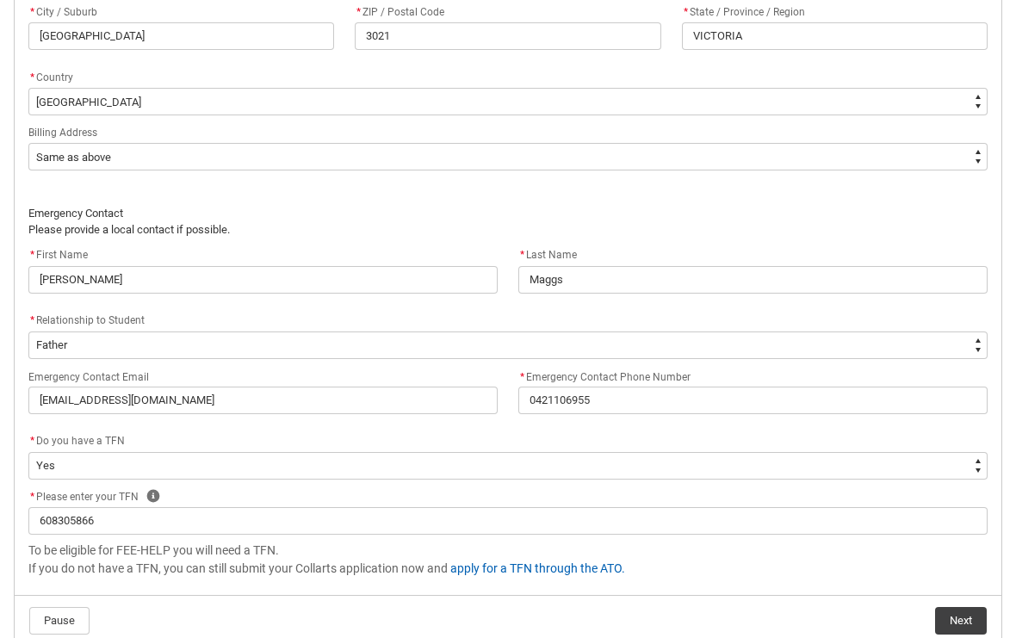
click at [957, 617] on button "Next" at bounding box center [961, 621] width 52 height 28
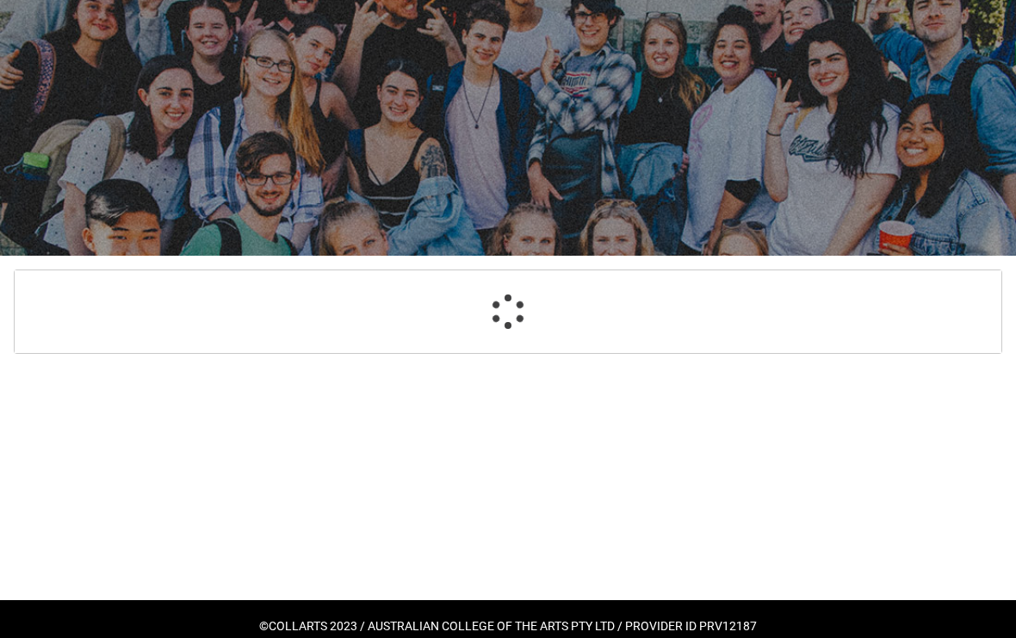
scroll to position [183, 0]
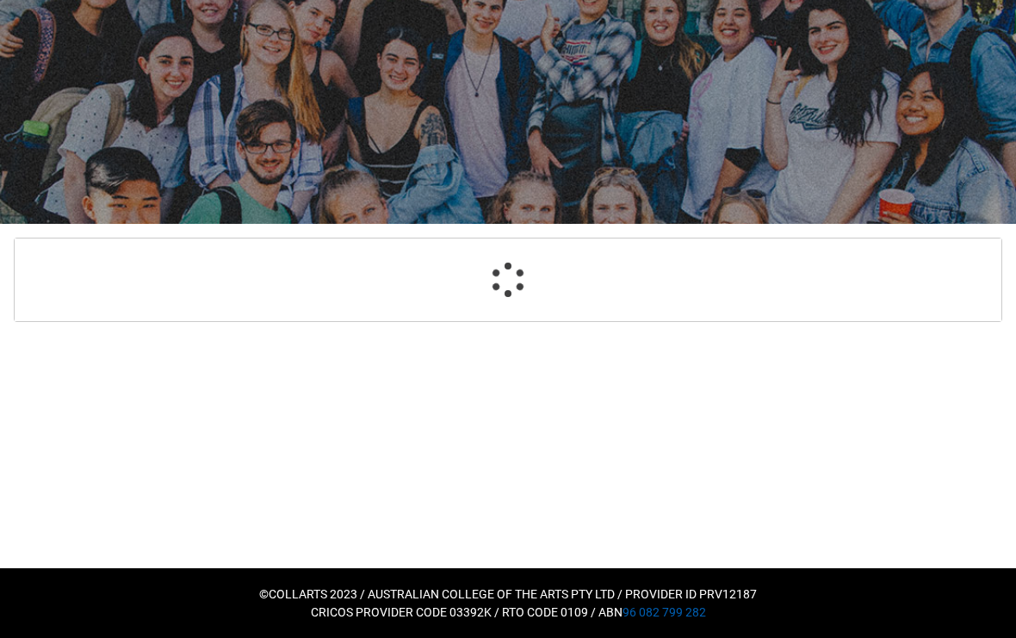
select select "GenderOptions.Other%2C or prefer not to disclose"
select select "MailingCountry_Options.1101"
select select "BillingAddressOption_Same"
select select "EmergencyContact_RelationshipOptions.Father"
select select "Choice_Yes"
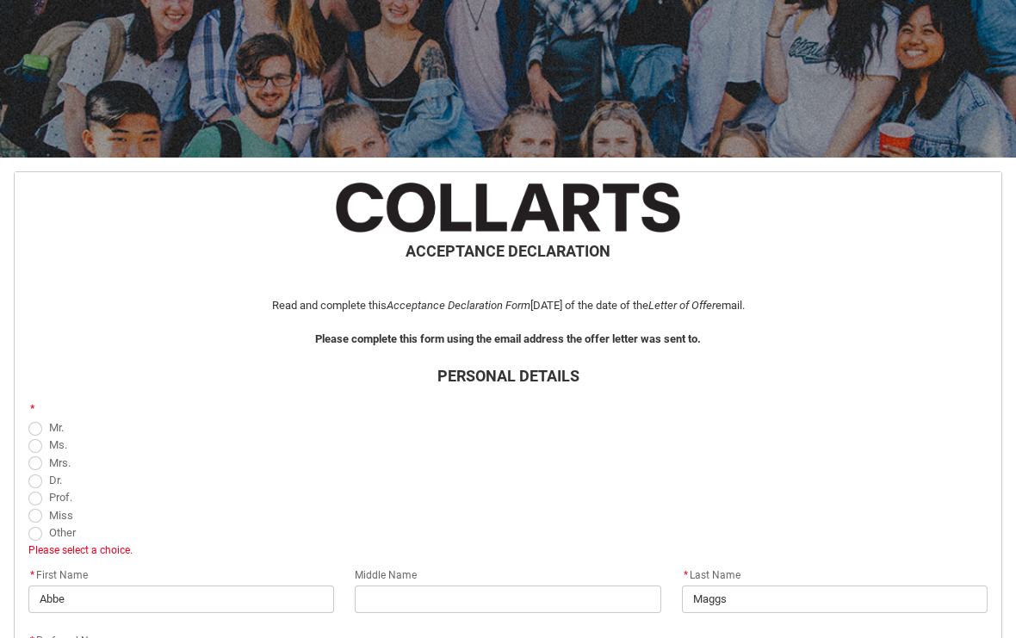
click at [40, 513] on span "REDU_Acceptance_Declaration flow" at bounding box center [35, 516] width 14 height 14
click at [28, 506] on input "Miss" at bounding box center [28, 505] width 1 height 1
radio input "true"
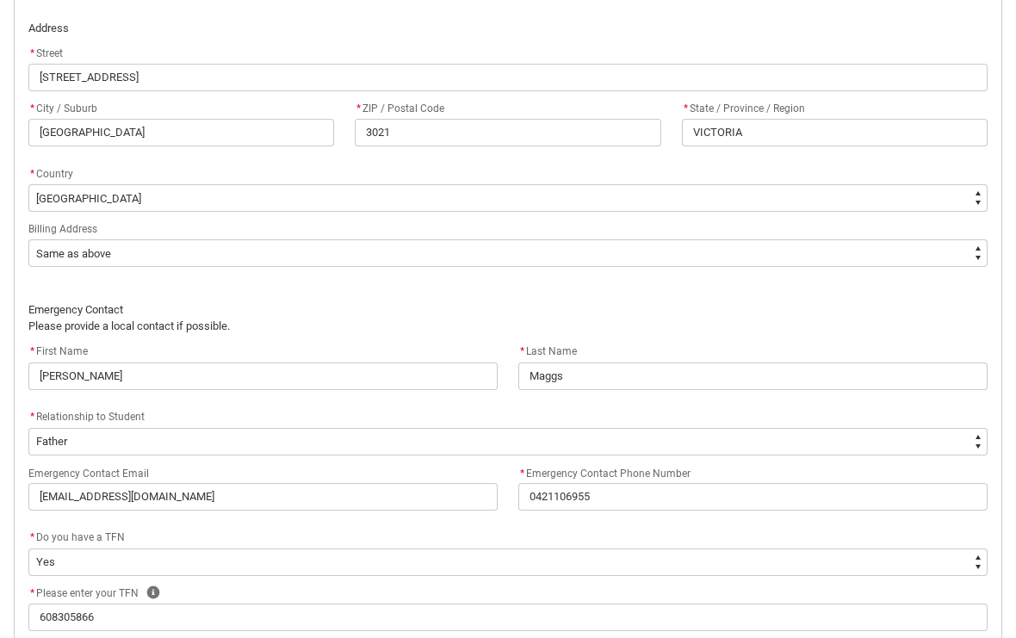
scroll to position [1248, 0]
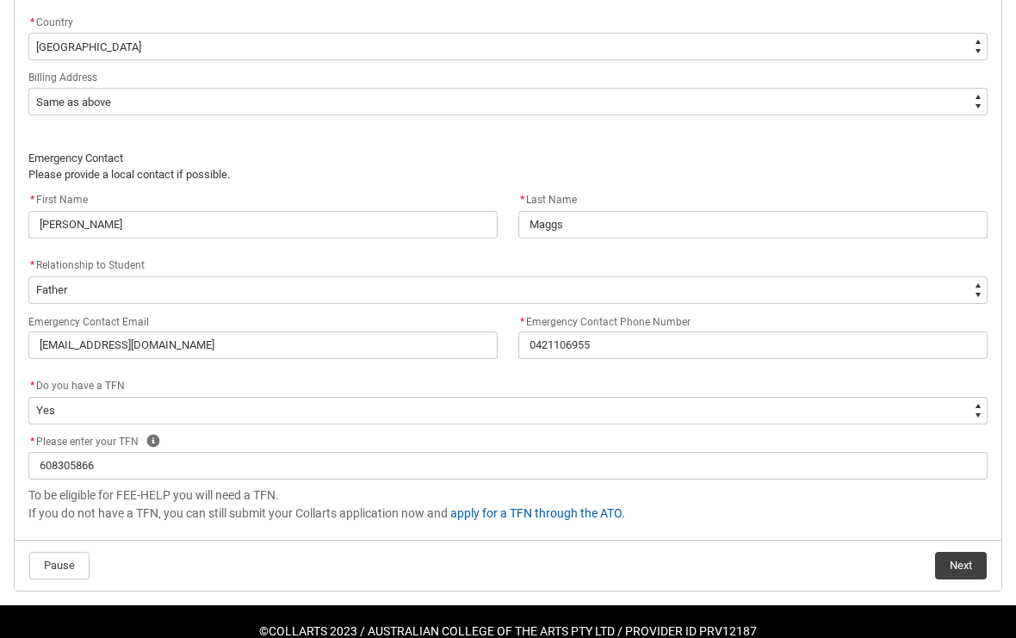
click at [965, 567] on button "Next" at bounding box center [961, 566] width 52 height 28
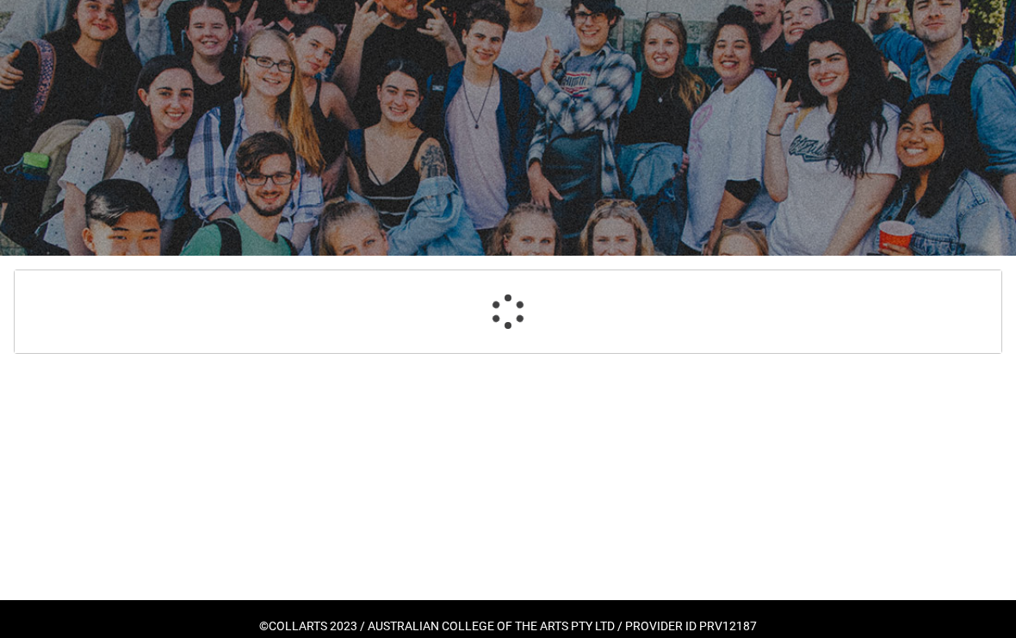
scroll to position [183, 0]
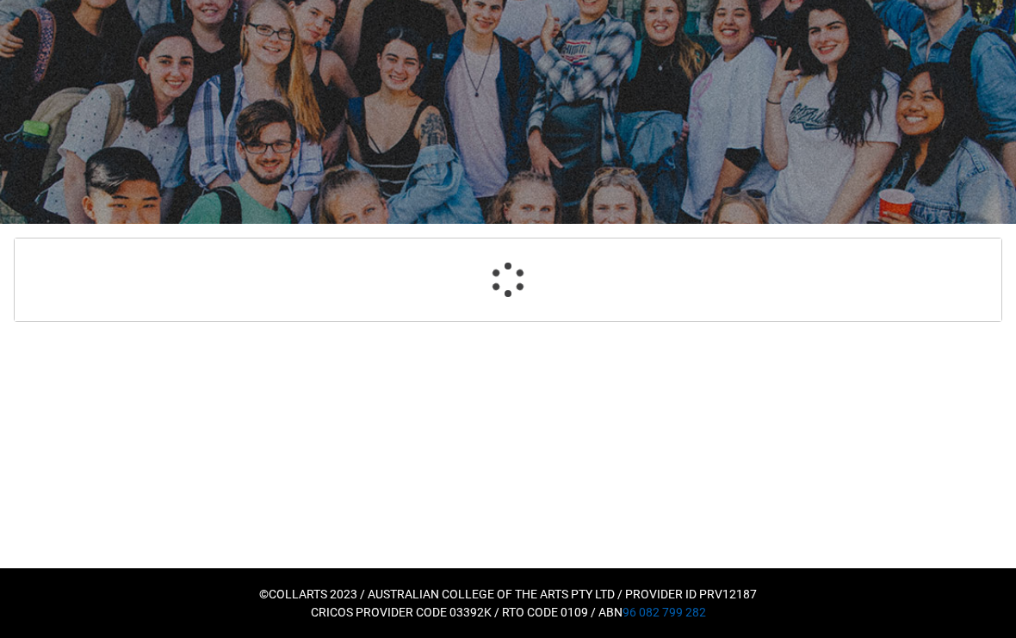
select select "Payment_Type_FEE_HELP"
select select "Study_Mode_FullTime"
select select "StudyMethod_OnCampus"
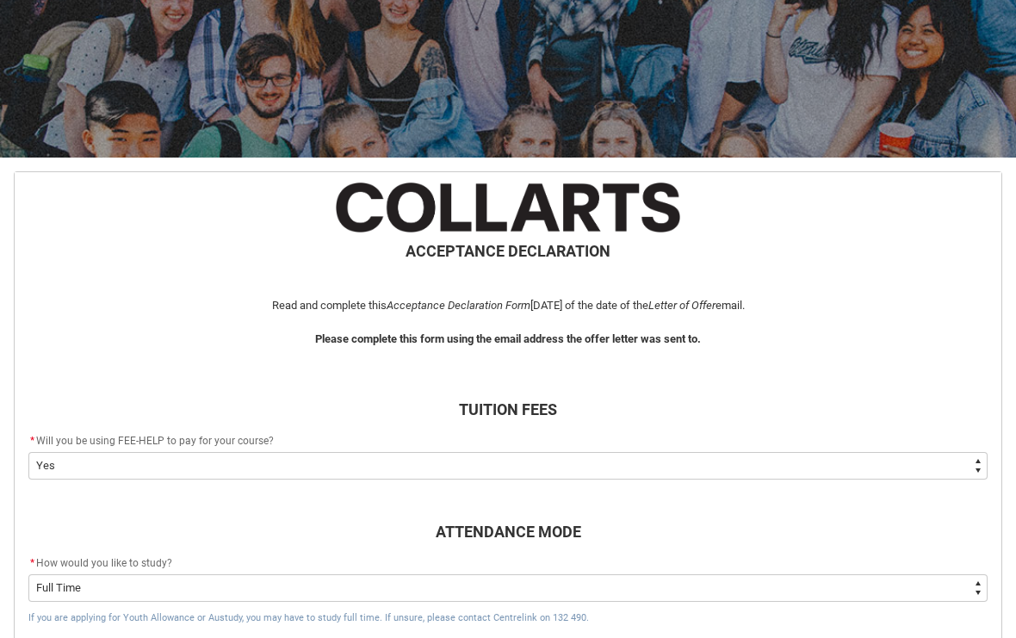
click at [66, 471] on select "--None-- Yes No - I am electing to opt-out of FEE-HELP and I will pay UPFRONT N…" at bounding box center [507, 466] width 959 height 28
click at [65, 461] on select "--None-- Yes No - I am electing to opt-out of FEE-HELP and I will pay UPFRONT N…" at bounding box center [507, 466] width 959 height 28
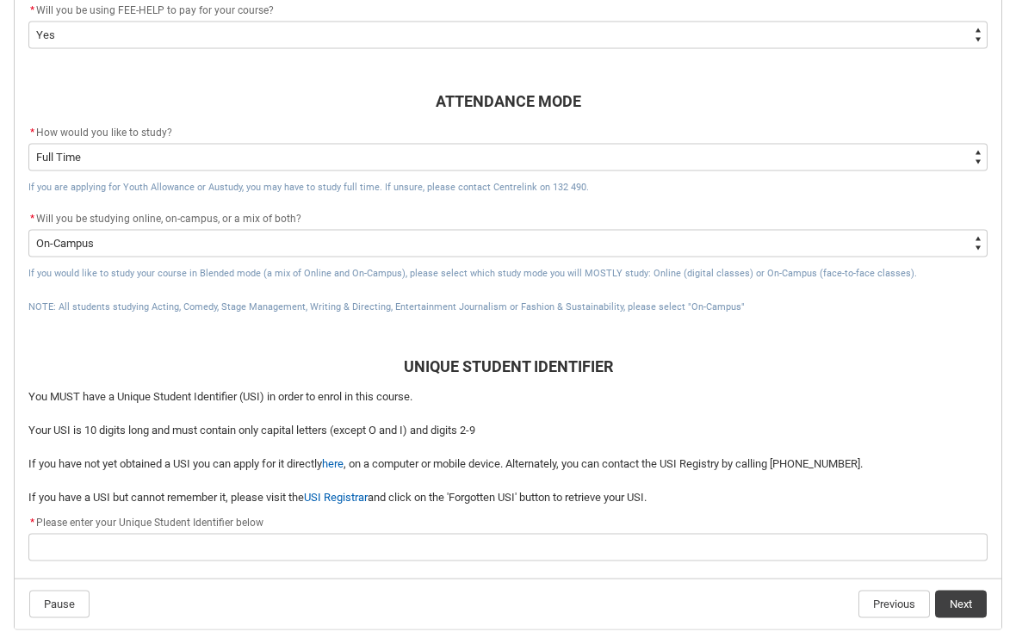
scroll to position [651, 0]
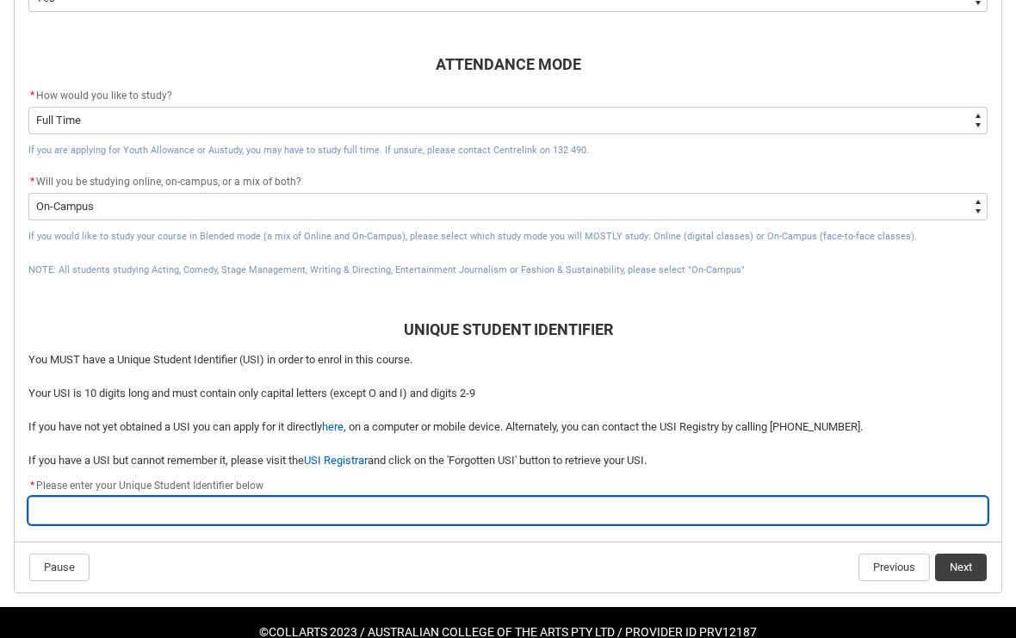
click at [915, 506] on input "REDU_Acceptance_Declaration flow" at bounding box center [507, 511] width 959 height 28
paste input "C6LAN2FJQV"
type lightning-primitive-input-simple "C6LAN2FJQV"
type input "C6LAN2FJQV"
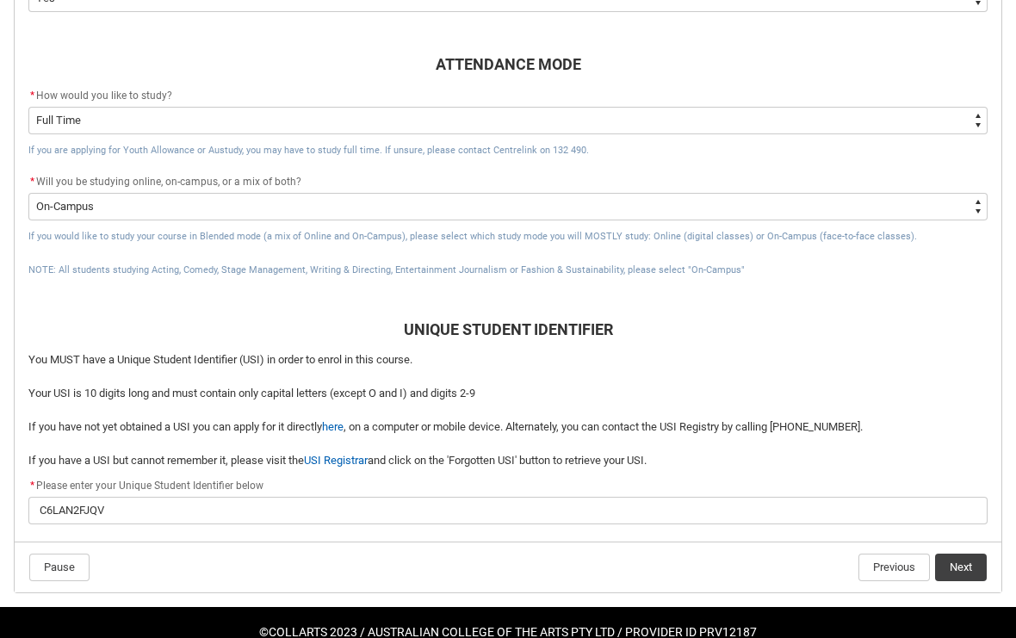
click at [963, 562] on button "Next" at bounding box center [961, 568] width 52 height 28
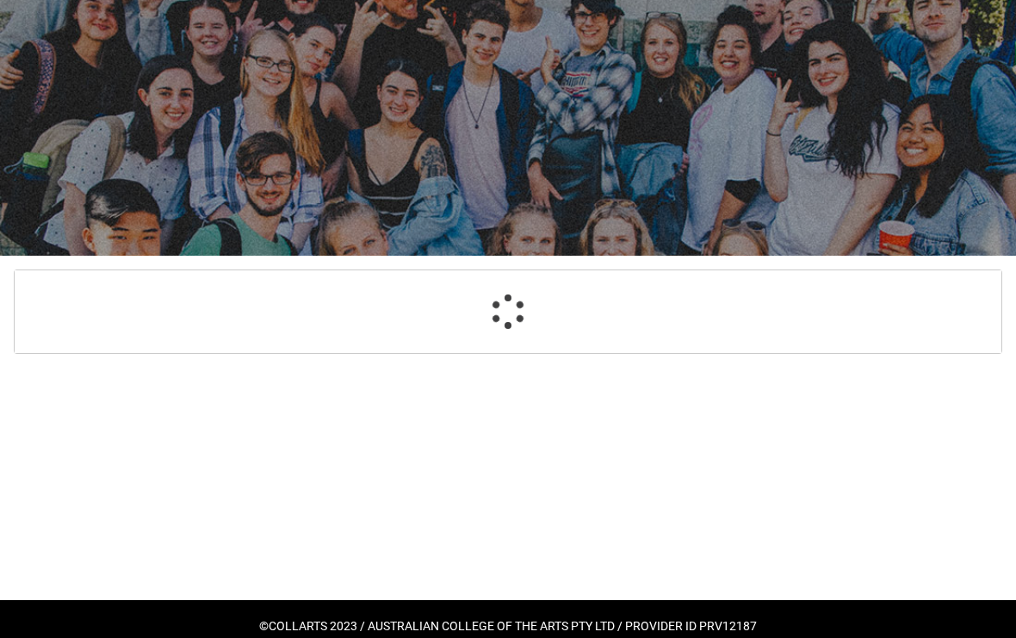
select select "CitizenshipStatus_Options.1"
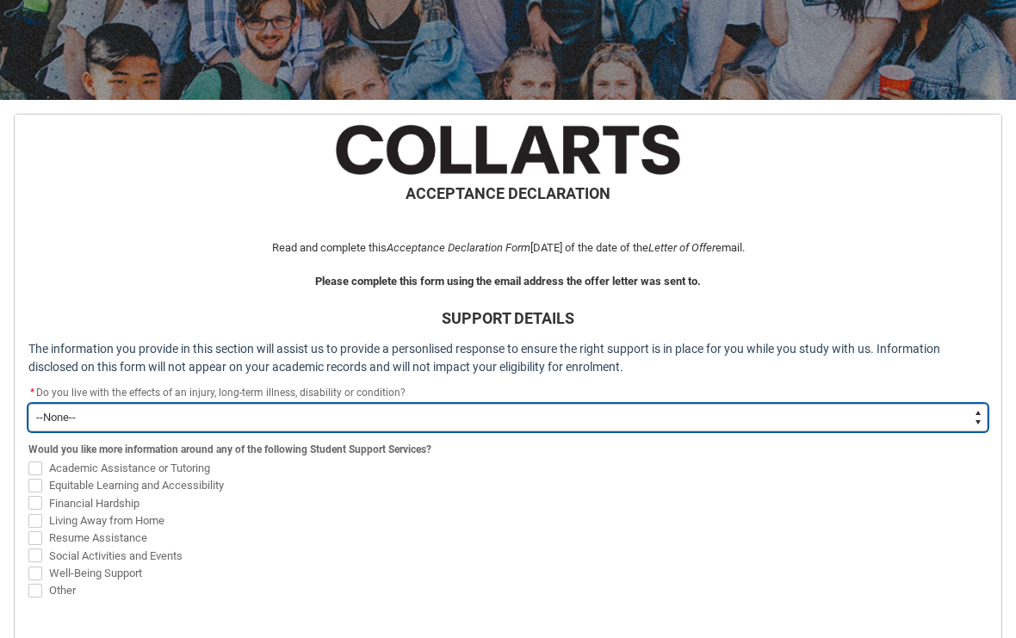
scroll to position [247, 0]
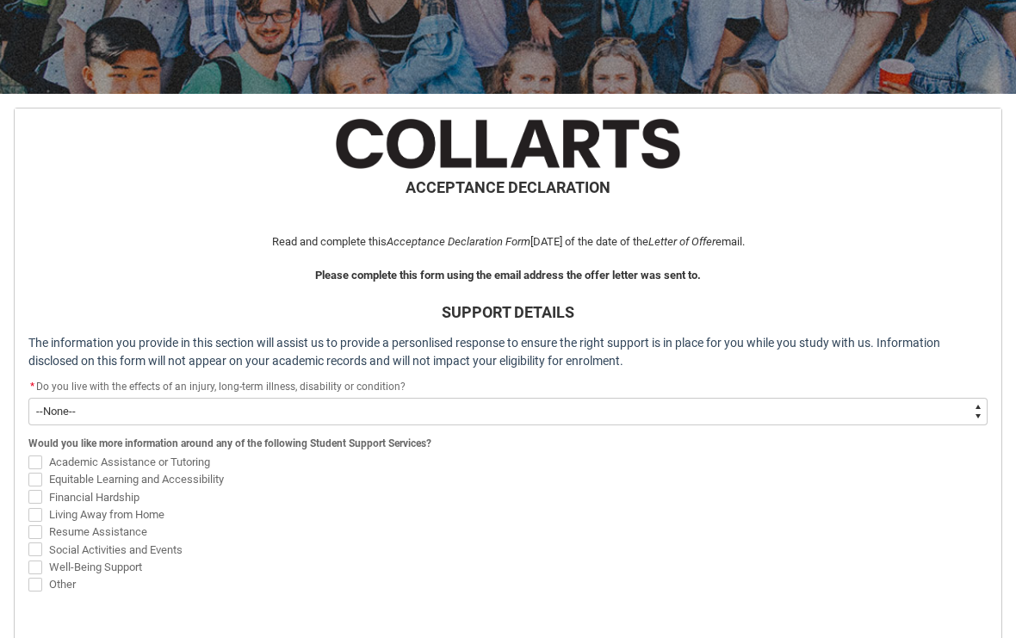
click at [829, 392] on div "* Do you live with the effects of an injury, long-term illness, disability or c…" at bounding box center [507, 387] width 959 height 21
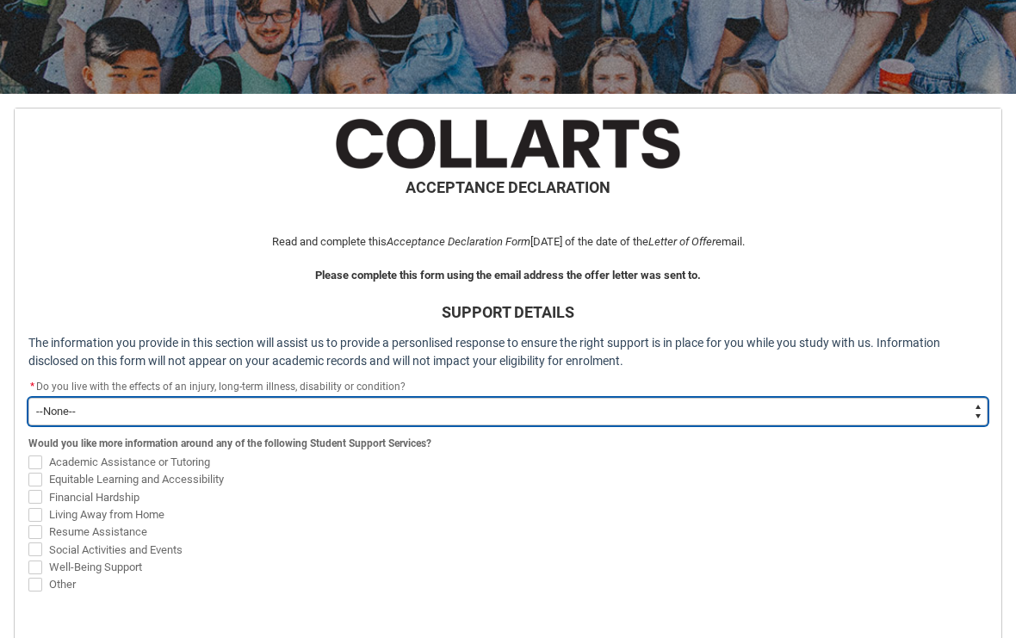
click at [896, 422] on select "--None-- Yes No" at bounding box center [507, 412] width 959 height 28
type lightning-select "Choice_Yes"
select select "Choice_Yes"
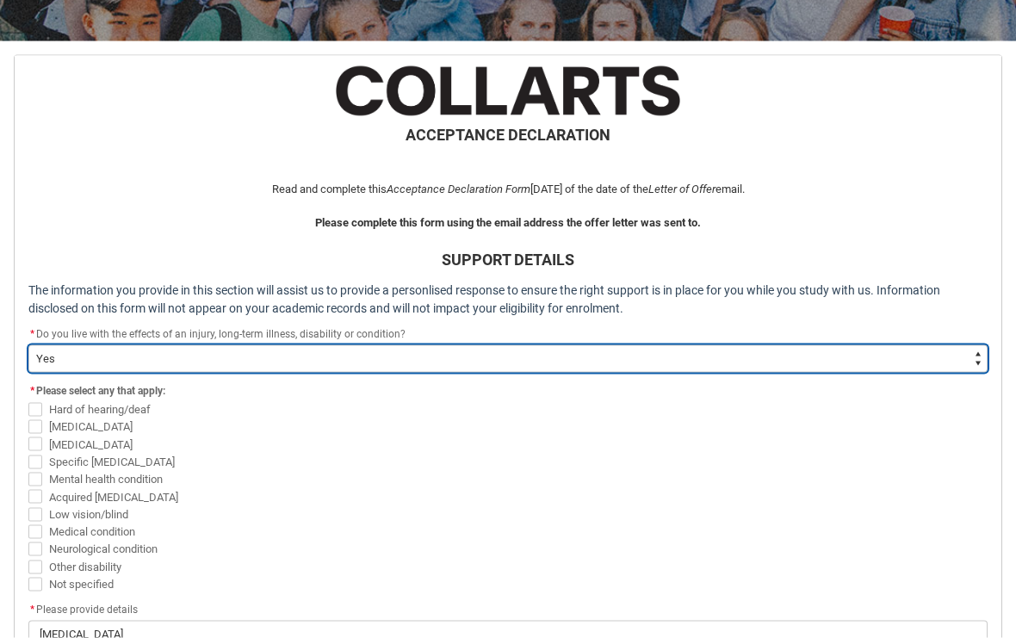
scroll to position [301, 0]
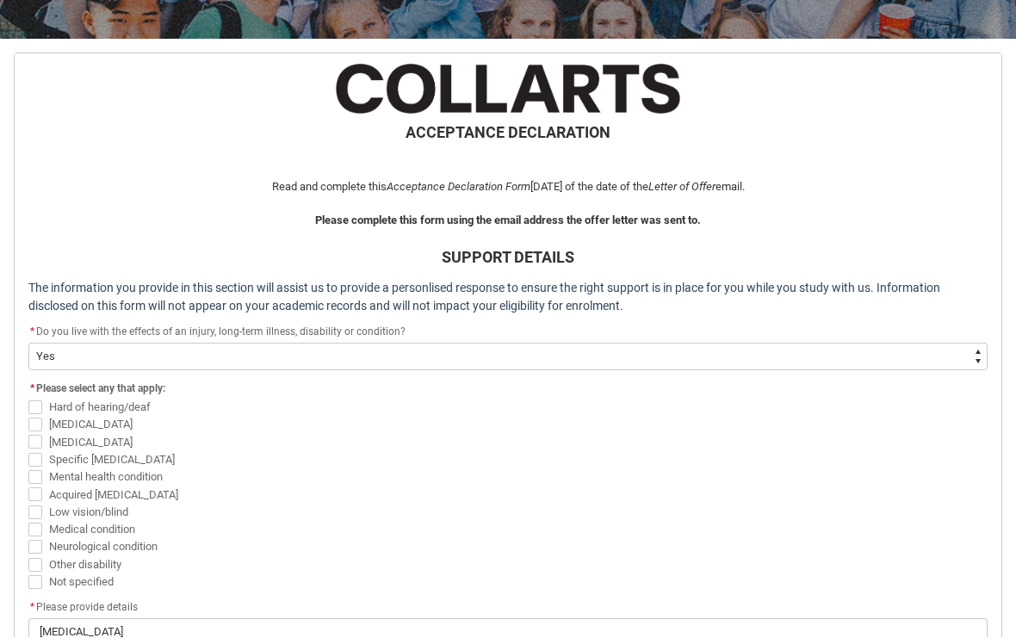
click at [29, 473] on span "REDU_Acceptance_Declaration flow" at bounding box center [35, 478] width 14 height 14
click at [28, 468] on input "Mental health condition" at bounding box center [28, 468] width 1 height 1
checkbox input "true"
click at [40, 546] on span "REDU_Acceptance_Declaration flow" at bounding box center [35, 547] width 14 height 14
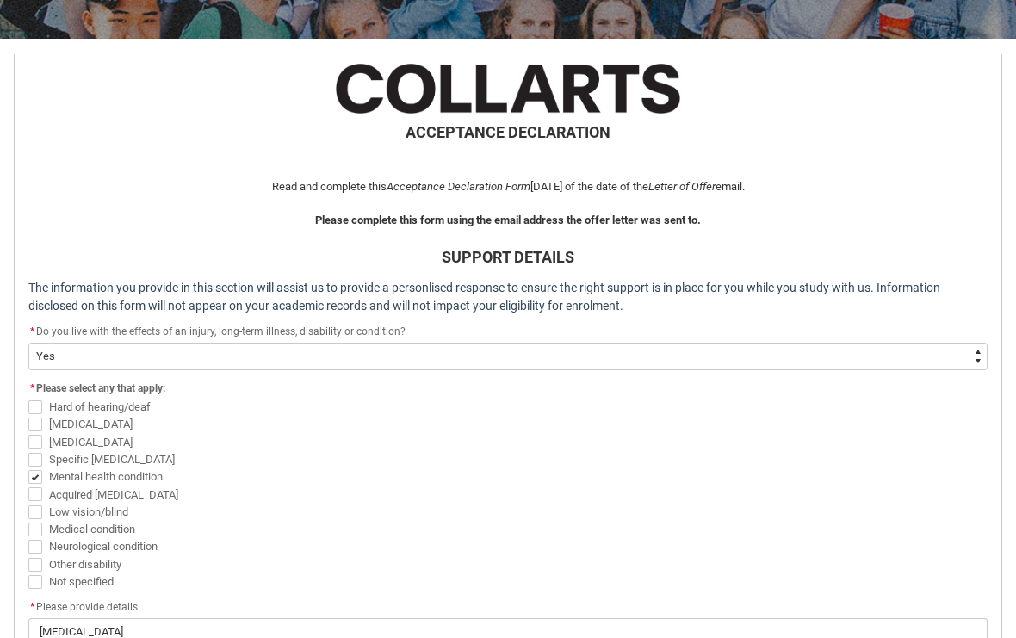
click at [28, 538] on input "Neurological condition" at bounding box center [28, 537] width 1 height 1
click at [38, 547] on span "REDU_Acceptance_Declaration flow" at bounding box center [35, 547] width 14 height 14
click at [28, 538] on input "Neurological condition" at bounding box center [28, 537] width 1 height 1
checkbox input "false"
click at [37, 435] on span "REDU_Acceptance_Declaration flow" at bounding box center [35, 442] width 14 height 14
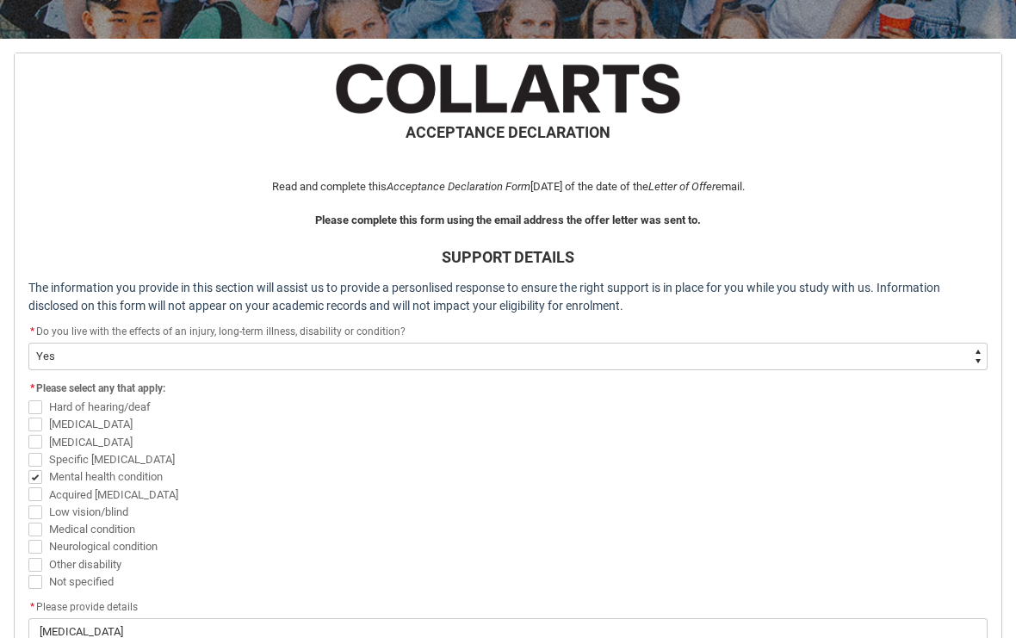
click at [28, 433] on input "Intellectual disability" at bounding box center [28, 432] width 1 height 1
checkbox input "true"
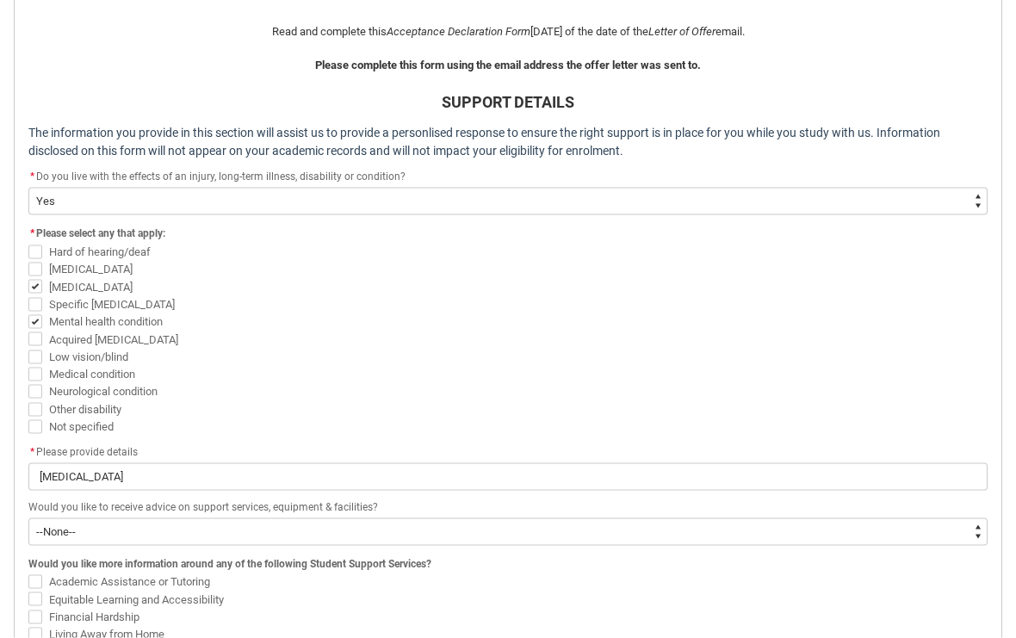
scroll to position [493, 0]
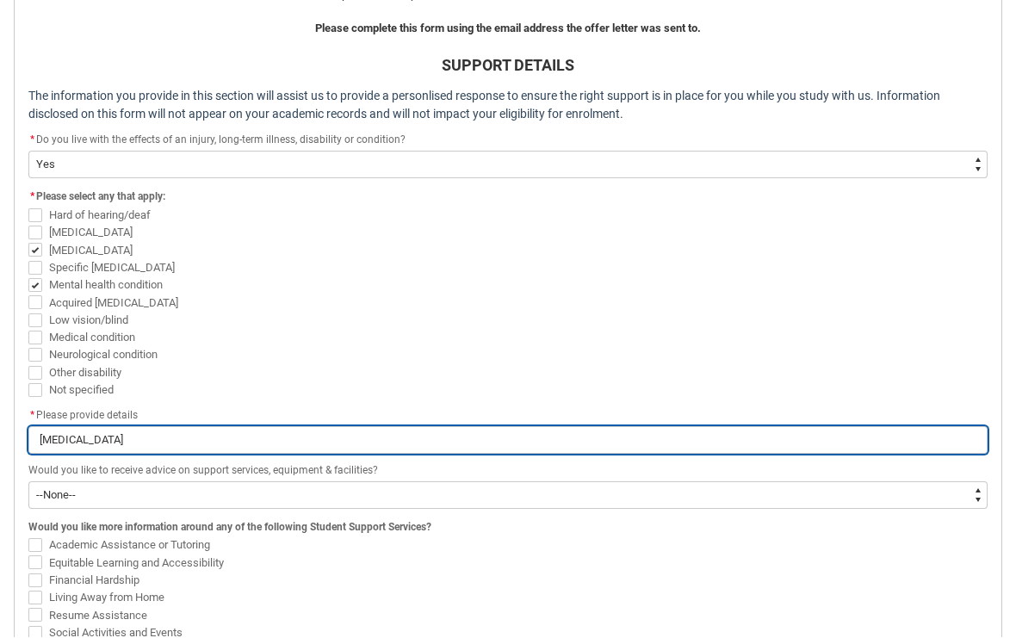
click at [803, 431] on input "Intellectual Disability" at bounding box center [507, 441] width 959 height 28
type lightning-primitive-input-simple "Intellectual Disability:"
type input "Intellectual Disability:"
type lightning-primitive-input-simple "Intellectual Disability:"
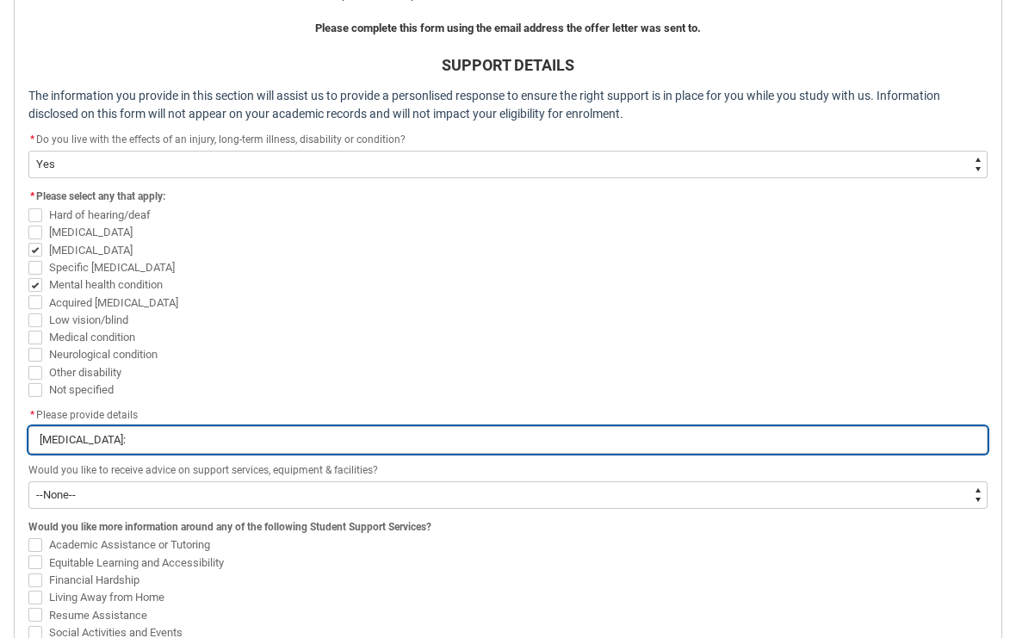
type input "Intellectual Disability:"
type lightning-primitive-input-simple "Intellectual Disability: A"
type input "Intellectual Disability: A"
type lightning-primitive-input-simple "Intellectual Disability: Au"
type input "Intellectual Disability: Au"
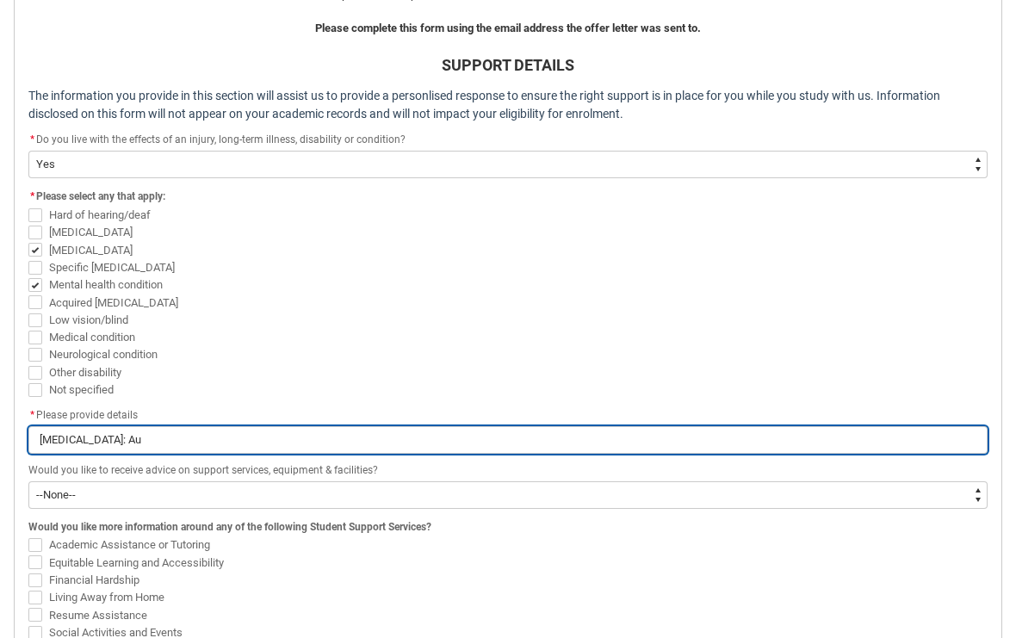
type lightning-primitive-input-simple "Intellectual Disability: Aut"
type input "Intellectual Disability: Aut"
type lightning-primitive-input-simple "Intellectual Disability: Auti"
type input "Intellectual Disability: Auti"
type lightning-primitive-input-simple "Intellectual Disability: Autis"
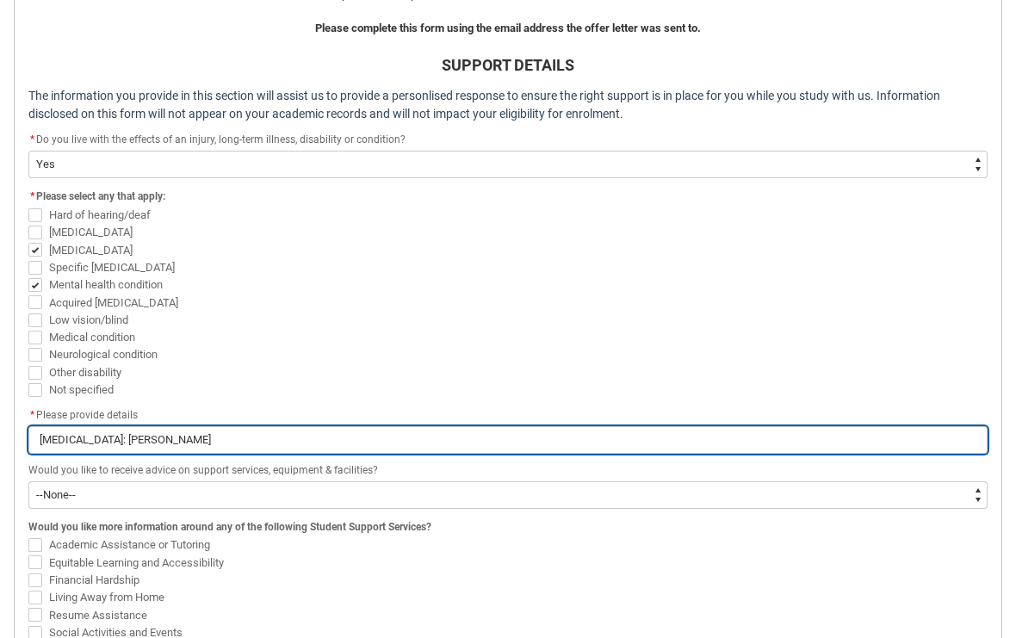
type input "Intellectual Disability: Autis"
type lightning-primitive-input-simple "Intellectual Disability: Autism"
type input "Intellectual Disability: Autism"
type lightning-primitive-input-simple "Intellectual Disability: Autism."
type input "Intellectual Disability: Autism."
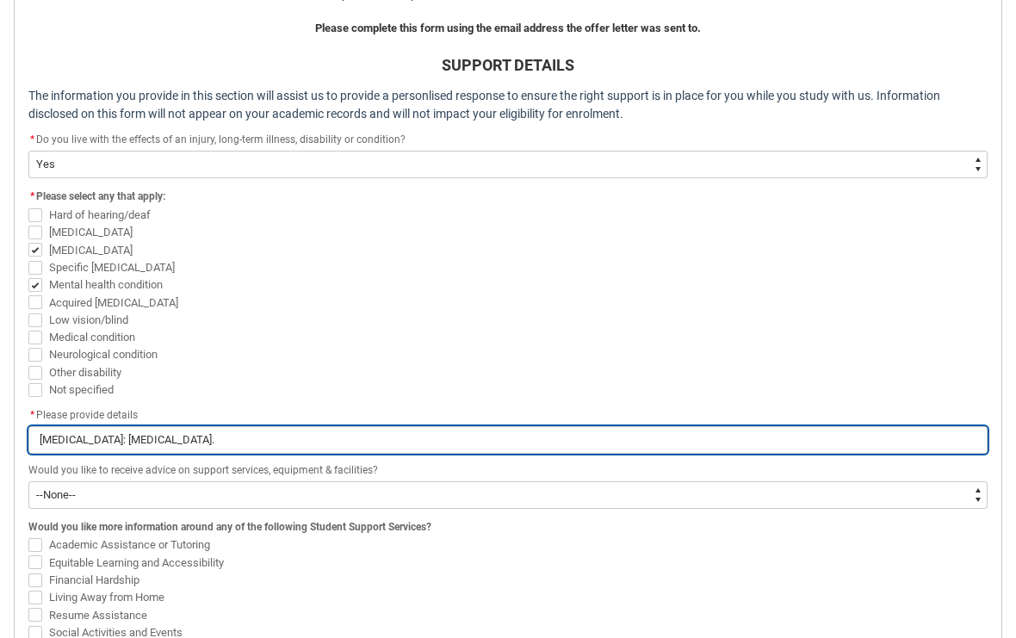
type lightning-primitive-input-simple "Intellectual Disability: Autism."
type input "Intellectual Disability: Autism."
type lightning-primitive-input-simple "Intellectual Disability: Autism. M"
type input "Intellectual Disability: Autism. M"
type lightning-primitive-input-simple "Intellectual Disability: Autism. Me"
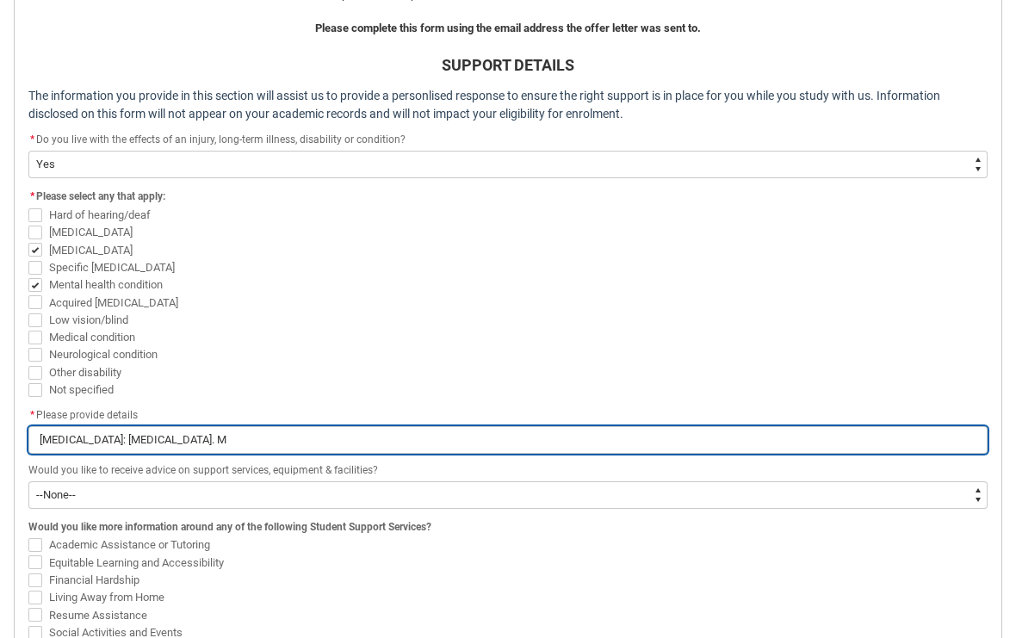
type input "Intellectual Disability: Autism. Me"
type lightning-primitive-input-simple "Intellectual Disability: Autism. Met"
type input "Intellectual Disability: Autism. Met"
type lightning-primitive-input-simple "Intellectual Disability: Autism. Metn"
type input "Intellectual Disability: Autism. Metn"
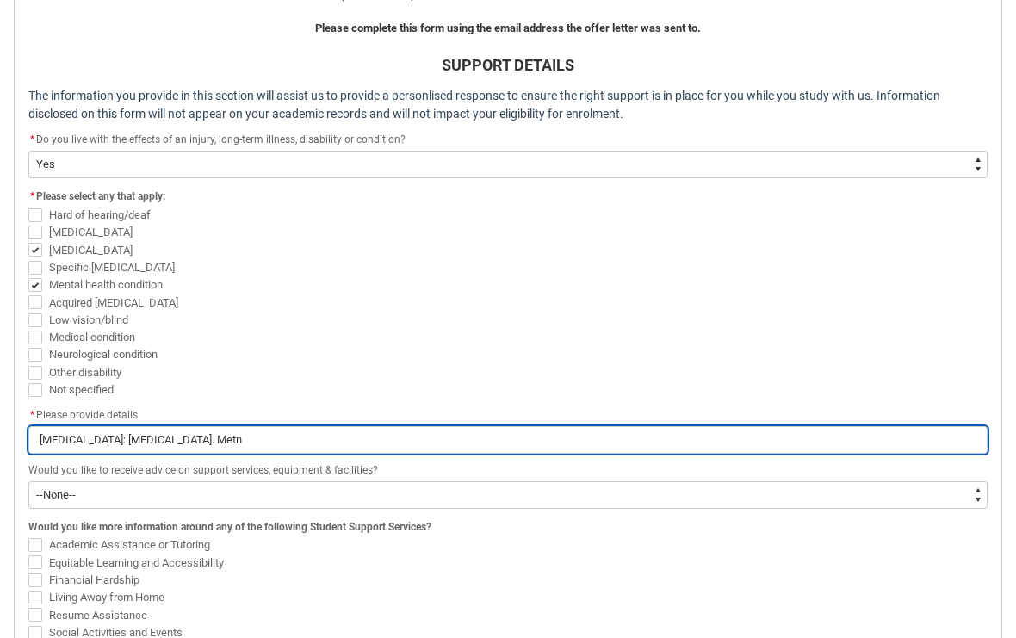
type lightning-primitive-input-simple "Intellectual Disability: Autism. Metna"
type input "Intellectual Disability: Autism. Metna"
type lightning-primitive-input-simple "Intellectual Disability: Autism. Metnal"
type input "Intellectual Disability: Autism. Metnal"
type lightning-primitive-input-simple "Intellectual Disability: Autism. Mental"
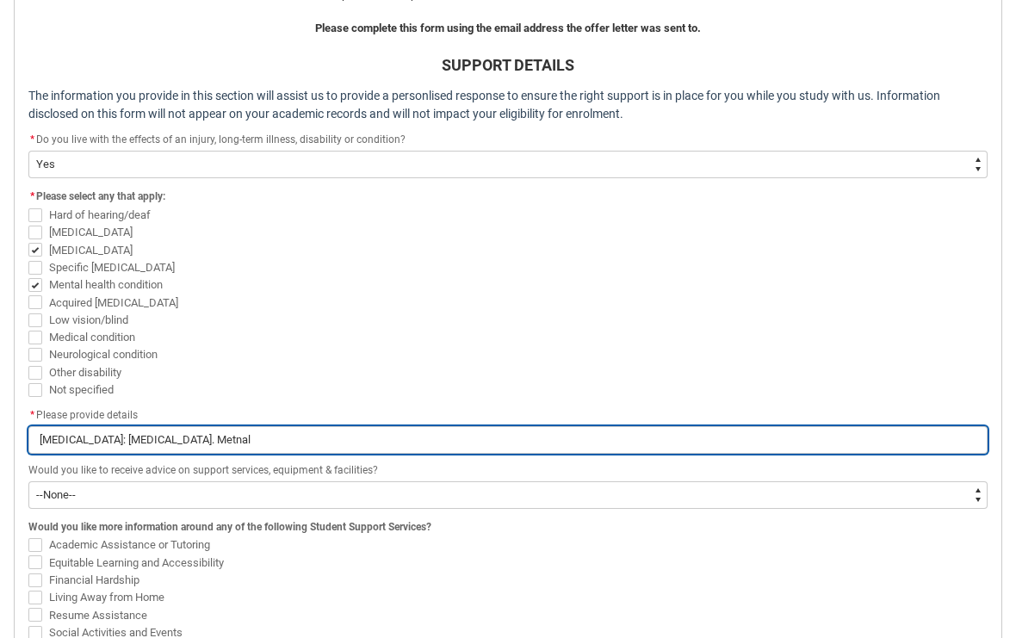
type input "Intellectual Disability: Autism. Mental"
type lightning-primitive-input-simple "Intellectual Disability: Autism. Mental"
type input "Intellectual Disability: Autism. Mental"
type lightning-primitive-input-simple "Intellectual Disability: Autism. Mental H"
type input "Intellectual Disability: Autism. Mental H"
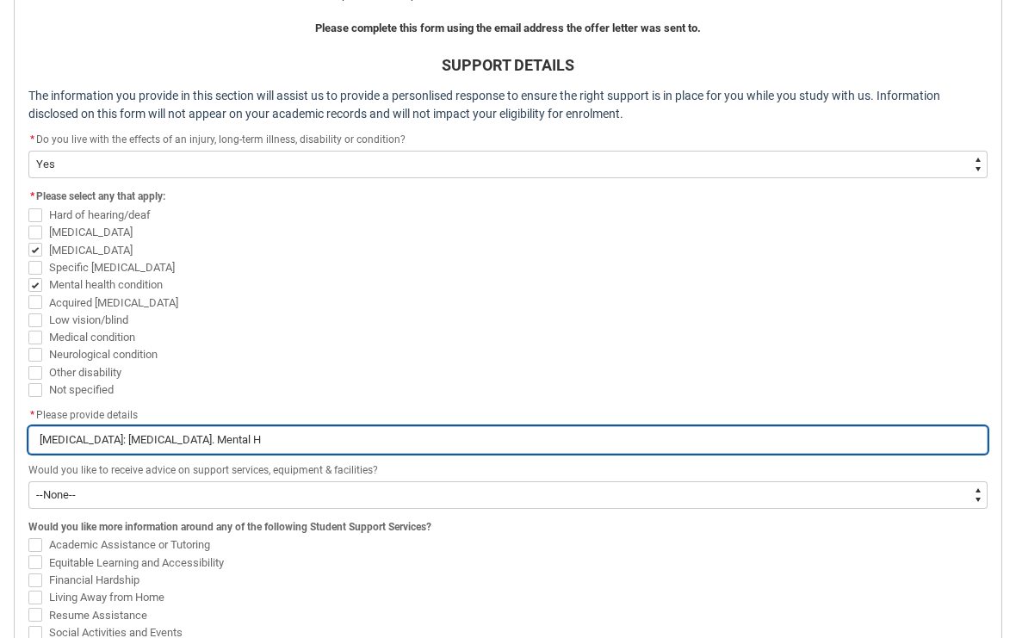
type lightning-primitive-input-simple "Intellectual Disability: Autism. Mental He"
type input "Intellectual Disability: Autism. Mental He"
type lightning-primitive-input-simple "Intellectual Disability: Autism. Mental Hea"
type input "Intellectual Disability: Autism. Mental Hea"
type lightning-primitive-input-simple "Intellectual Disability: Autism. Mental Heal"
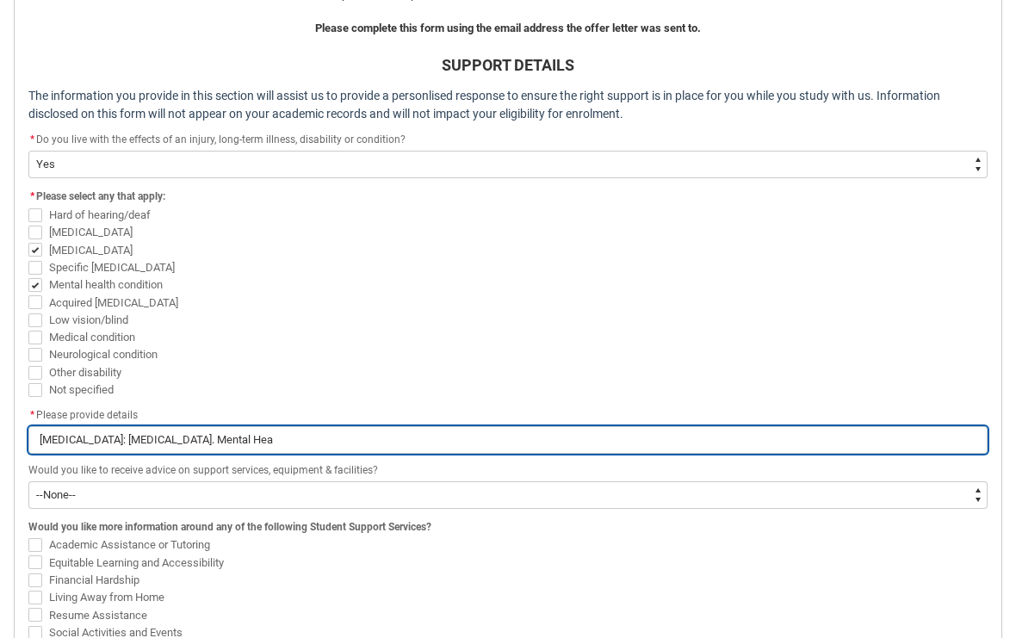
type input "Intellectual Disability: Autism. Mental Heal"
type lightning-primitive-input-simple "Intellectual Disability: Autism. Mental Healt"
type input "Intellectual Disability: Autism. Mental Healt"
type lightning-primitive-input-simple "Intellectual Disability: Autism. Mental Health"
type input "Intellectual Disability: Autism. Mental Health"
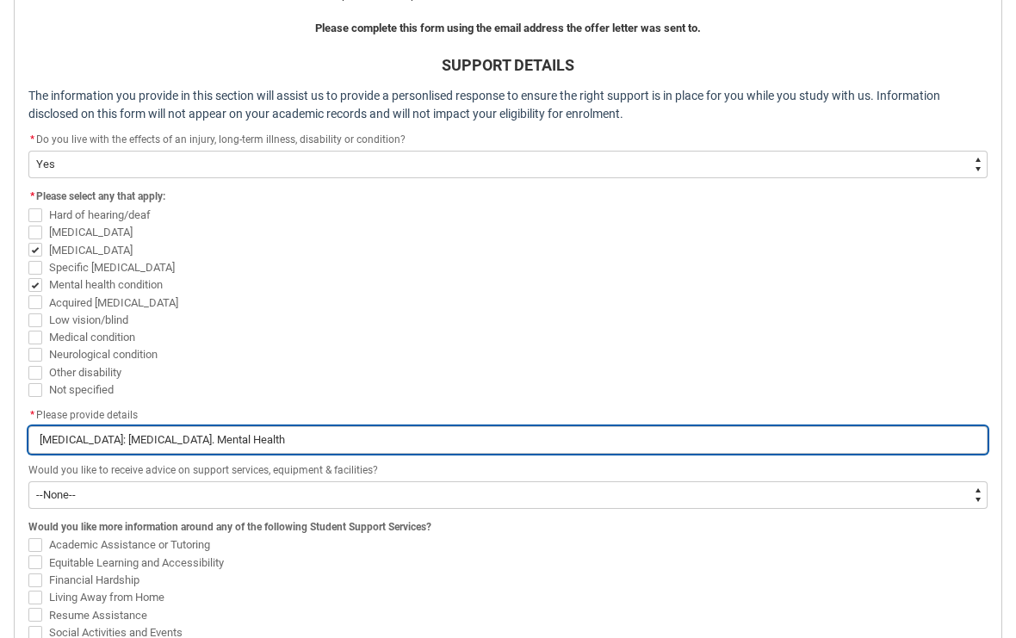
type lightning-primitive-input-simple "Intellectual Disability: Autism. Mental Health"
type input "Intellectual Disability: Autism. Mental Health"
type lightning-primitive-input-simple "Intellectual Disability: Autism. Mental Health C"
type input "Intellectual Disability: Autism. Mental Health C"
type lightning-primitive-input-simple "Intellectual Disability: Autism. Mental Health Co"
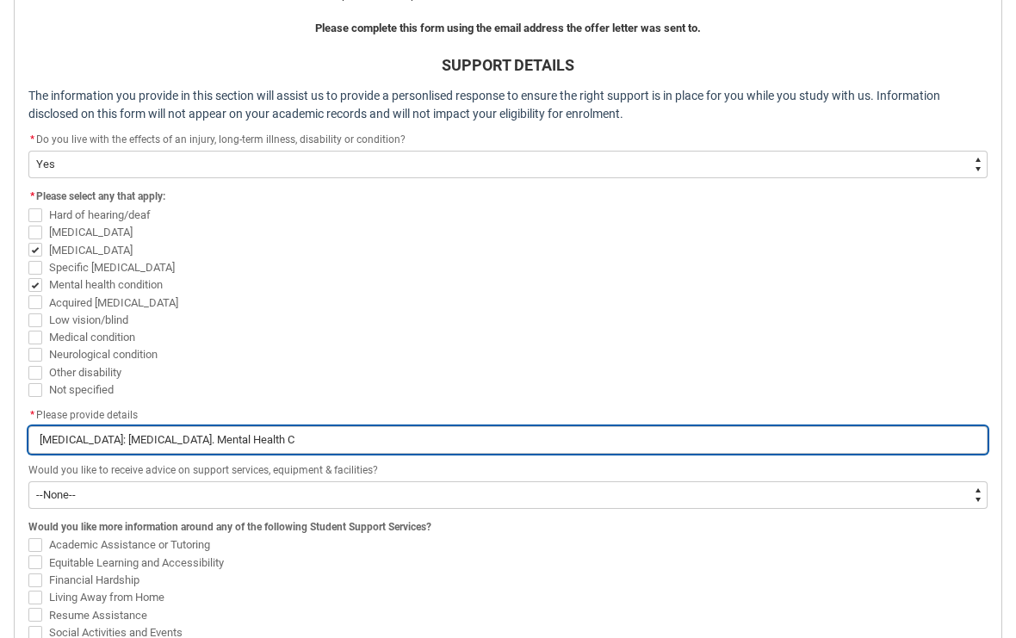
type input "Intellectual Disability: Autism. Mental Health Co"
type lightning-primitive-input-simple "Intellectual Disability: Autism. Mental Health Con"
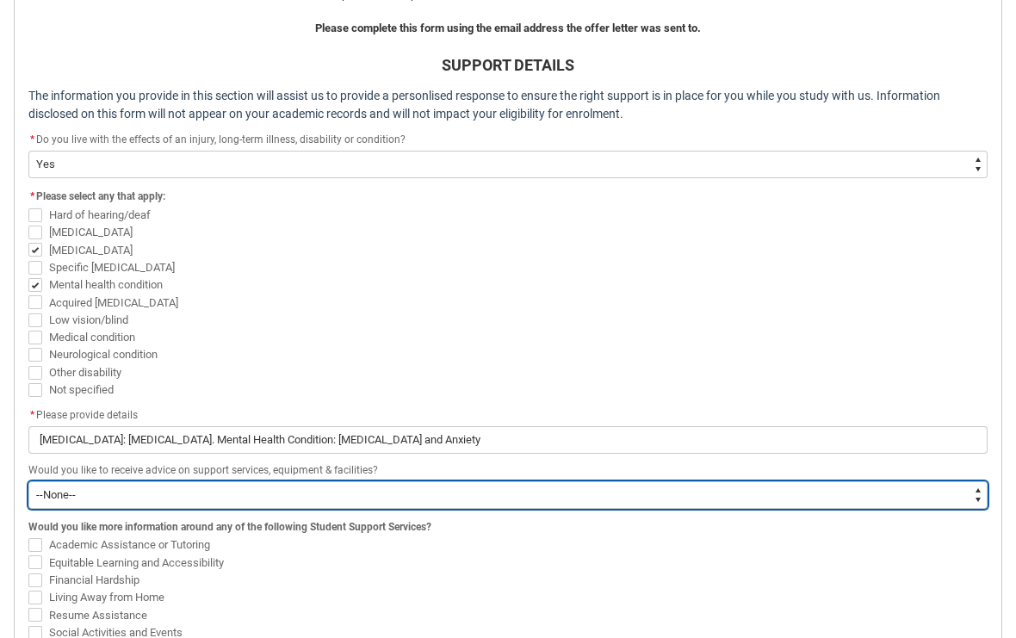
click at [492, 486] on select "--None-- Yes No" at bounding box center [507, 495] width 959 height 28
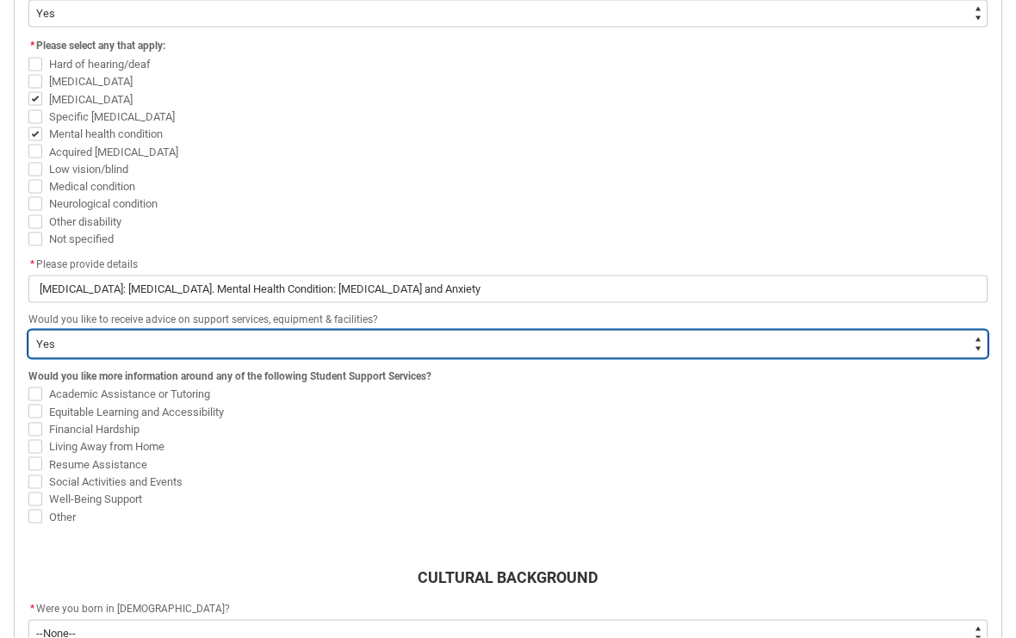
scroll to position [666, 0]
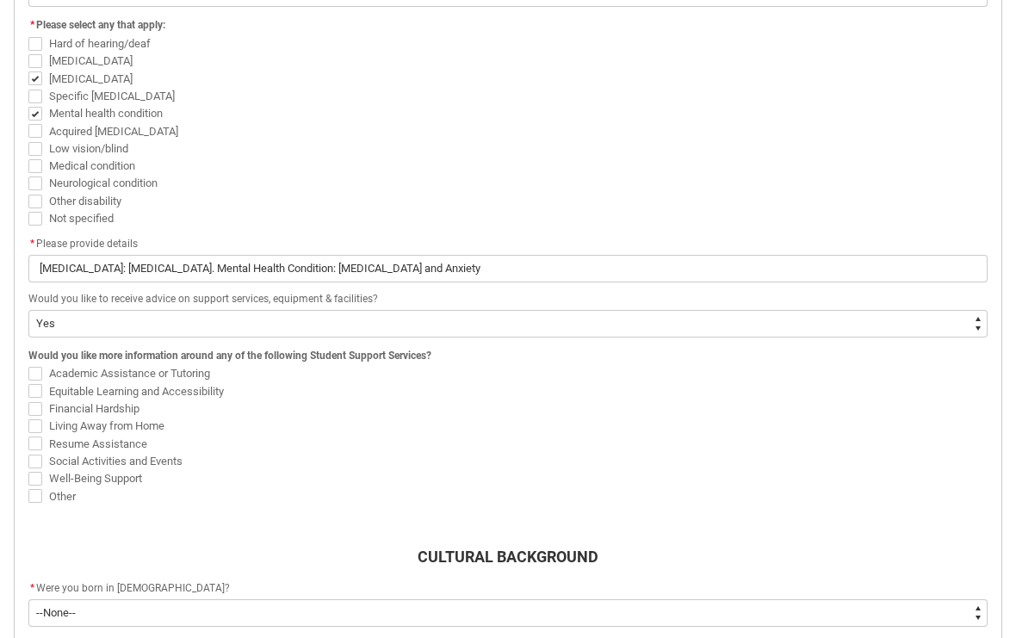
click at [32, 369] on span "REDU_Acceptance_Declaration flow" at bounding box center [35, 374] width 14 height 14
click at [28, 365] on input "Academic Assistance or Tutoring" at bounding box center [28, 364] width 1 height 1
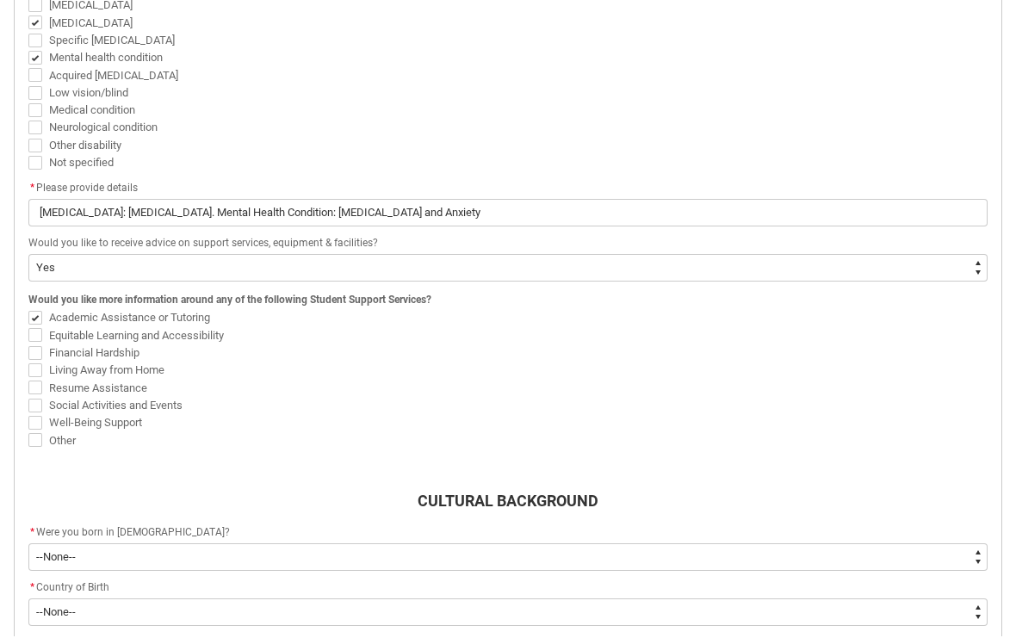
scroll to position [722, 0]
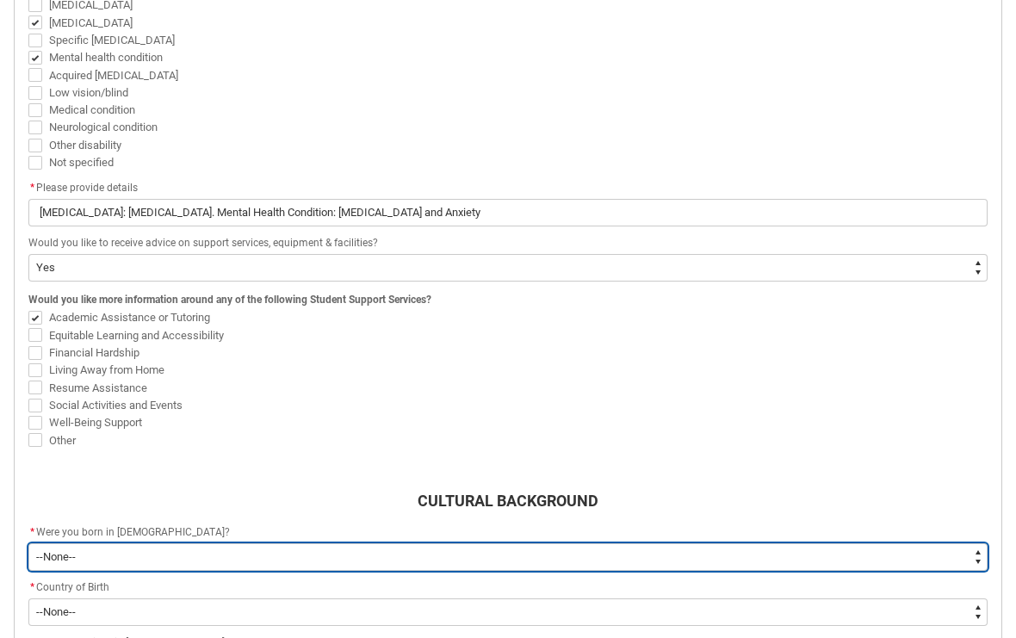
click at [109, 550] on select "--None-- Born in Australia Born outside Australia" at bounding box center [507, 557] width 959 height 28
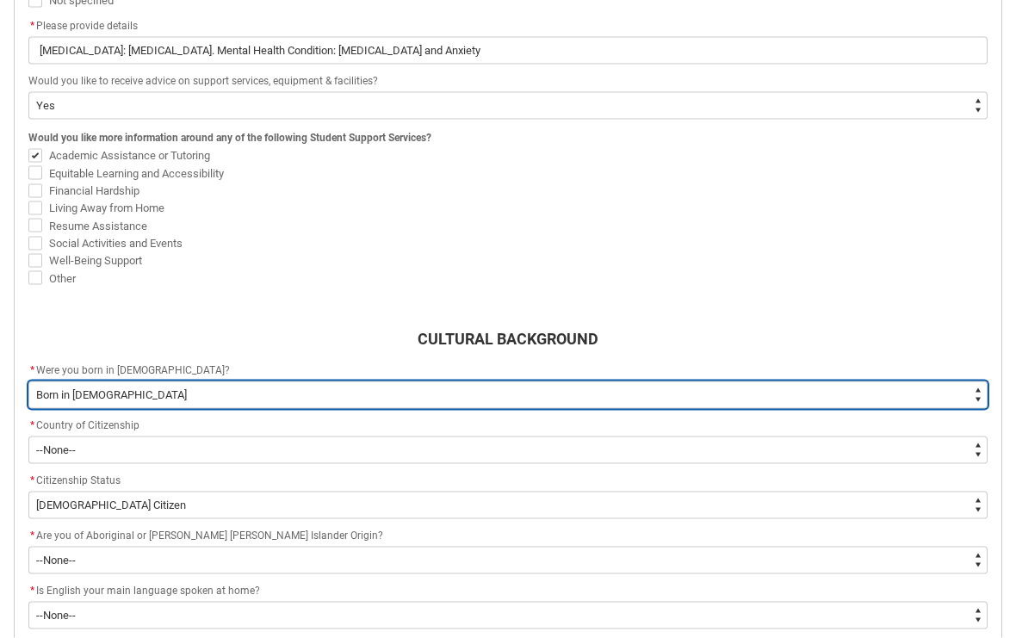
scroll to position [886, 0]
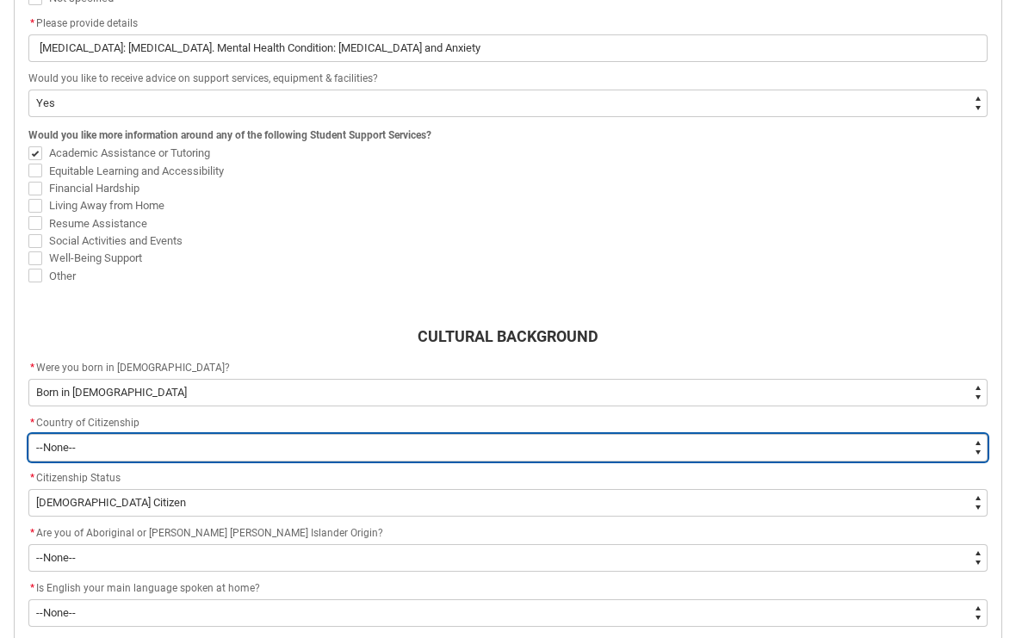
click at [53, 446] on select "--None-- Afghanistan Åland Islands Albania Algeria American Samoa Andorra Angol…" at bounding box center [507, 448] width 959 height 28
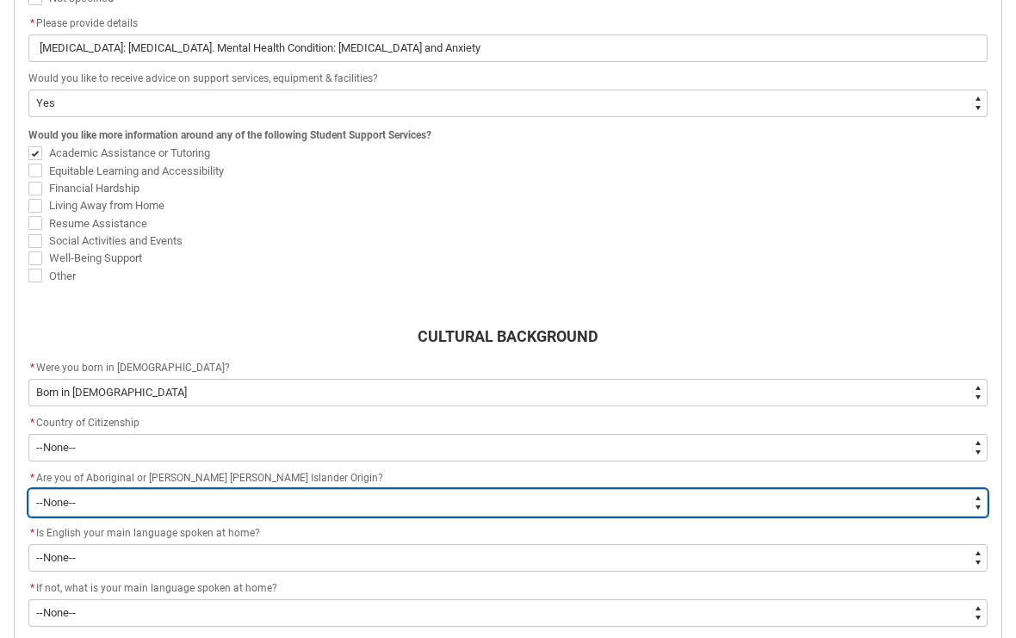
click at [62, 499] on select "--None-- Non indigenous – neither Aboriginal nor Torres Strait Islander origin​…" at bounding box center [507, 503] width 959 height 28
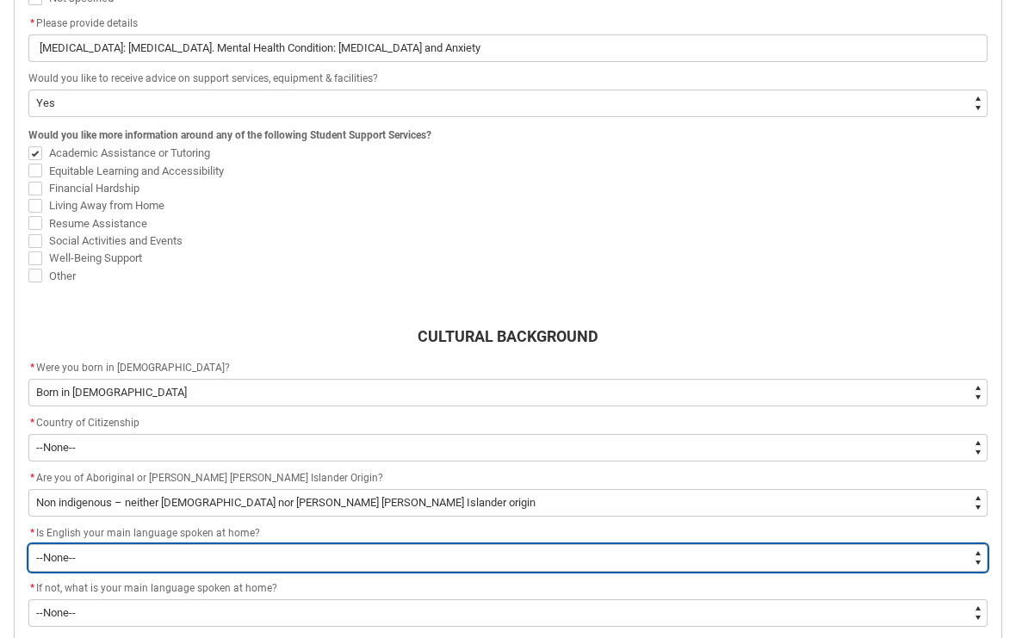
click at [64, 557] on select "--None-- Student/Applicant/Staff speaks only English at permanent home residenc…" at bounding box center [507, 558] width 959 height 28
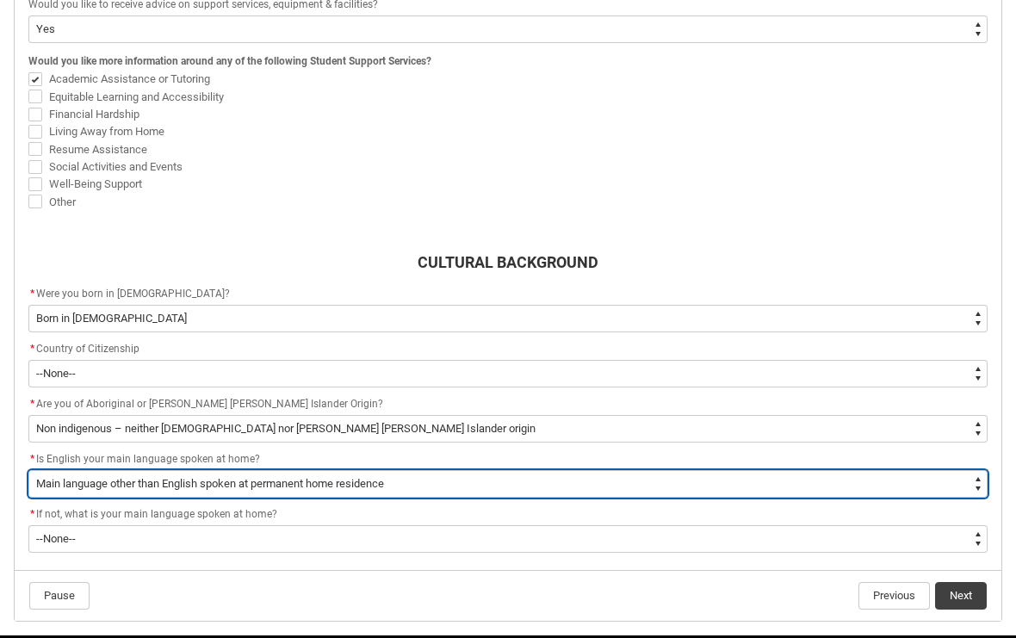
scroll to position [989, 0]
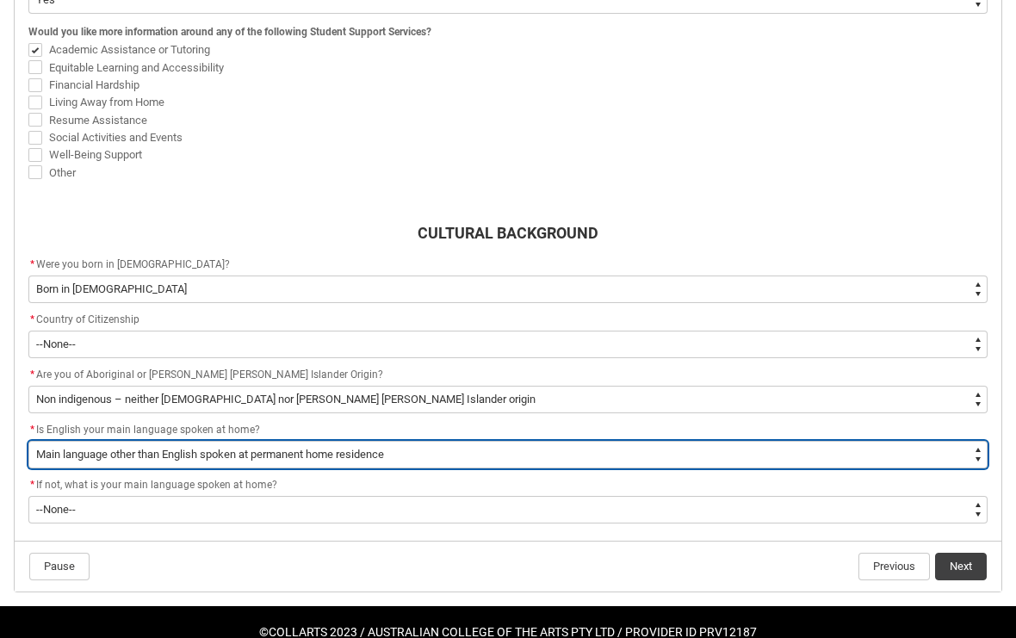
click at [481, 450] on select "--None-- Student/Applicant/Staff speaks only English at permanent home residenc…" at bounding box center [507, 455] width 959 height 28
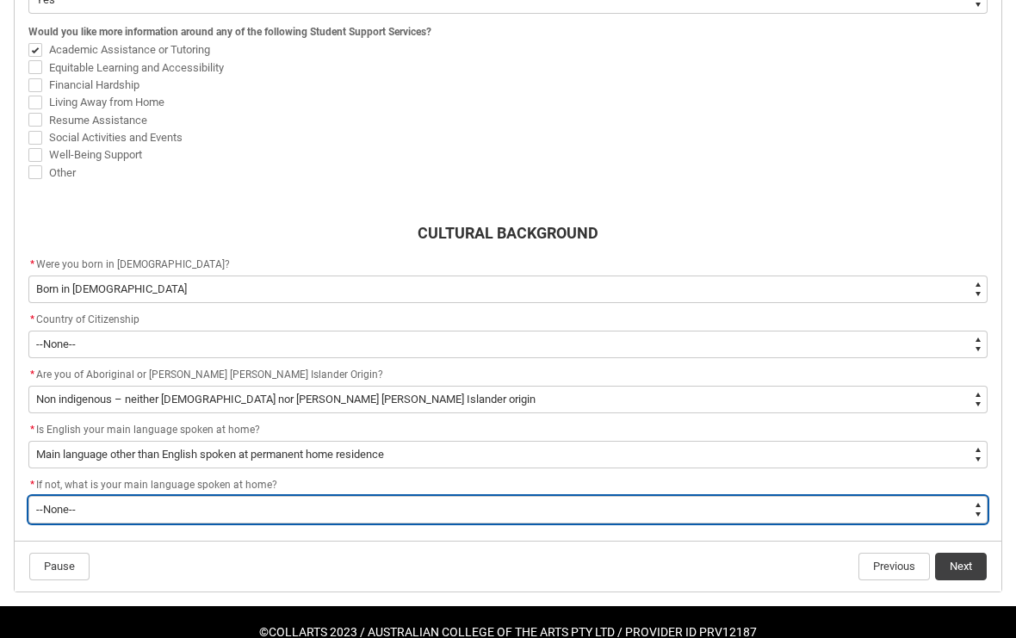
click at [89, 509] on select "--None-- 1101 Gaelic (Scotland) 1102 Irish 1103 Welsh 1199 Celtic, nec 1201 Eng…" at bounding box center [507, 510] width 959 height 28
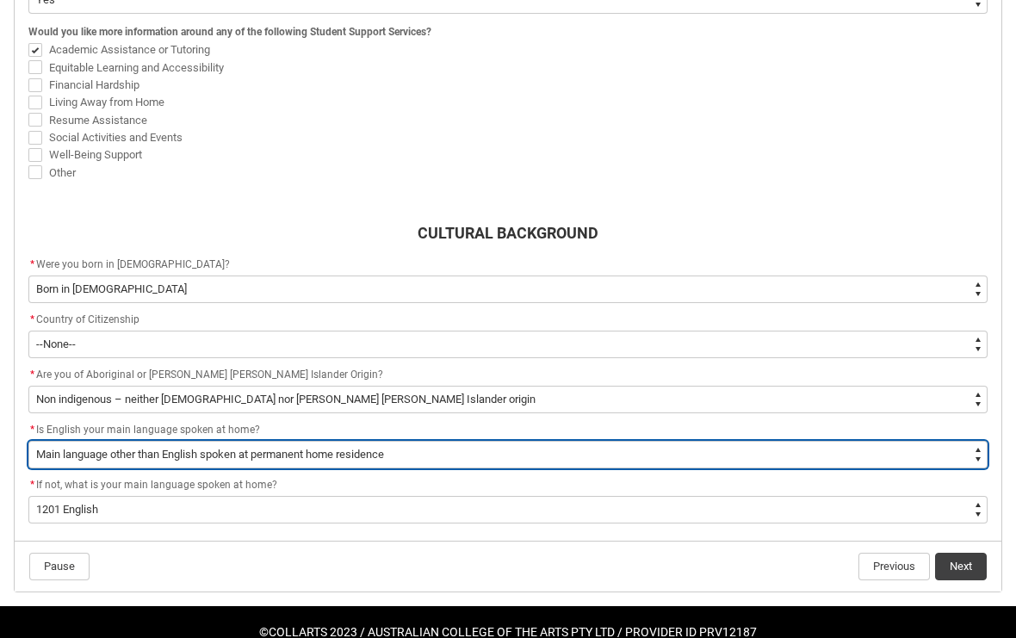
click at [476, 441] on select "--None-- Student/Applicant/Staff speaks only English at permanent home residenc…" at bounding box center [507, 455] width 959 height 28
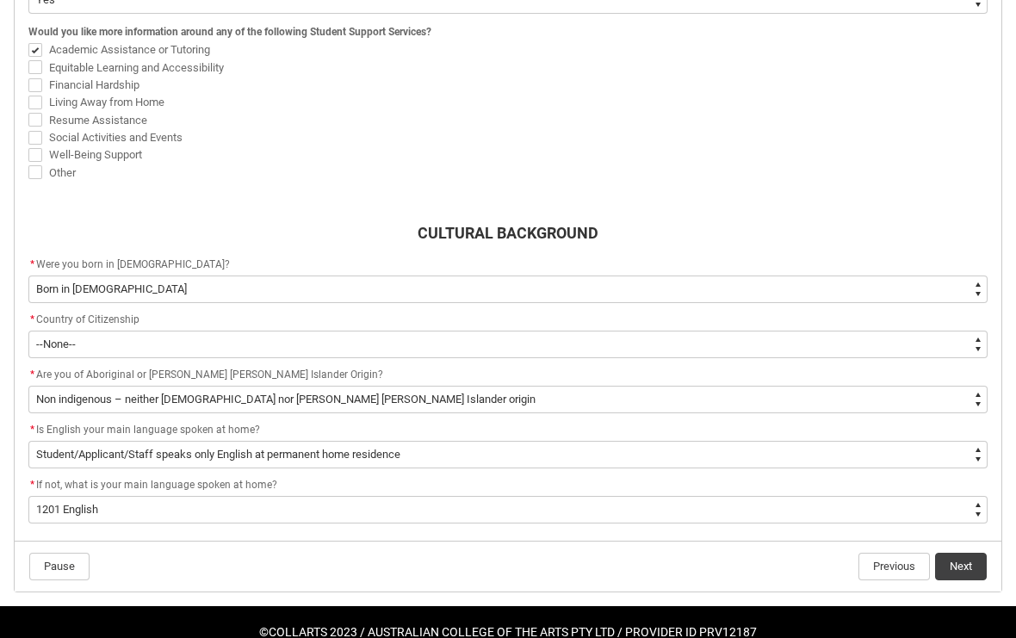
click at [407, 580] on flowruntime-navigation-bar "Pause Previous Next" at bounding box center [508, 566] width 987 height 51
click at [964, 565] on button "Next" at bounding box center [961, 567] width 52 height 28
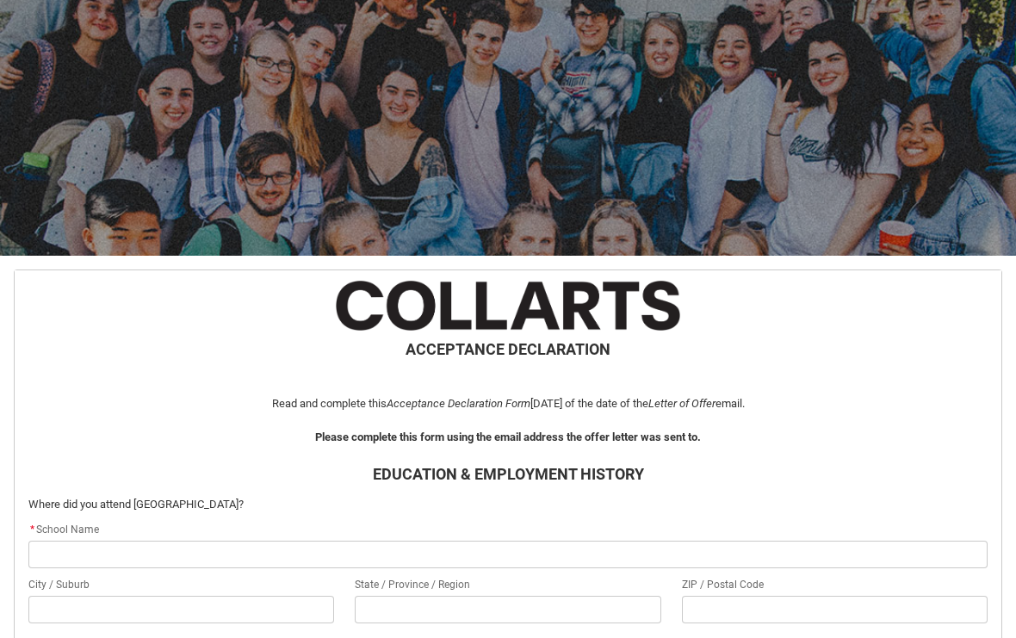
scroll to position [124, 0]
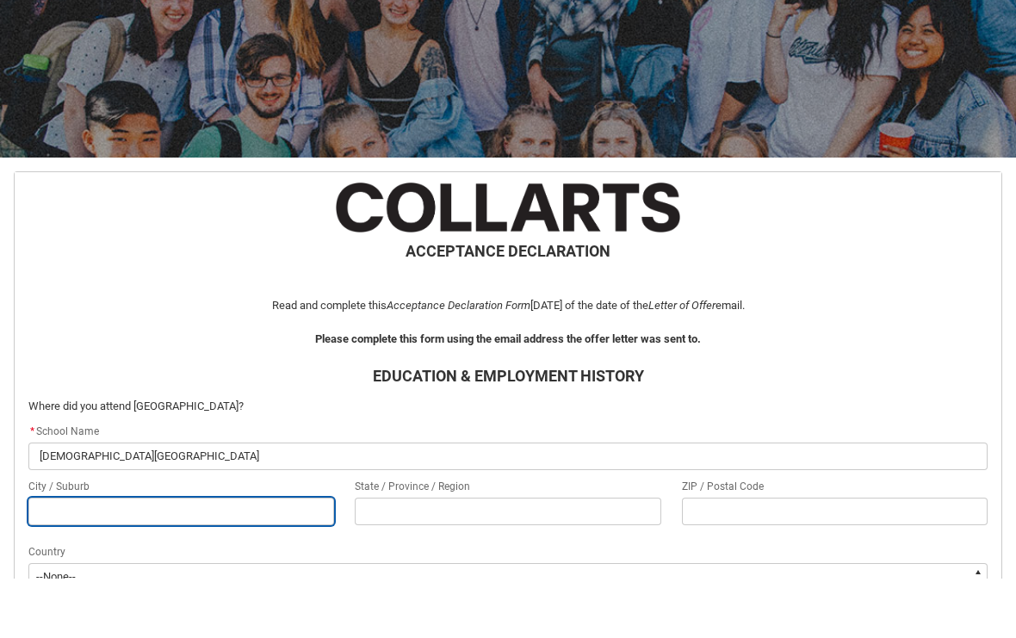
click at [334, 557] on input "REDU_Acceptance_Declaration flow" at bounding box center [181, 571] width 306 height 28
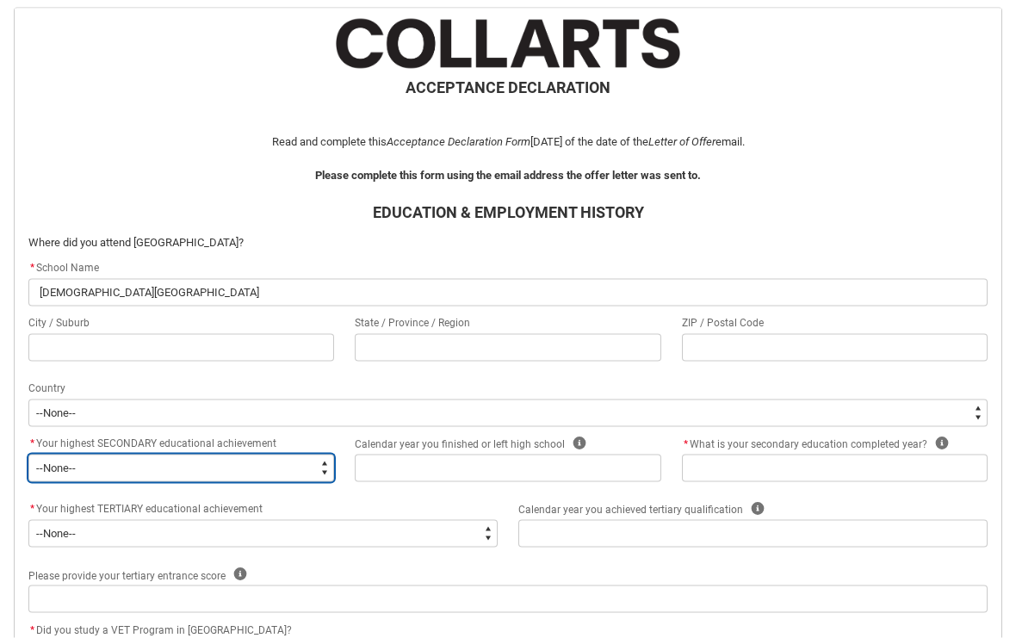
click at [302, 461] on select "--None-- Did not go to school Year 8 or below Year 9 or equivalent Completed Ye…" at bounding box center [181, 469] width 306 height 28
click at [252, 461] on select "--None-- Did not go to school Year 8 or below Year 9 or equivalent Completed Ye…" at bounding box center [181, 468] width 306 height 28
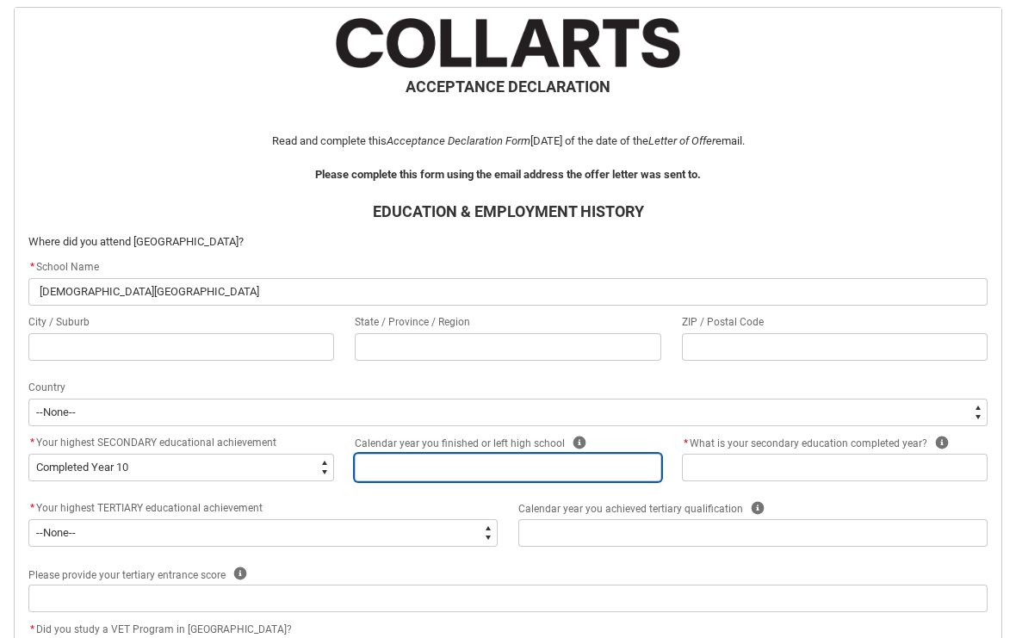
click at [441, 467] on input "REDU_Acceptance_Declaration flow" at bounding box center [508, 468] width 306 height 28
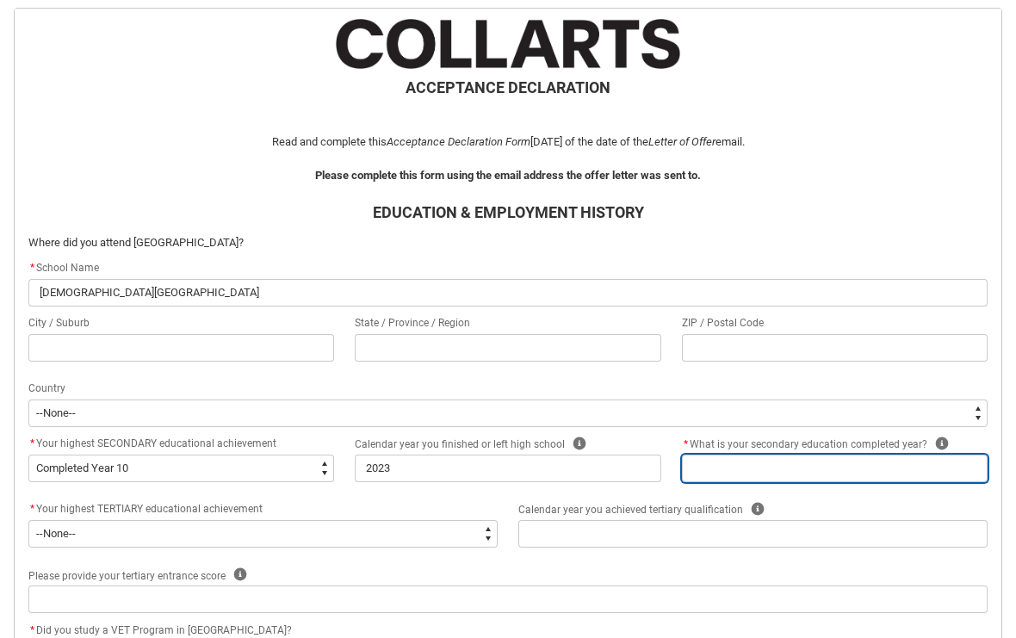
click at [823, 469] on input "REDU_Acceptance_Declaration flow" at bounding box center [835, 469] width 306 height 28
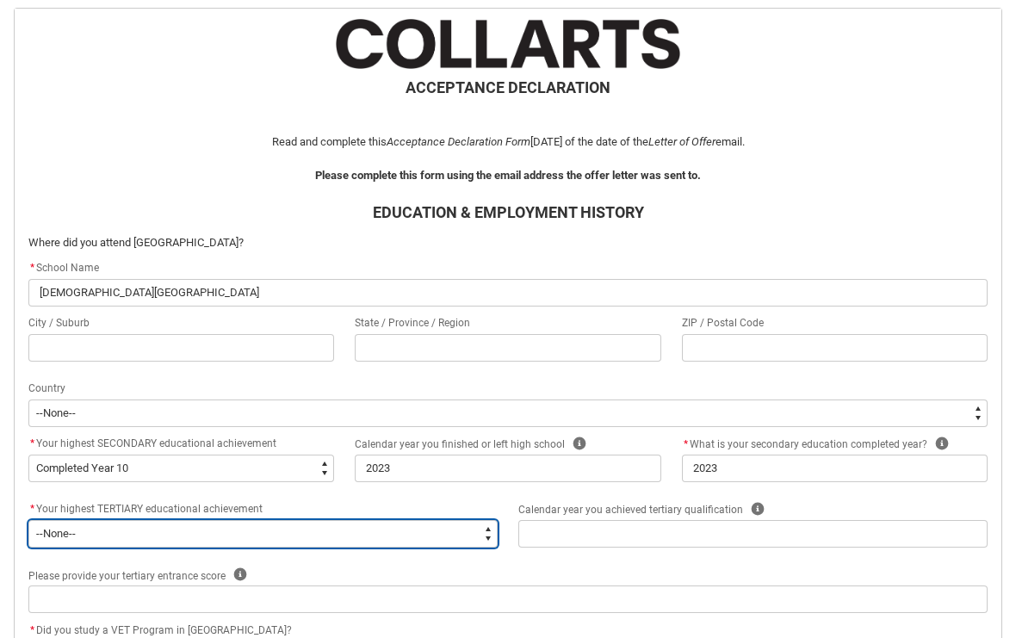
click at [358, 535] on select "--None-- A Complete Final Year of Secondary Education at School A Complete VET …" at bounding box center [262, 534] width 469 height 28
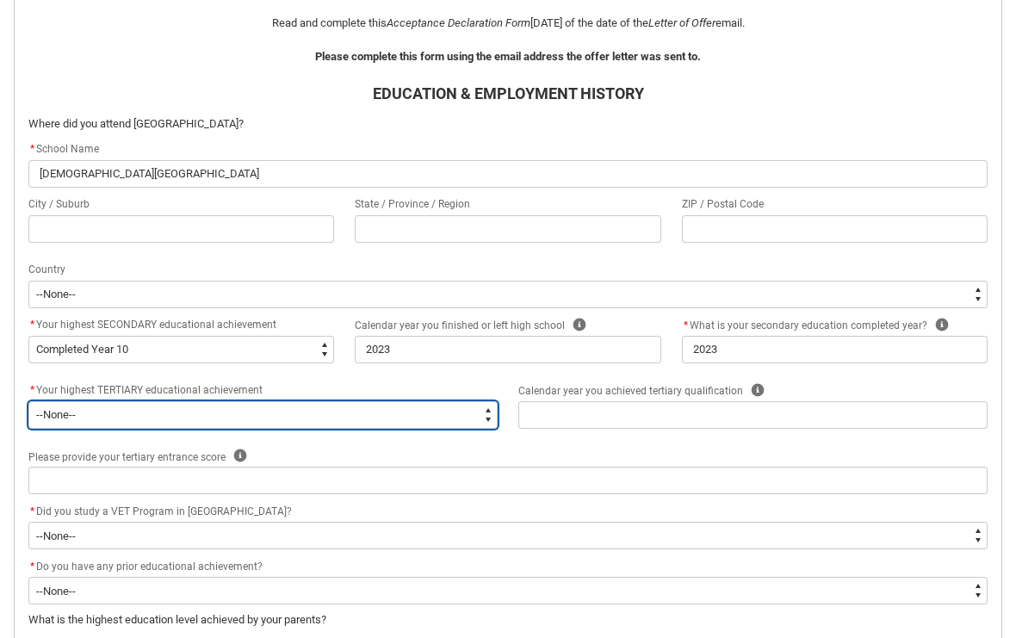
scroll to position [482, 0]
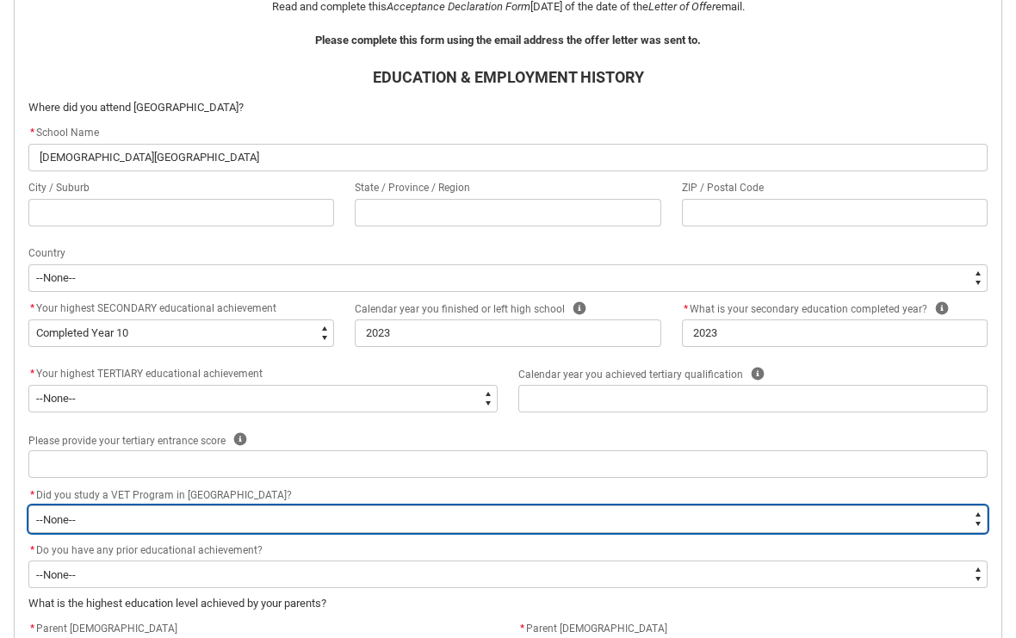
click at [401, 523] on select "--None-- Yes No" at bounding box center [507, 519] width 959 height 28
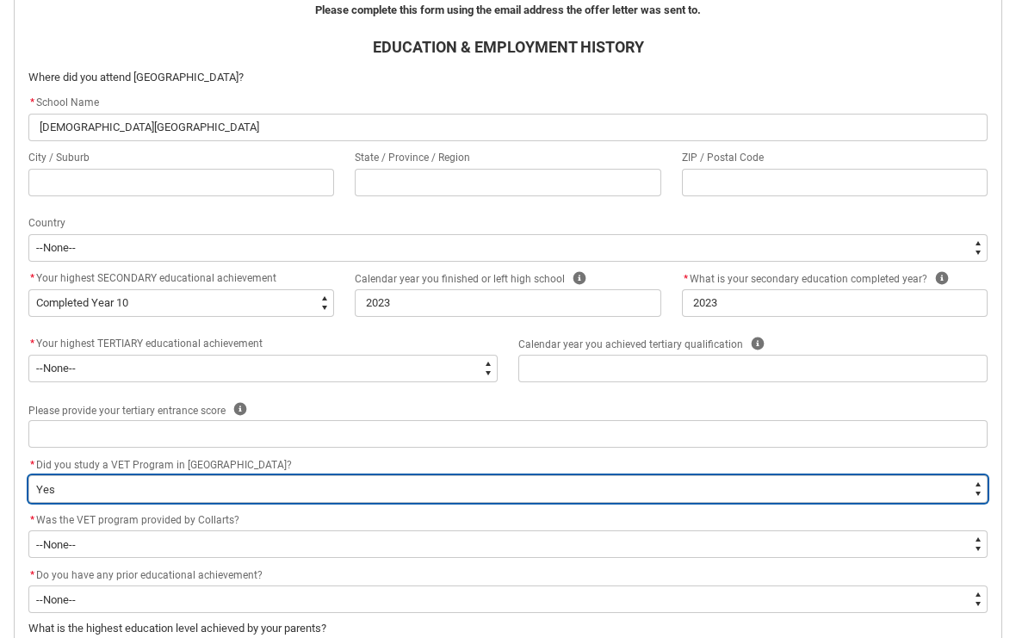
scroll to position [513, 0]
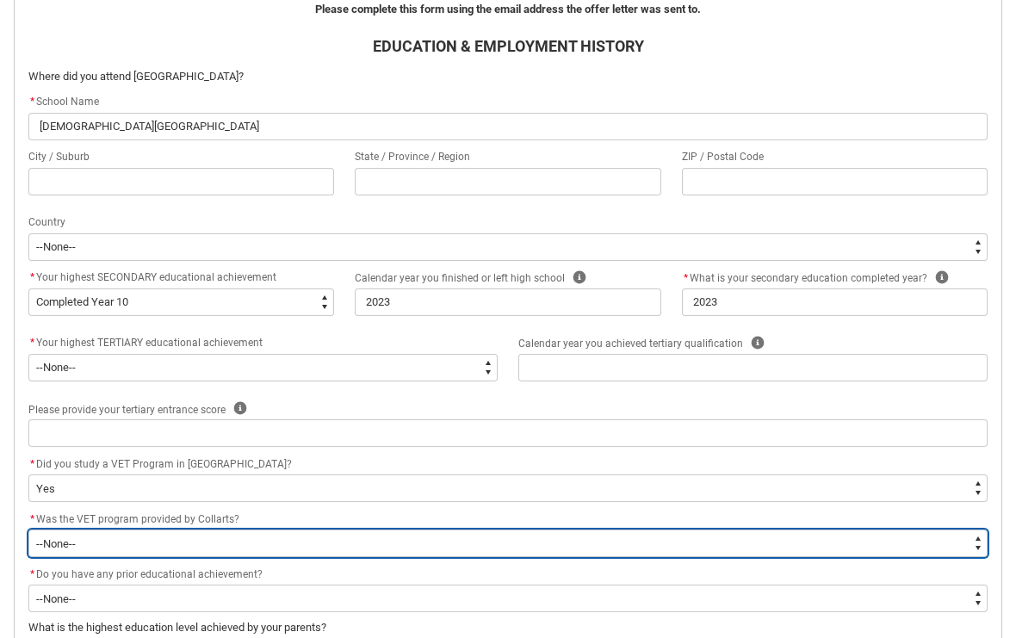
click at [393, 550] on select "--None-- Yes No Unsure" at bounding box center [507, 544] width 959 height 28
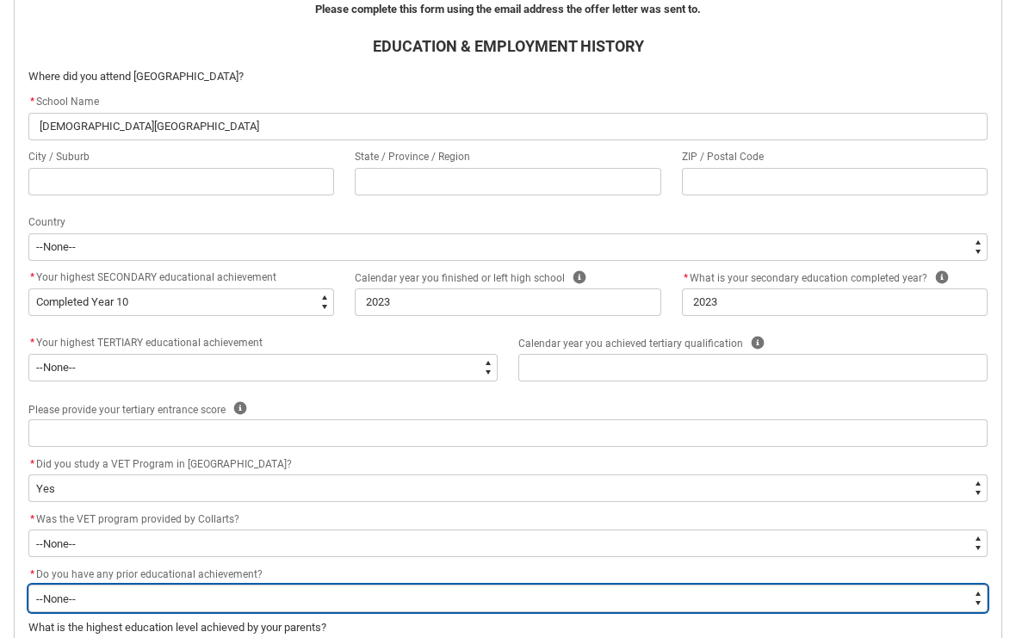
click at [393, 604] on select "--None-- Yes No" at bounding box center [507, 599] width 959 height 28
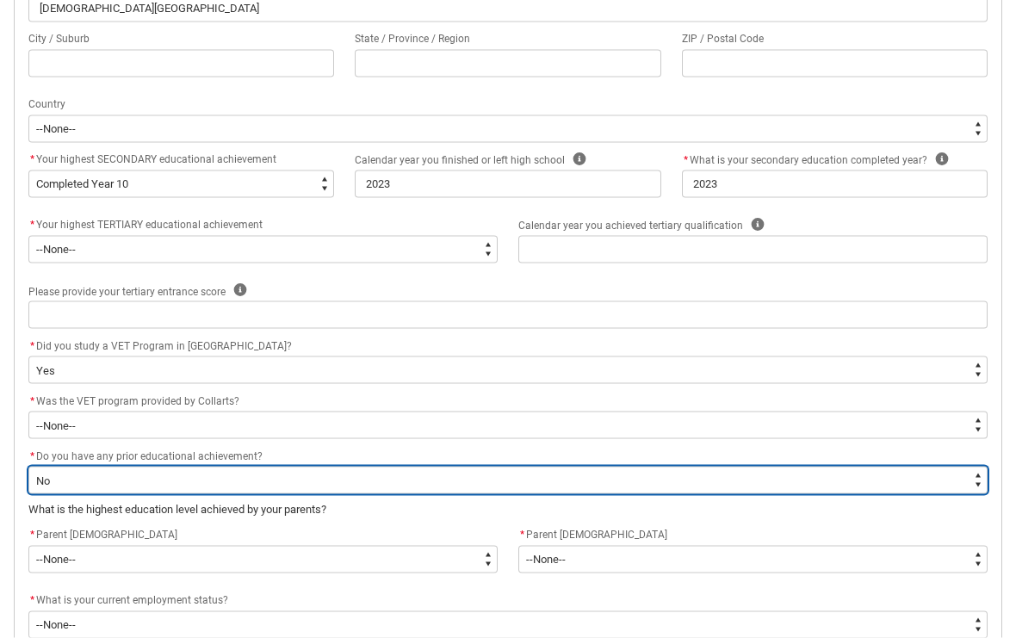
scroll to position [653, 0]
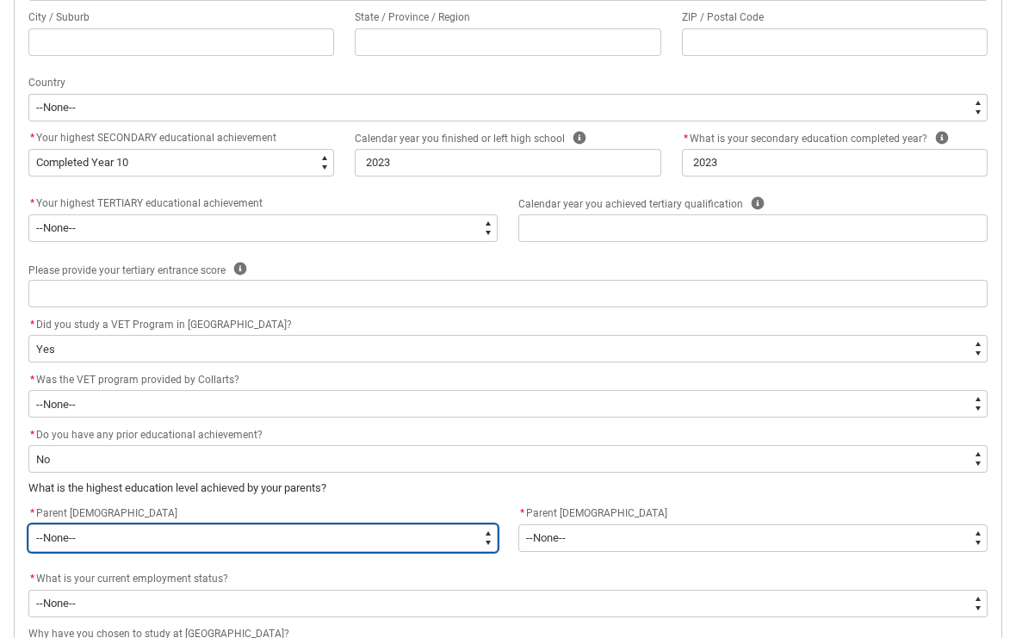
click at [394, 537] on select "--None-- Postgraduate qualification (e.g. Postgraduate Diploma, Master's, PhD) …" at bounding box center [262, 538] width 469 height 28
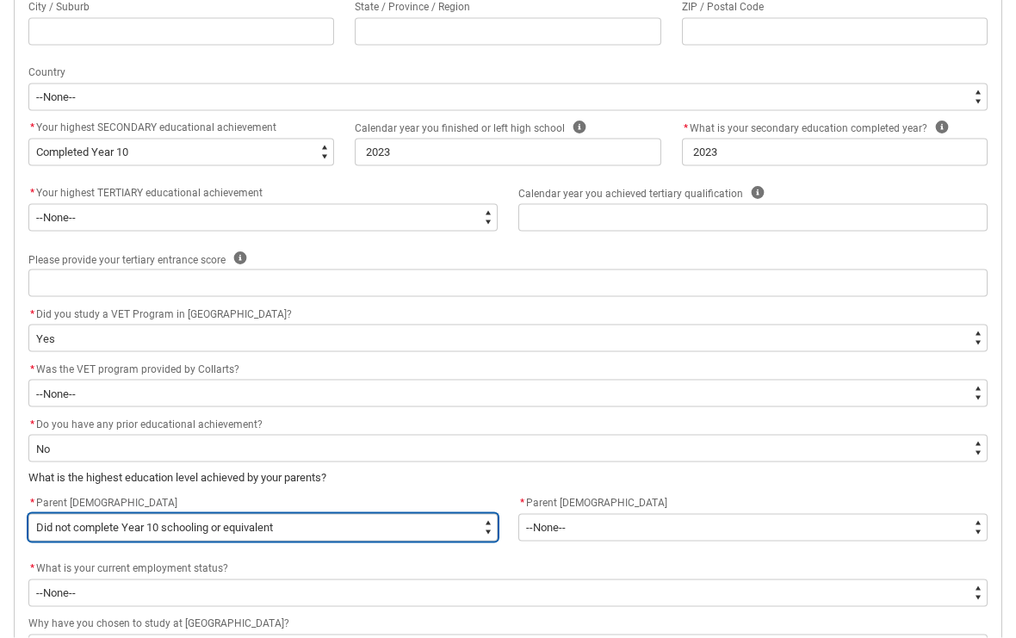
scroll to position [665, 0]
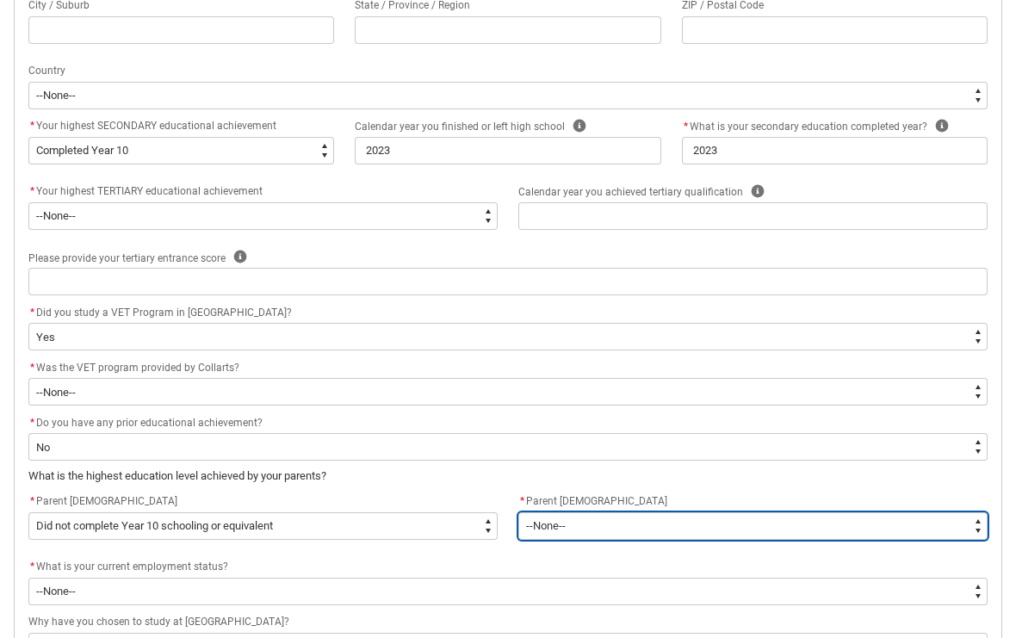
click at [562, 530] on select "--None-- Postgraduate qualification (e.g. Postgraduate Diploma, Master's, PhD) …" at bounding box center [752, 526] width 469 height 28
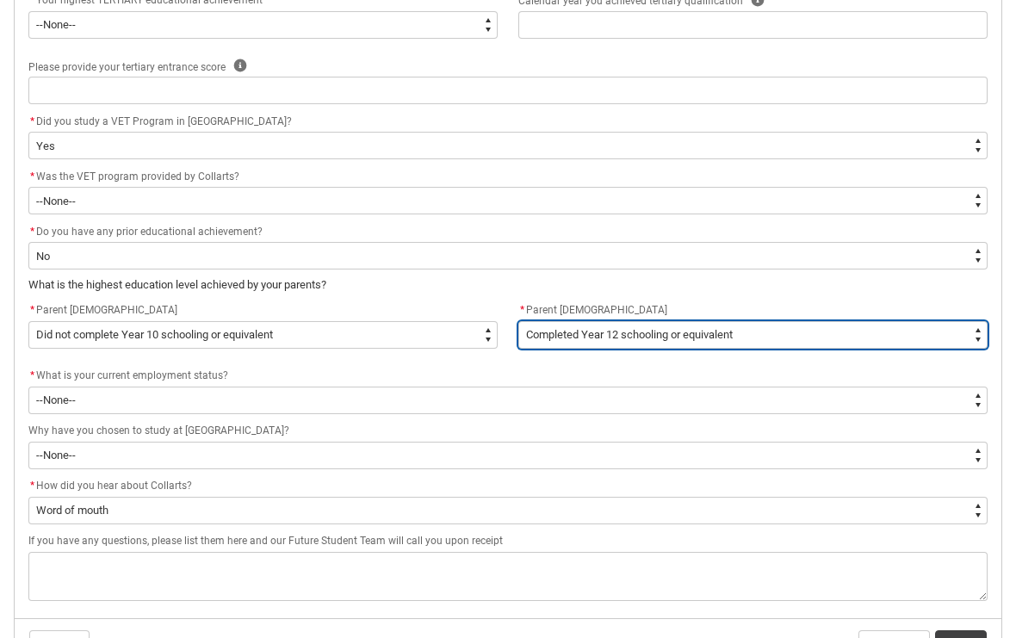
scroll to position [860, 0]
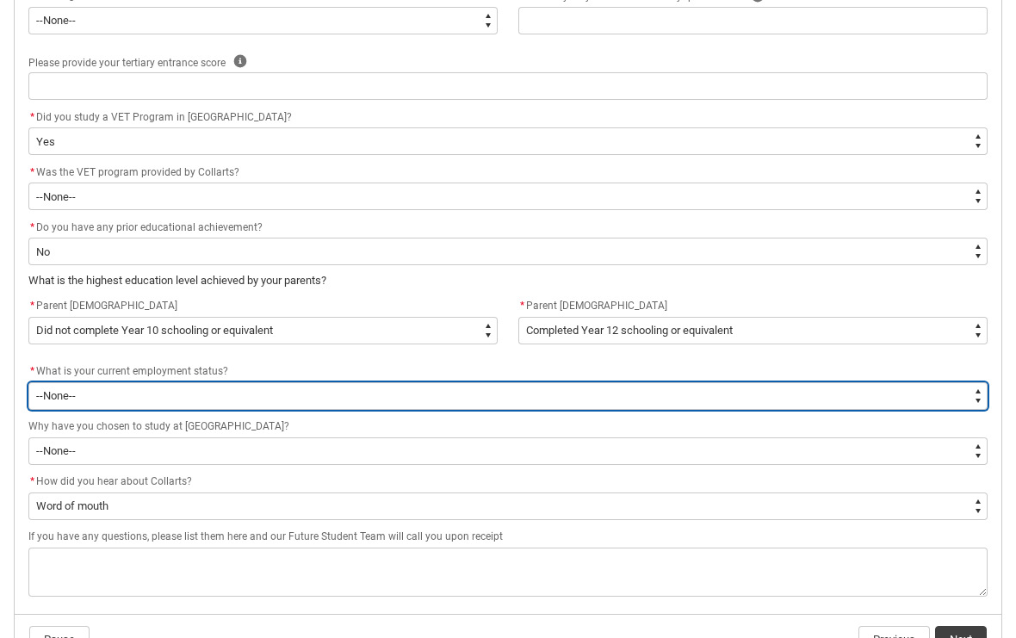
click at [409, 387] on select "--None-- Full-time employee Part-time employee Self employed - not employing ot…" at bounding box center [507, 396] width 959 height 28
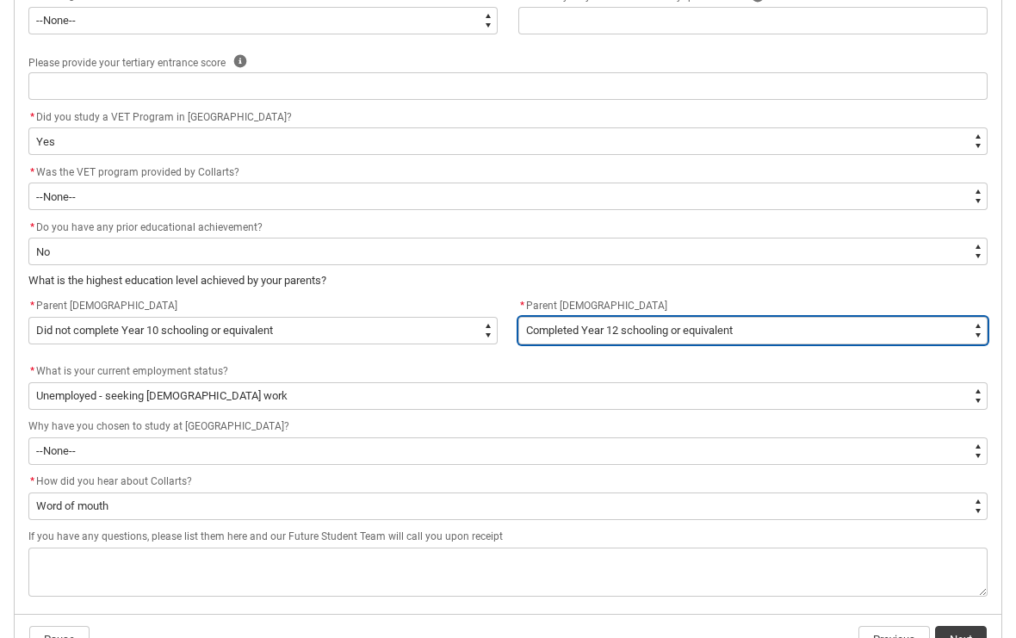
click at [685, 329] on select "--None-- Postgraduate qualification (e.g. Postgraduate Diploma, Master's, PhD) …" at bounding box center [752, 331] width 469 height 28
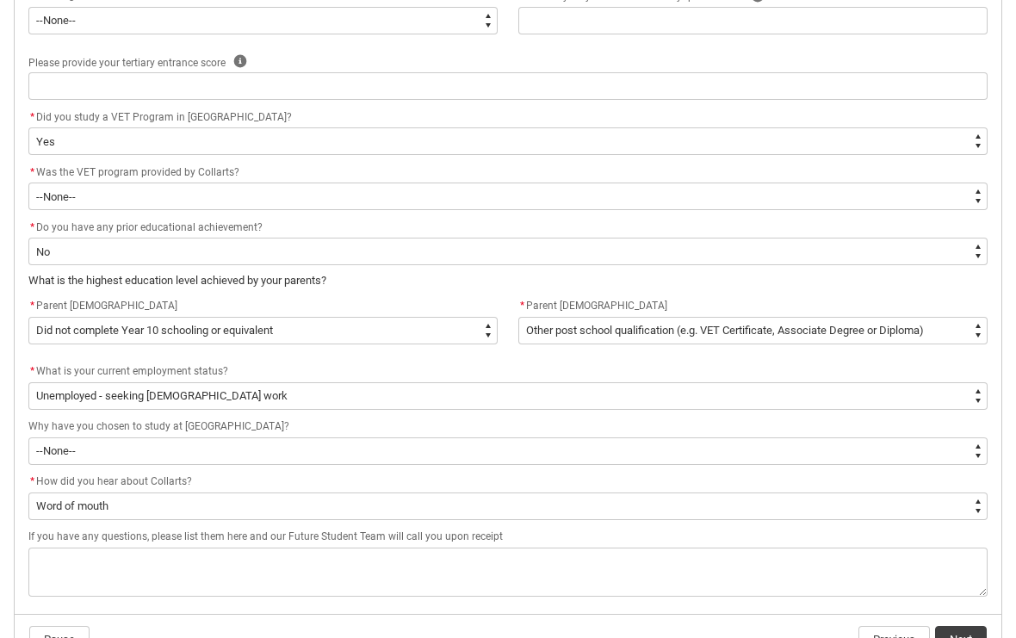
click at [604, 373] on div "* What is your current employment status?" at bounding box center [507, 372] width 959 height 21
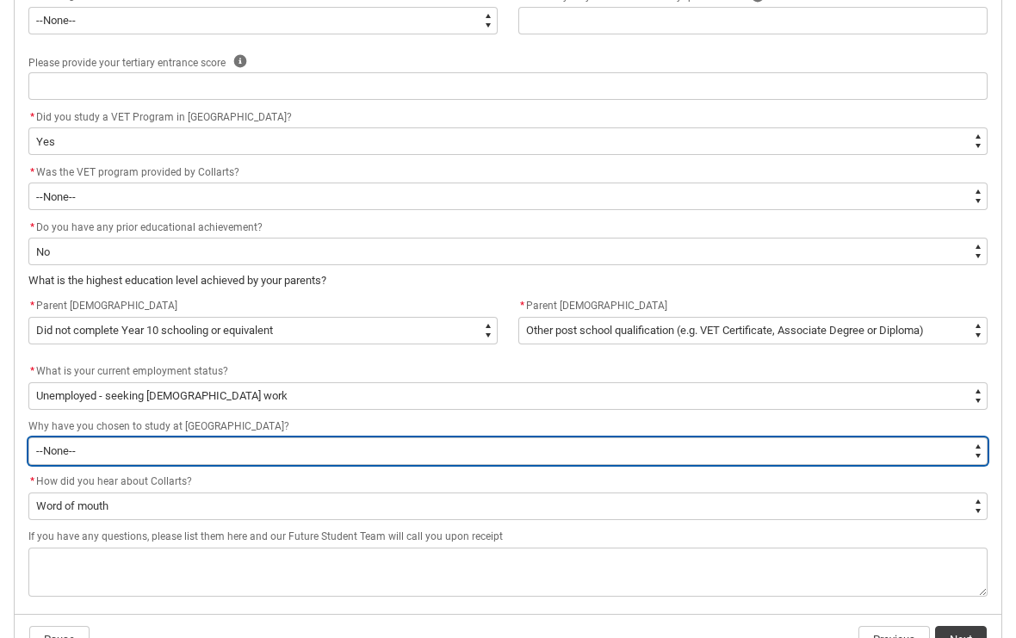
click at [245, 449] on select "--None-- To get a job To develop my existing business To start my own business …" at bounding box center [507, 451] width 959 height 28
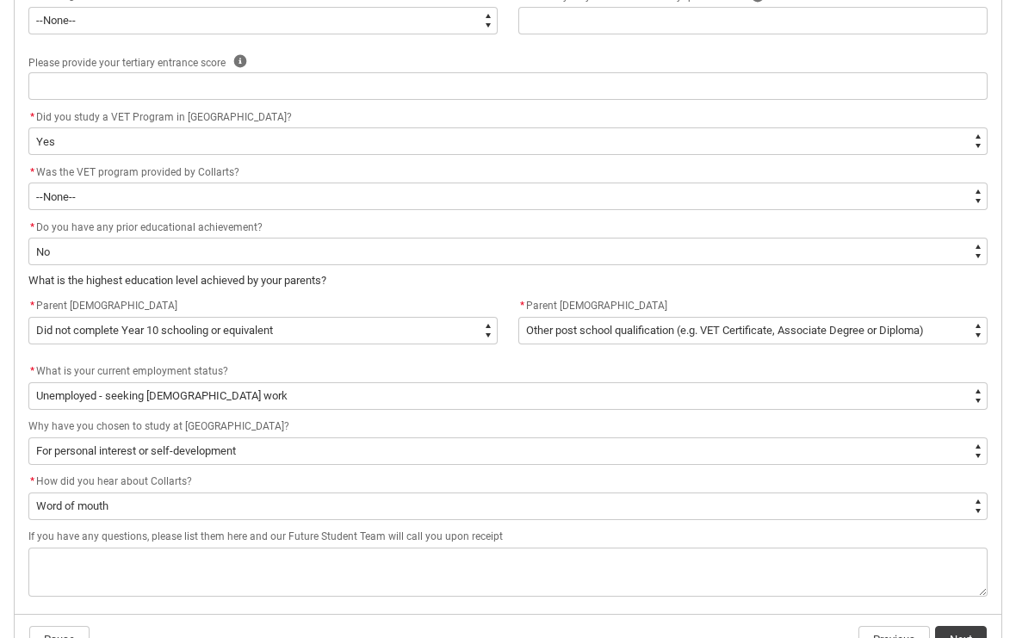
click at [415, 486] on div "* How did you hear about Collarts?" at bounding box center [507, 482] width 959 height 21
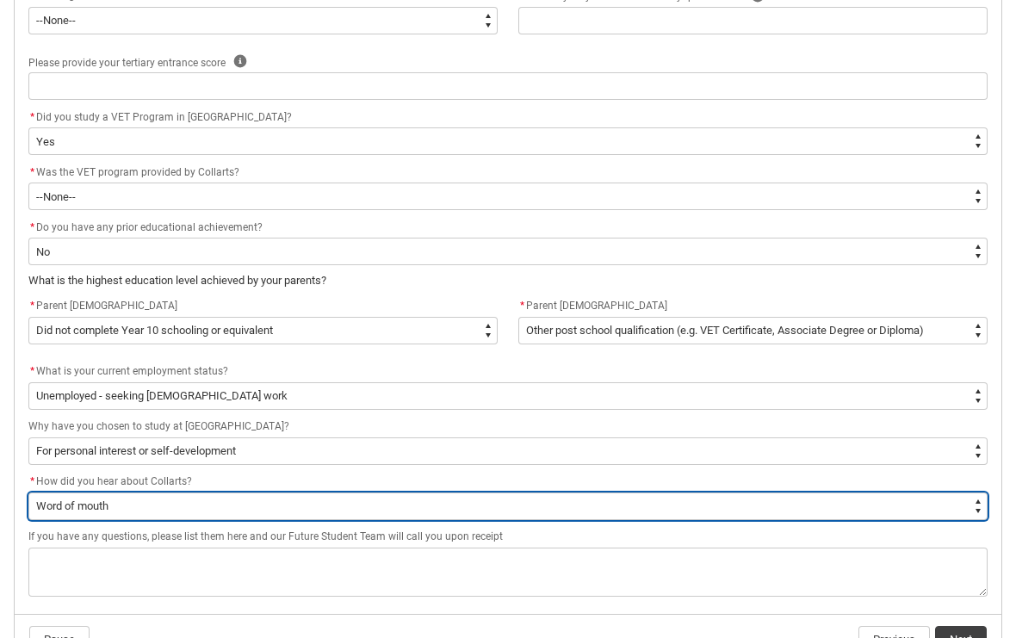
click at [412, 504] on select "--None-- Advertising - Facebook Advertising - Google Advertising - Instagram Ad…" at bounding box center [507, 506] width 959 height 28
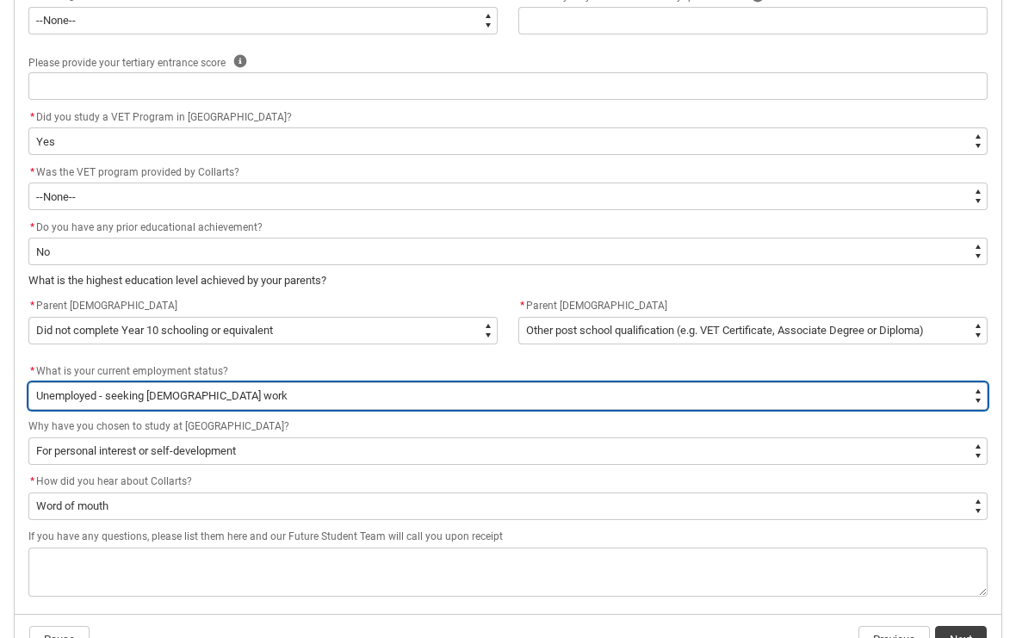
click at [902, 396] on select "--None-- Full-time employee Part-time employee Self employed - not employing ot…" at bounding box center [507, 396] width 959 height 28
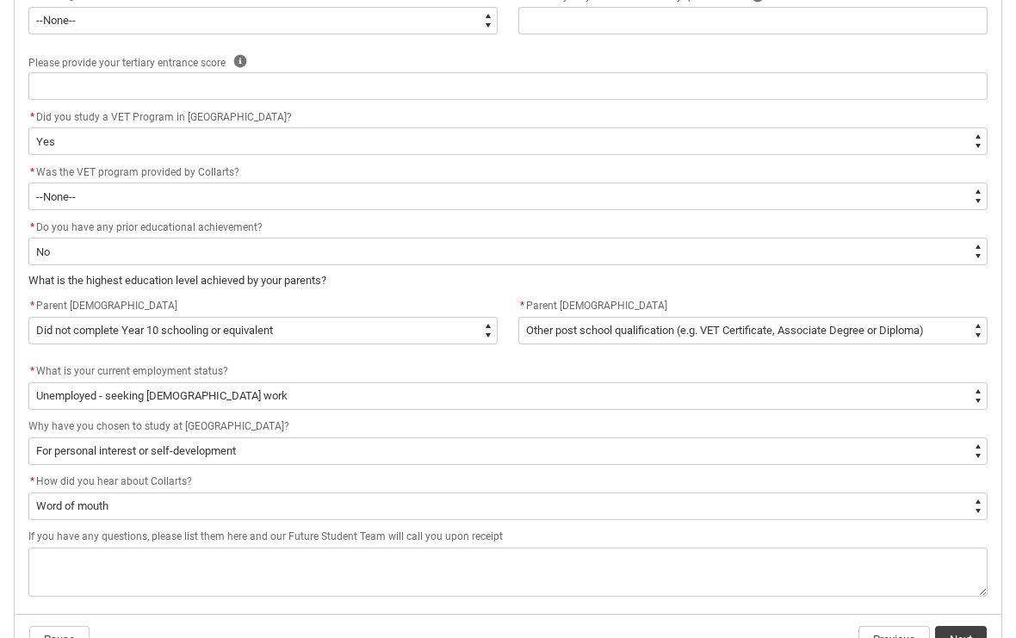
click at [968, 629] on button "Next" at bounding box center [961, 640] width 52 height 28
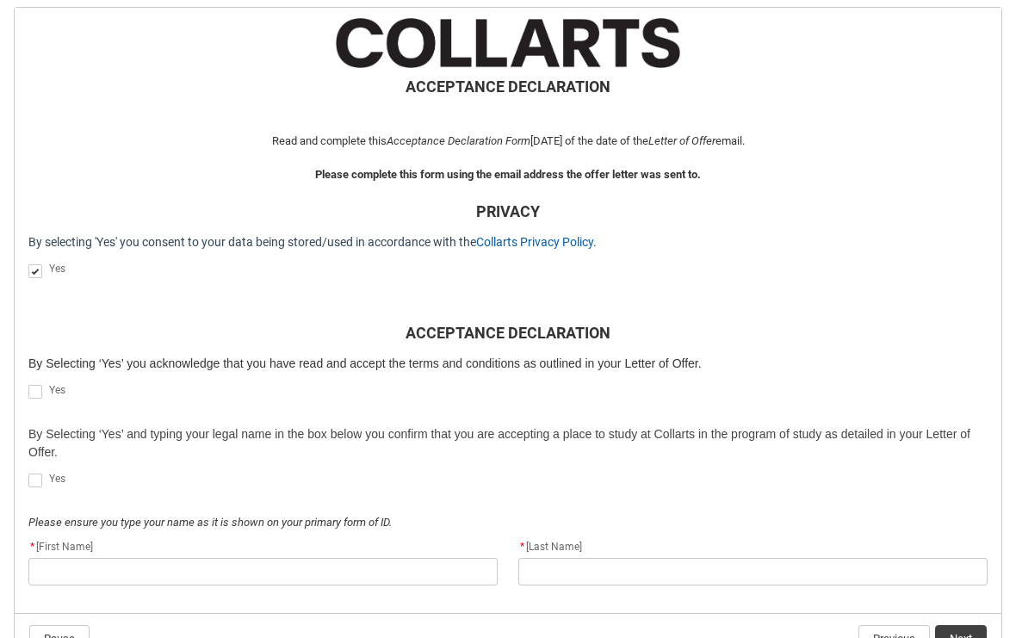
scroll to position [348, 0]
click at [40, 395] on span "REDU_Acceptance_Declaration flow" at bounding box center [35, 392] width 14 height 14
click at [28, 383] on input "REDU_Acceptance_Declaration flow" at bounding box center [28, 382] width 1 height 1
click at [37, 478] on span "REDU_Acceptance_Declaration flow" at bounding box center [35, 480] width 14 height 14
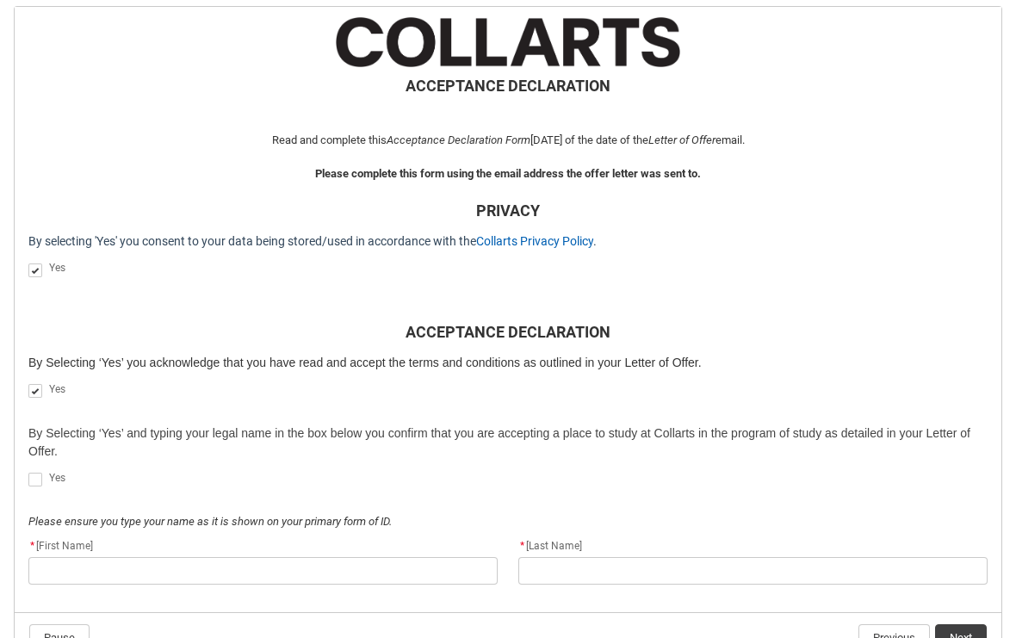
click at [28, 471] on input "REDU_Acceptance_Declaration flow" at bounding box center [28, 470] width 1 height 1
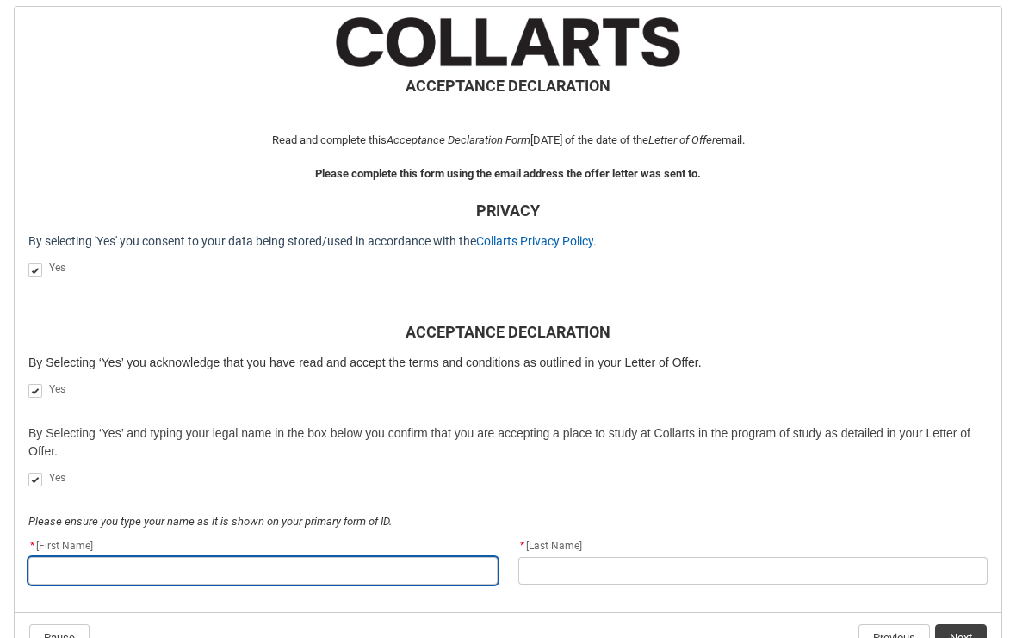
click at [74, 573] on input "REDU_Acceptance_Declaration flow" at bounding box center [262, 571] width 469 height 28
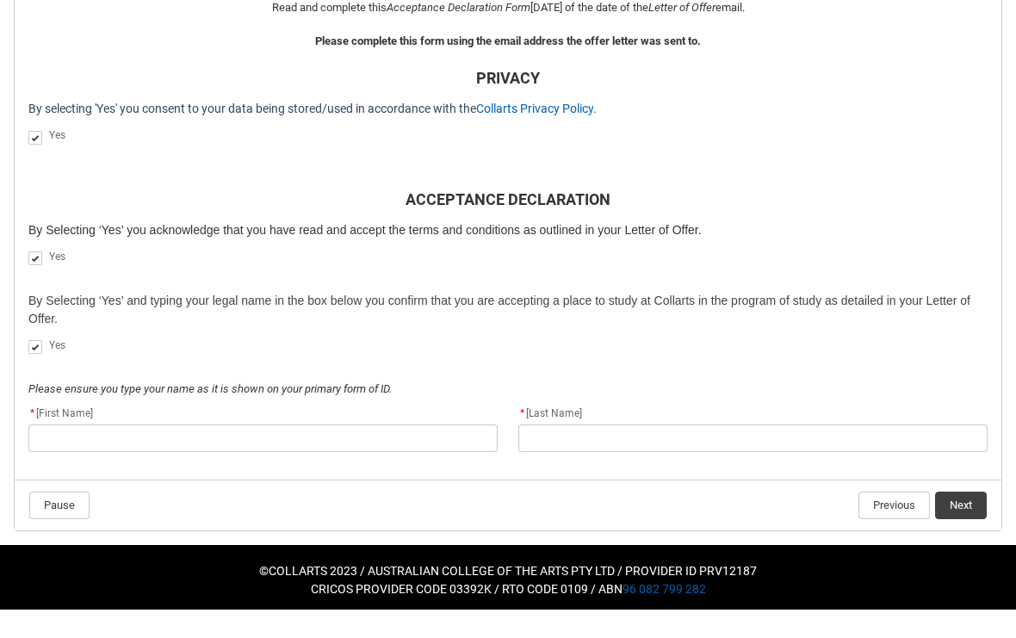
scroll to position [422, 0]
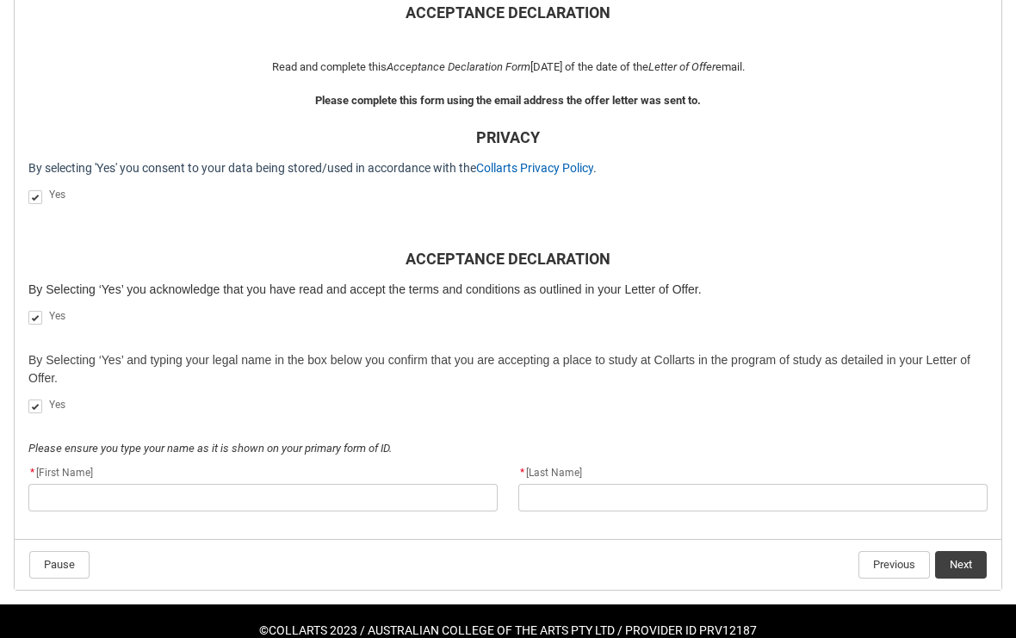
click at [963, 567] on button "Next" at bounding box center [961, 565] width 52 height 28
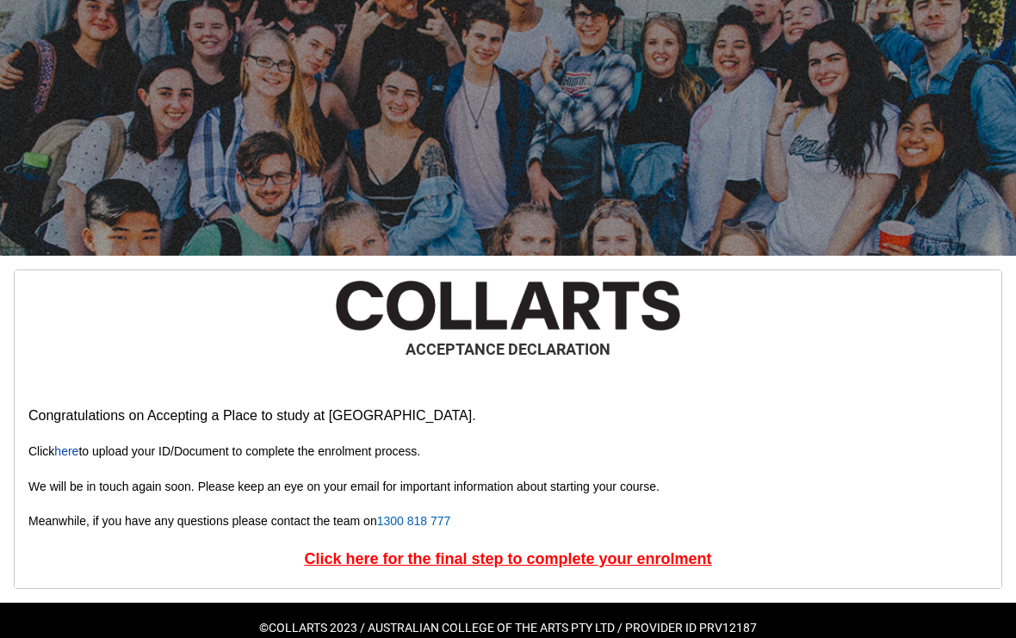
click at [583, 565] on u "Click here for the final step to complete your enrolment" at bounding box center [507, 558] width 407 height 17
